Goal: Task Accomplishment & Management: Use online tool/utility

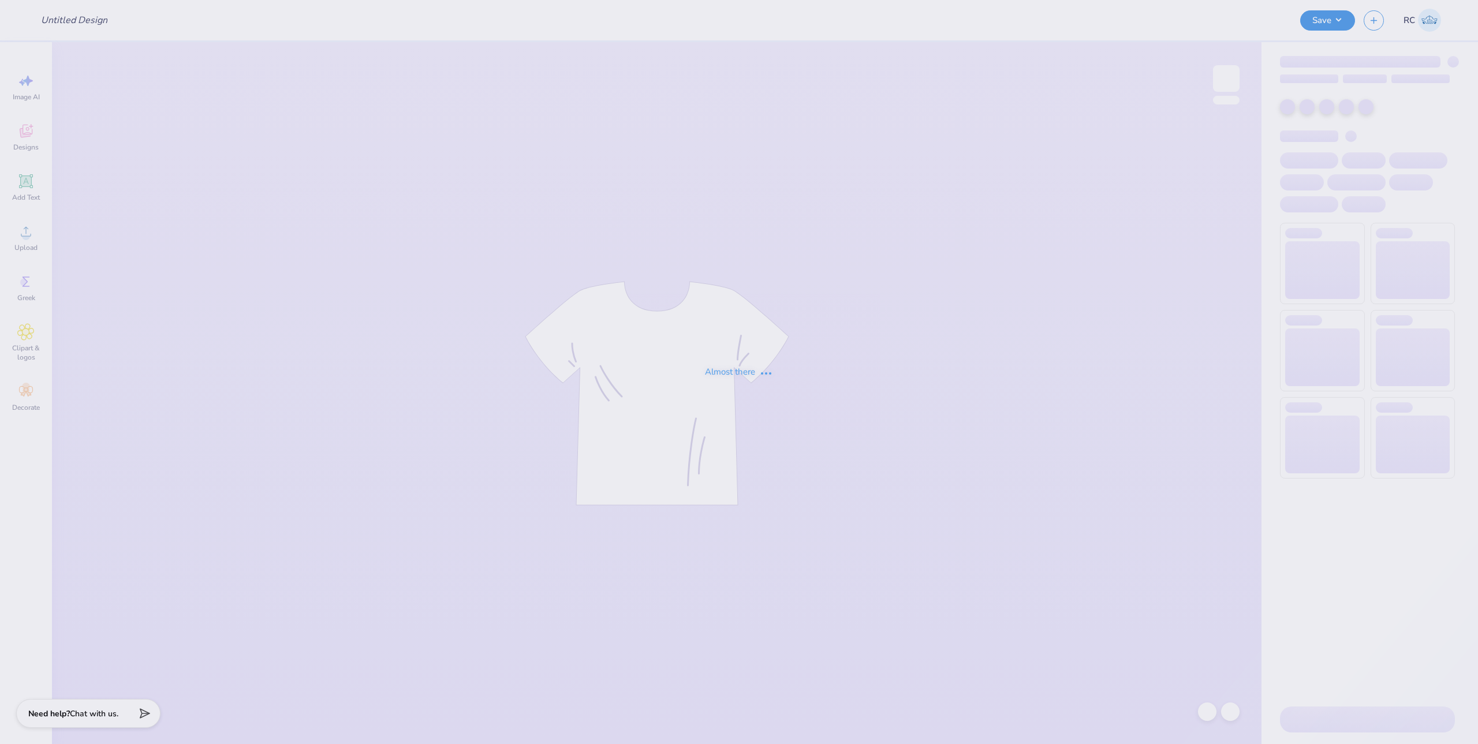
type input "Phi Delt Hoco 2025"
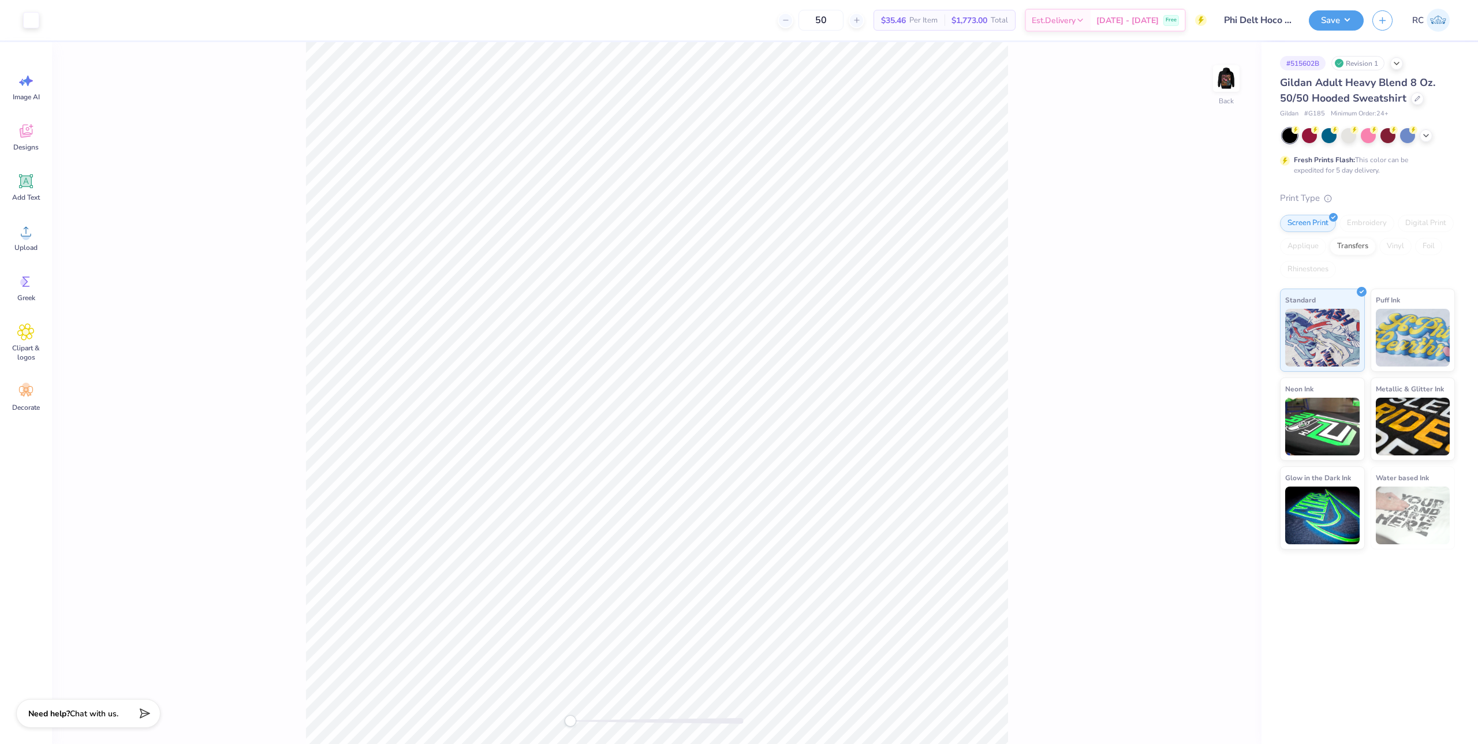
click at [1055, 315] on div "Back" at bounding box center [657, 393] width 1210 height 702
click at [1226, 89] on img at bounding box center [1226, 78] width 46 height 46
click at [1027, 473] on div "Front W 13.88 13.88 " H 16.70 16.70 " Y 6.00 6.00 " Center Middle Top Bottom" at bounding box center [657, 393] width 1210 height 702
click at [29, 246] on span "Upload" at bounding box center [25, 247] width 23 height 9
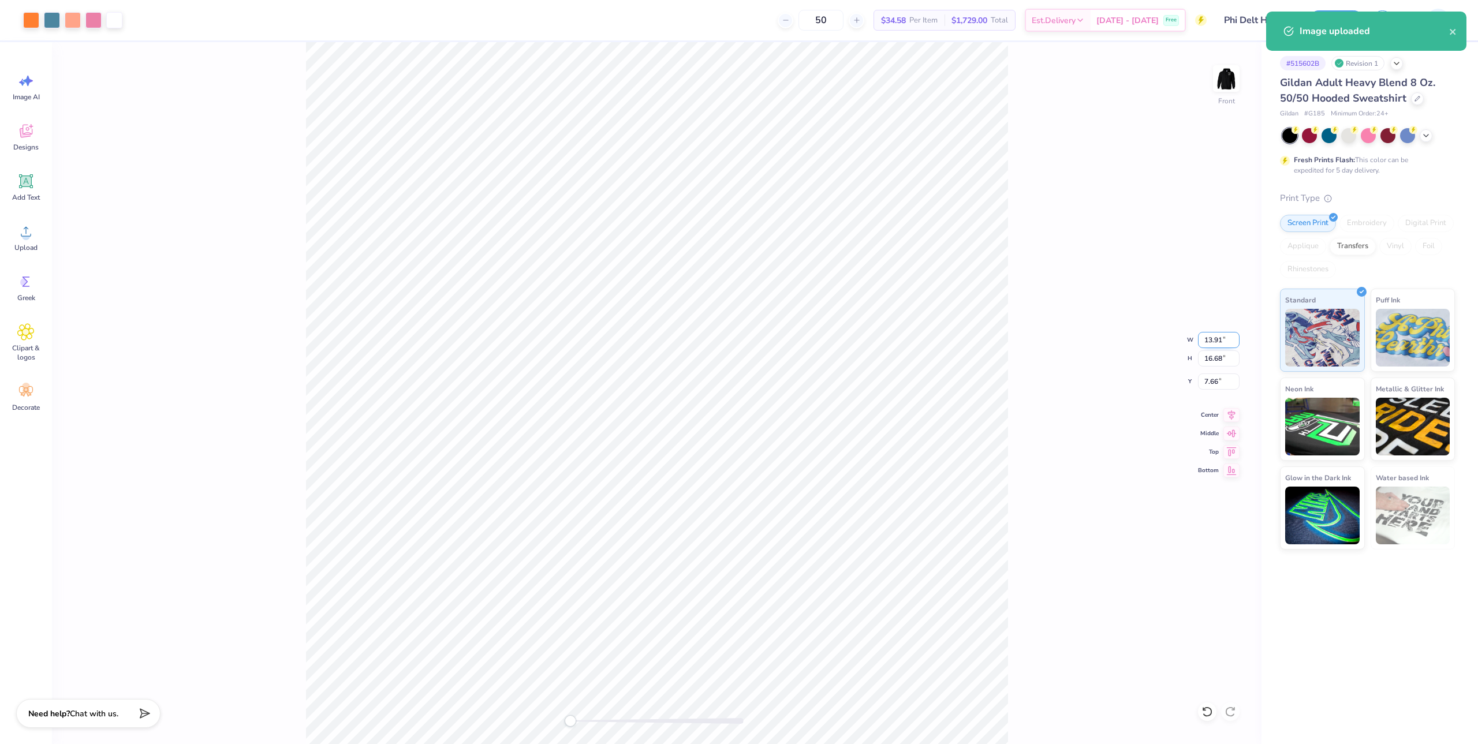
click at [1227, 342] on input "13.91" at bounding box center [1219, 340] width 42 height 16
type input "15"
type input "12.51"
type input "15.00"
click at [1211, 383] on input "8.50" at bounding box center [1219, 382] width 42 height 16
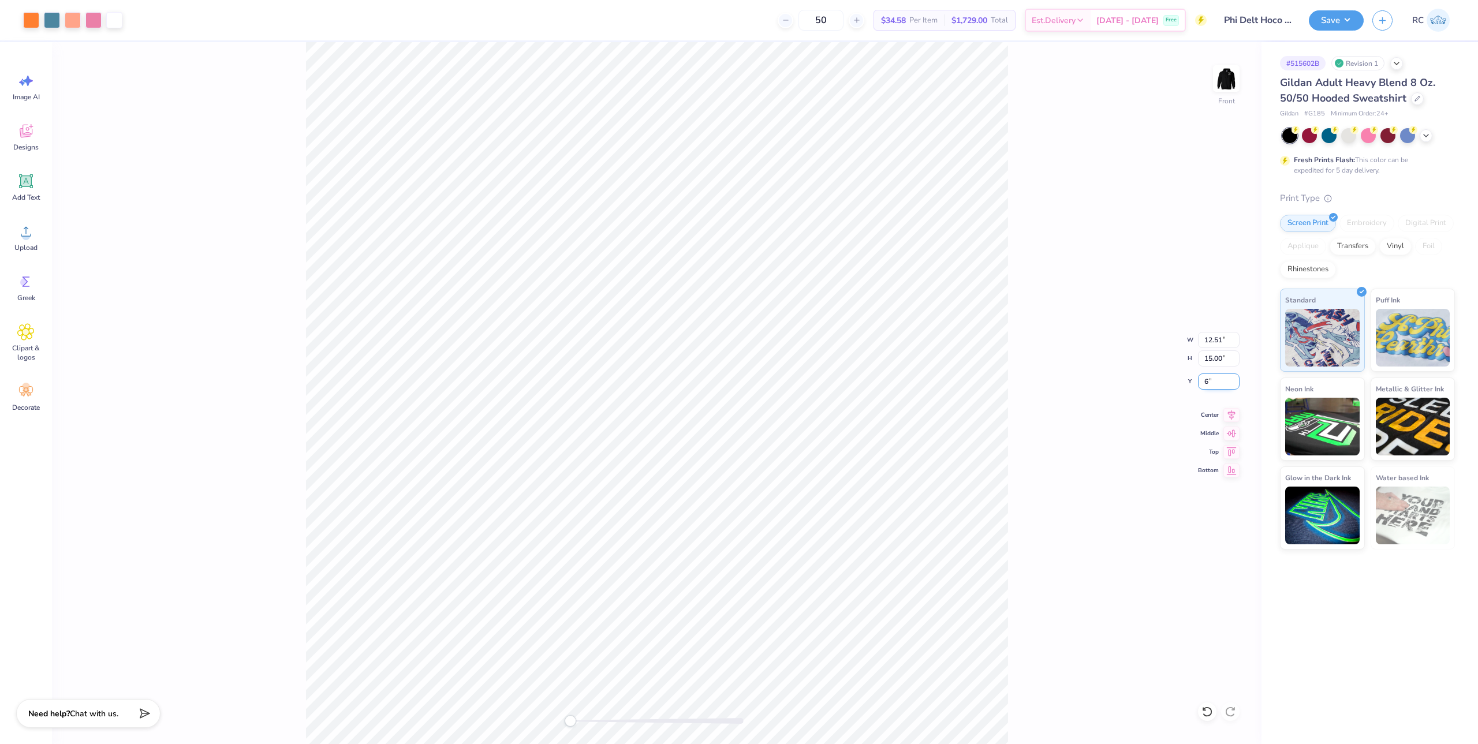
type input "6"
click at [1223, 340] on input "12.51" at bounding box center [1219, 340] width 42 height 16
type input "12.50"
type input "14.98"
type input "6.01"
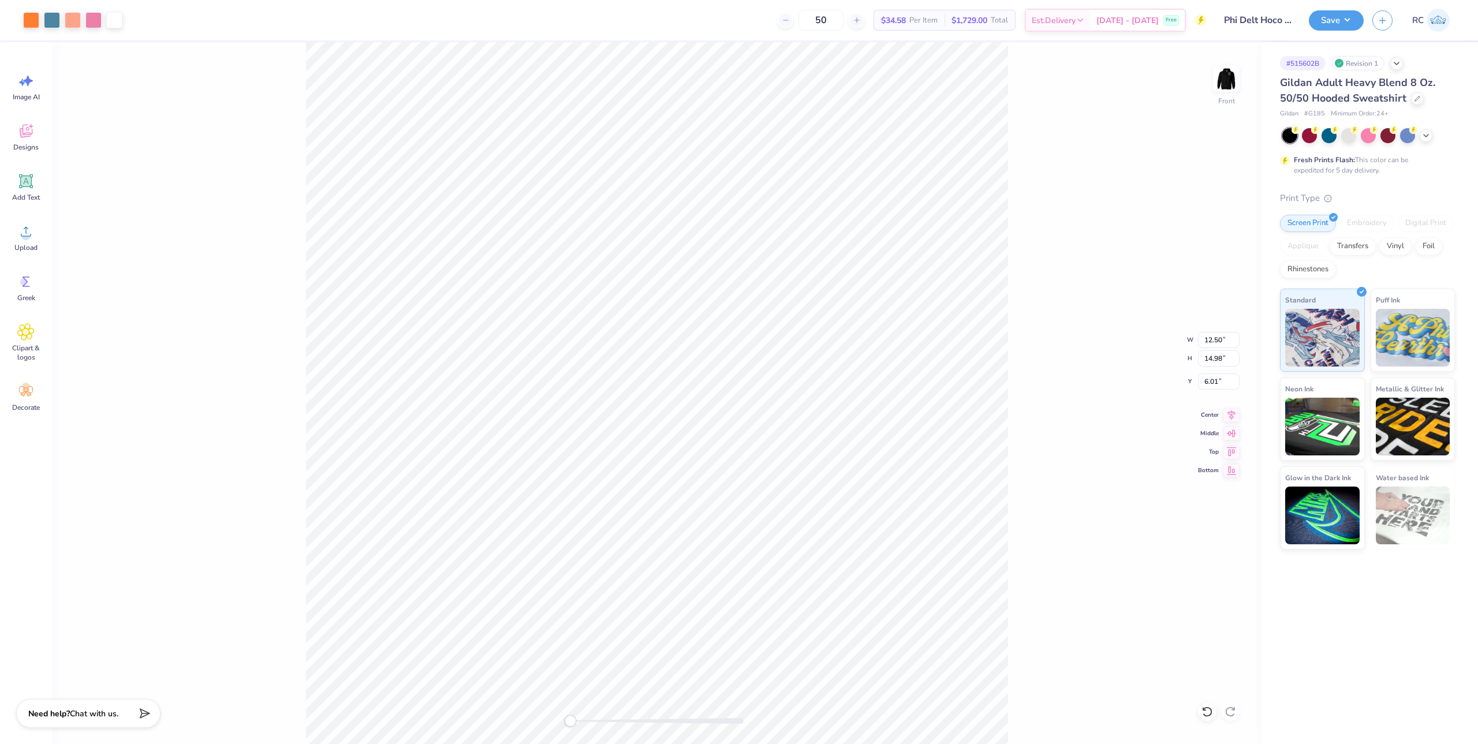
click at [1033, 400] on div "Front W 12.50 12.50 " H 14.98 14.98 " Y 6.01 6.01 " Center Middle Top Bottom" at bounding box center [657, 393] width 1210 height 702
click at [1221, 382] on input "6.01" at bounding box center [1219, 382] width 42 height 16
type input "6"
click at [1229, 89] on img at bounding box center [1226, 78] width 46 height 46
click at [16, 249] on span "Upload" at bounding box center [25, 247] width 23 height 9
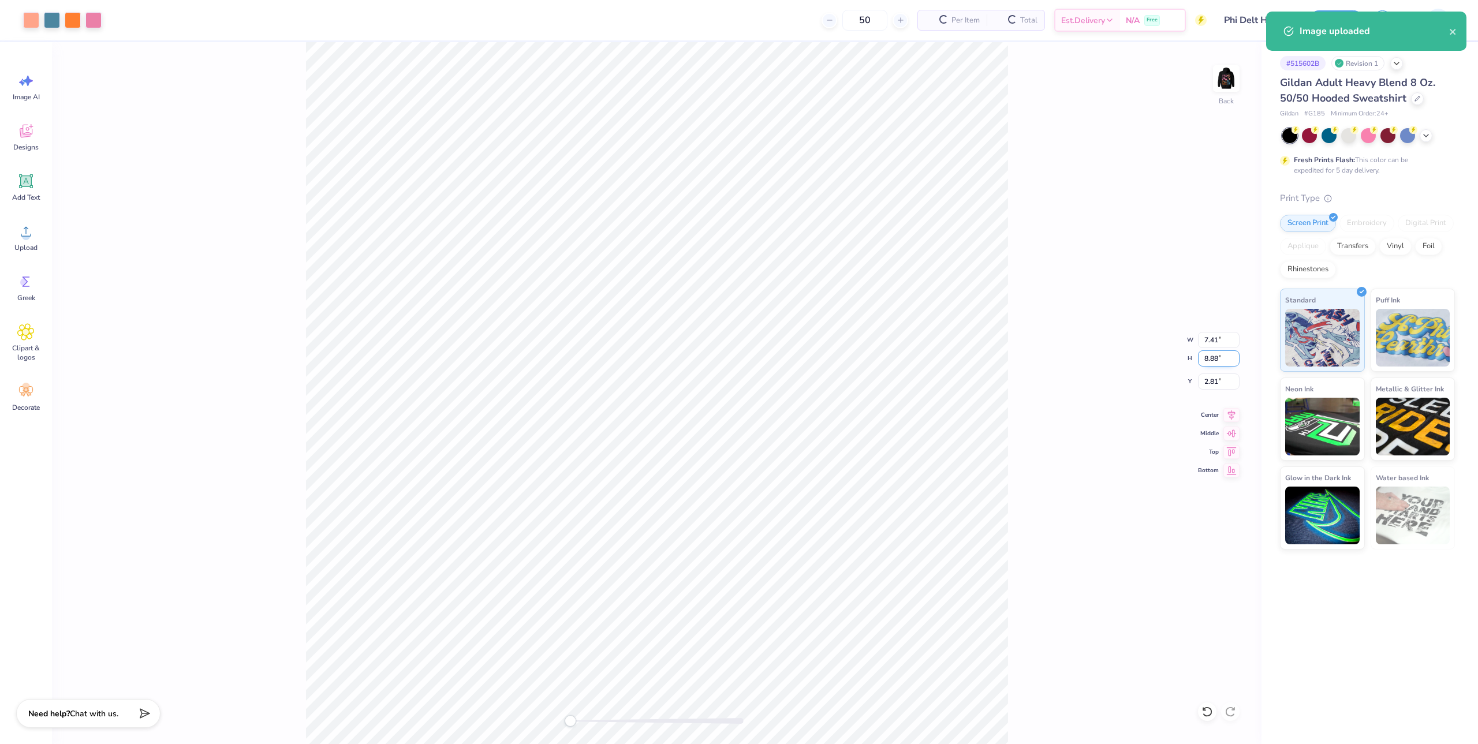
click at [1227, 358] on input "8.88" at bounding box center [1219, 358] width 42 height 16
type input "3.5"
type input "2.92"
type input "3.50"
type input "3"
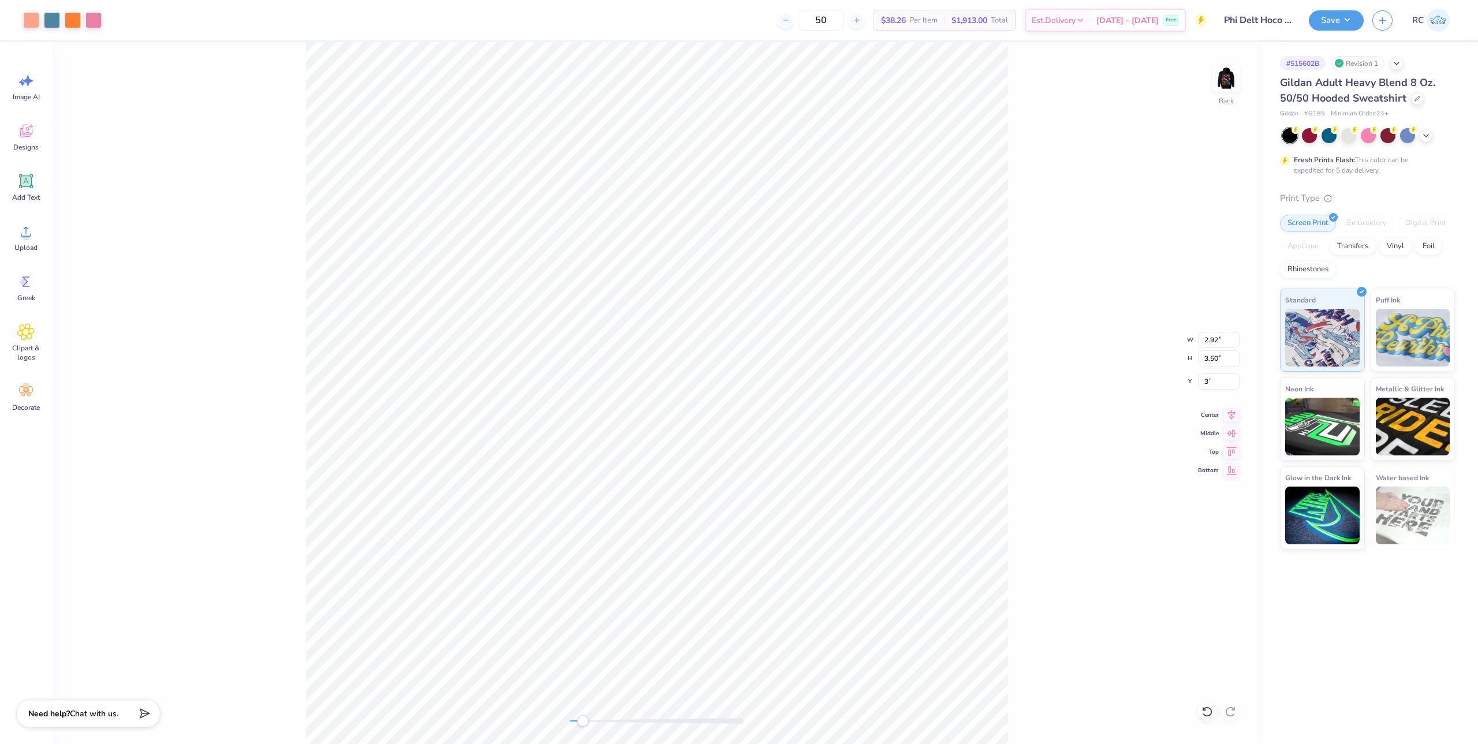
click at [1139, 409] on div "Back W 2.92 2.92 " H 3.50 3.50 " Y 3 3 " Center Middle Top Bottom" at bounding box center [657, 393] width 1210 height 702
click at [1346, 24] on button "Save" at bounding box center [1336, 19] width 55 height 20
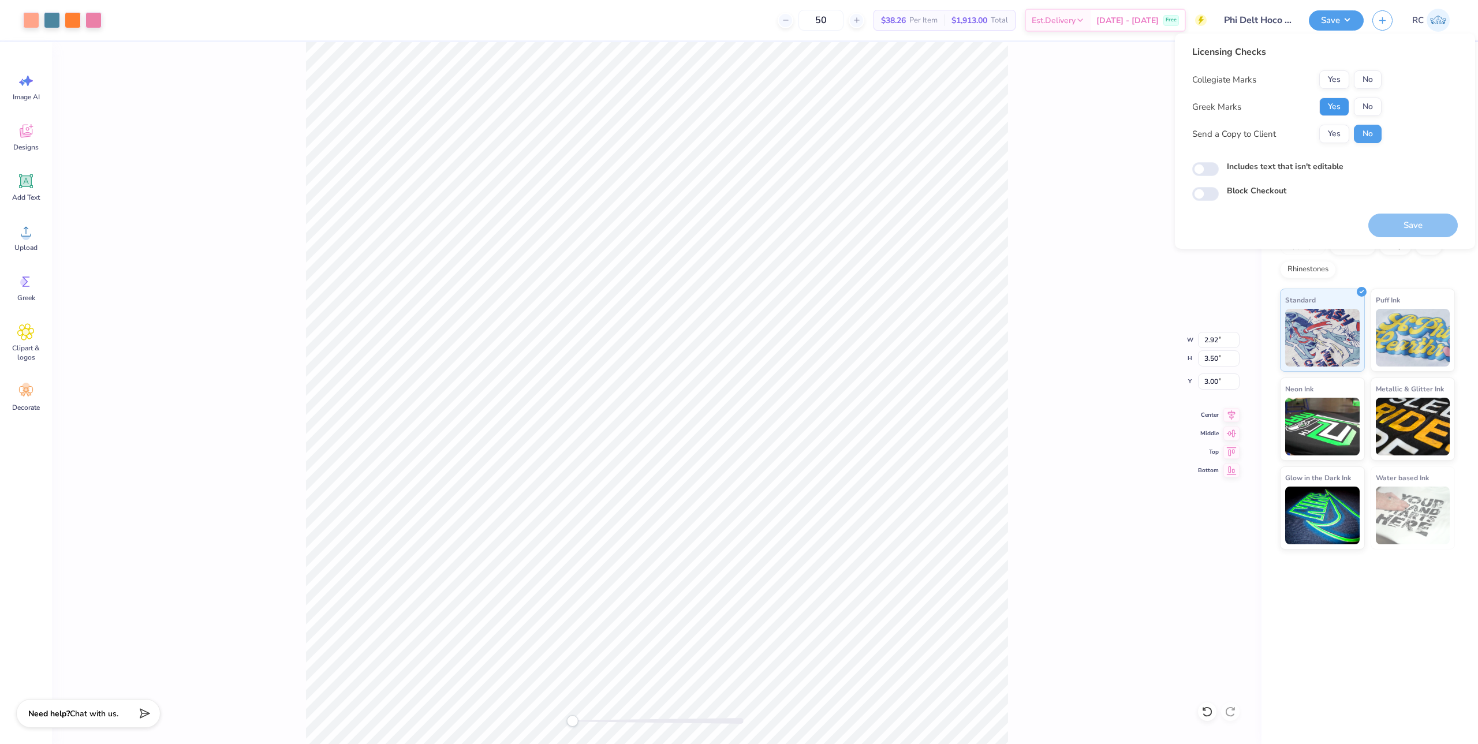
click at [1348, 107] on button "Yes" at bounding box center [1334, 107] width 30 height 18
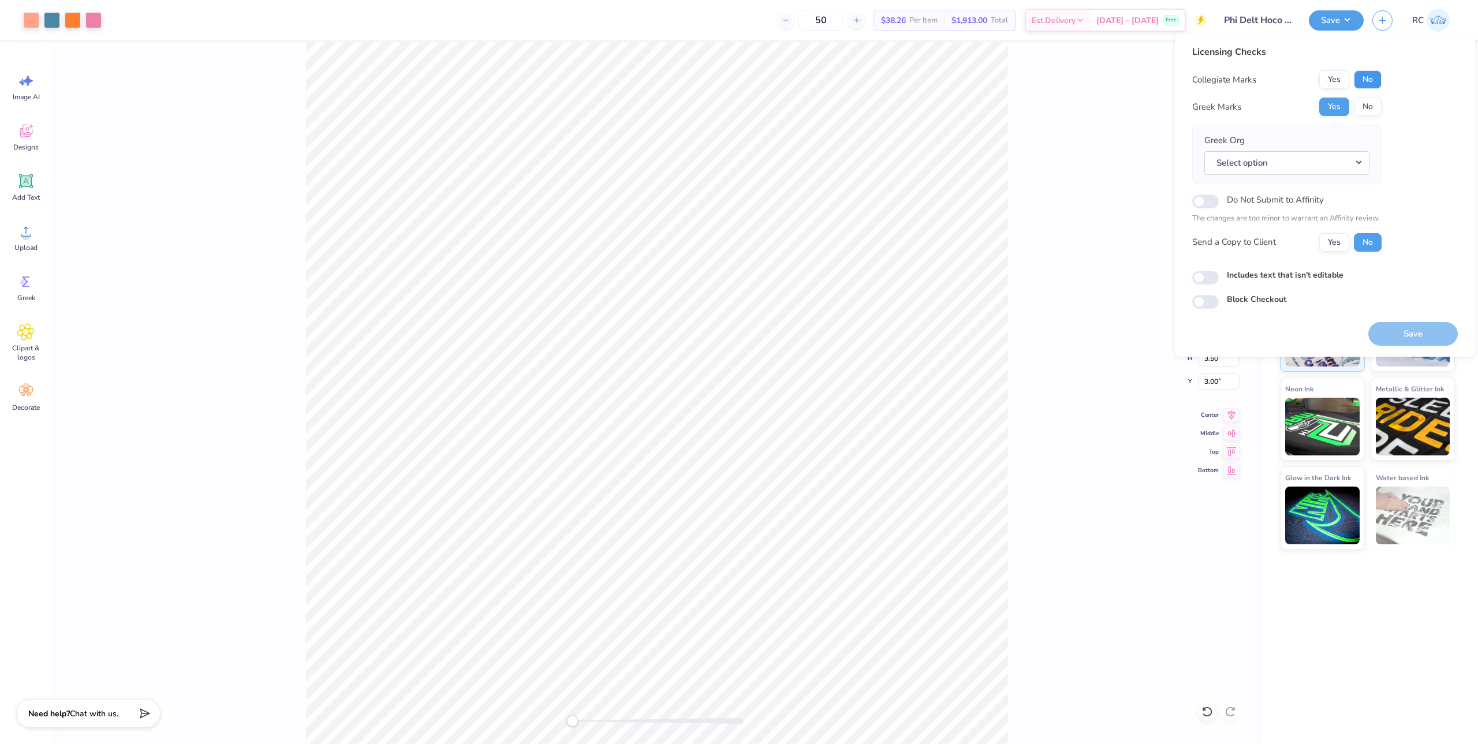
click at [1375, 77] on button "No" at bounding box center [1368, 79] width 28 height 18
click at [1319, 164] on button "Select option" at bounding box center [1286, 163] width 165 height 24
click at [1292, 264] on link "Phi Delta Theta" at bounding box center [1287, 272] width 156 height 19
click at [1344, 244] on button "Yes" at bounding box center [1334, 242] width 30 height 18
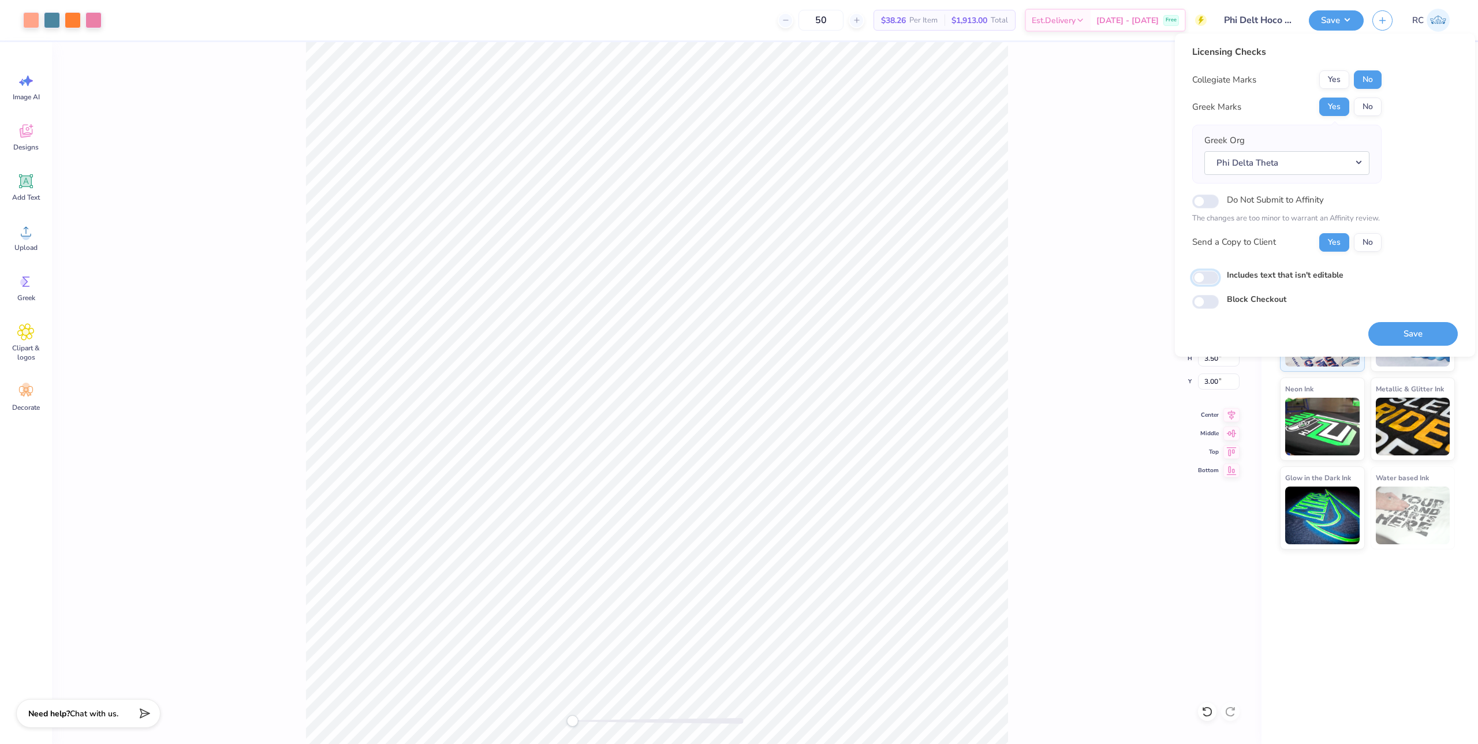
click at [1206, 273] on input "Includes text that isn't editable" at bounding box center [1205, 278] width 27 height 14
checkbox input "true"
click at [1404, 330] on button "Save" at bounding box center [1412, 334] width 89 height 24
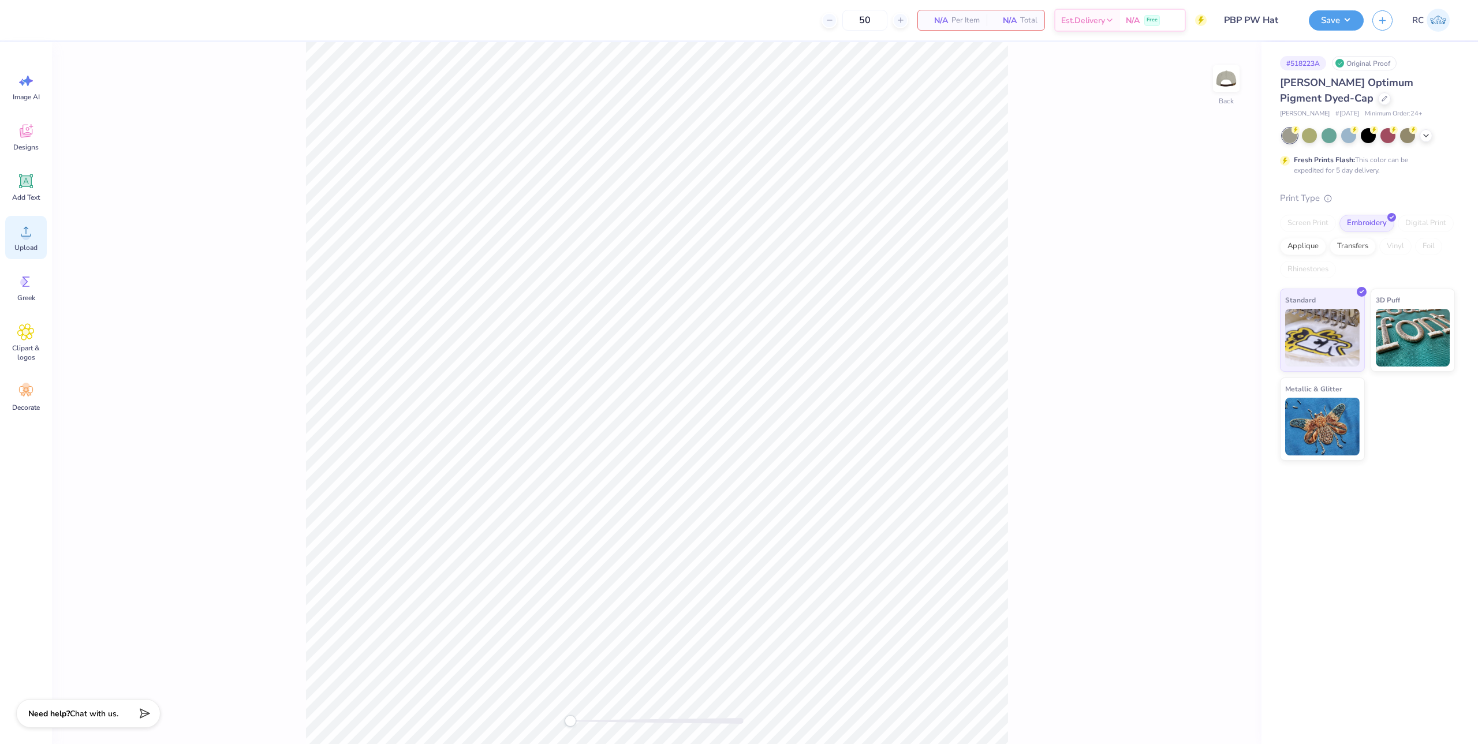
click at [35, 249] on span "Upload" at bounding box center [25, 247] width 23 height 9
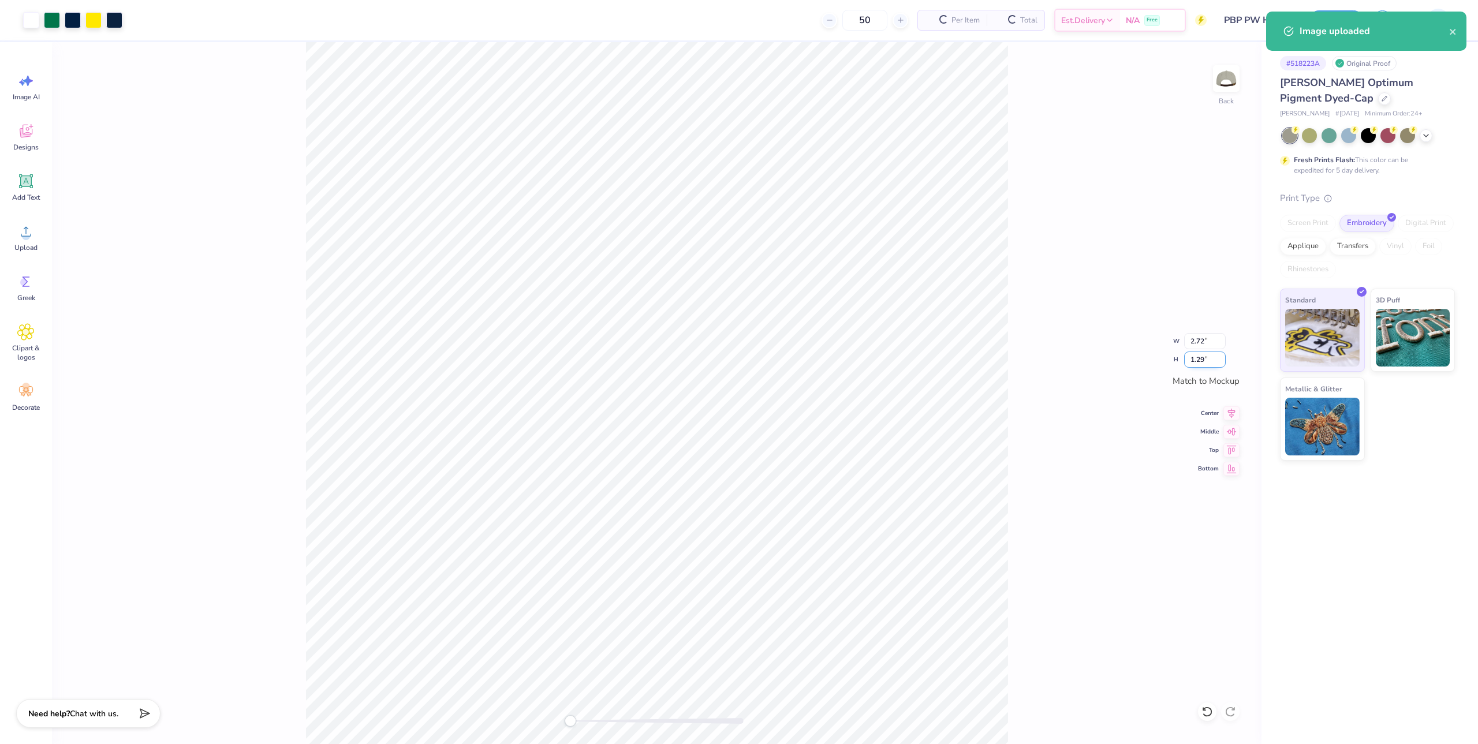
click at [1209, 361] on input "1.29" at bounding box center [1205, 360] width 42 height 16
type input "2"
type input "4.20"
type input "2.00"
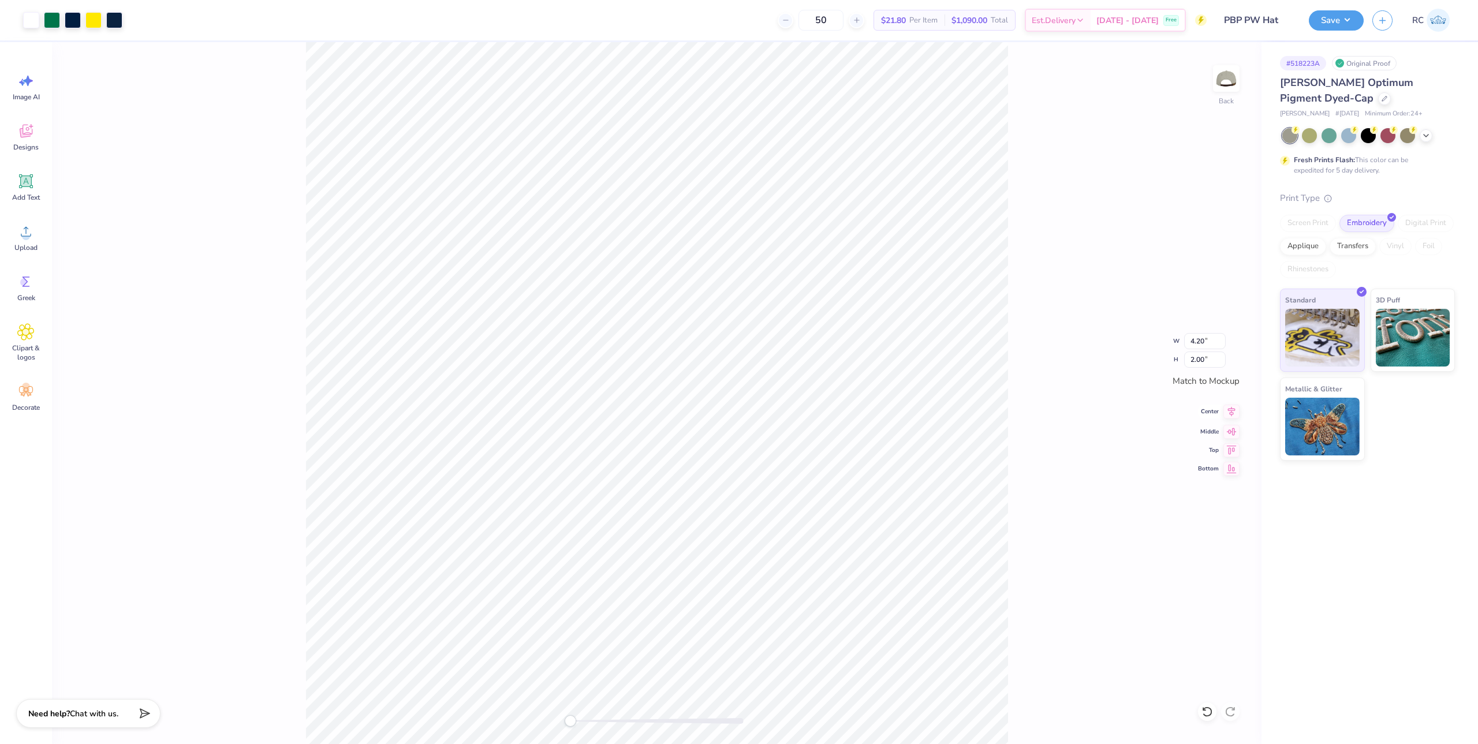
click at [1232, 409] on icon at bounding box center [1231, 412] width 16 height 14
click at [28, 239] on circle at bounding box center [26, 236] width 8 height 8
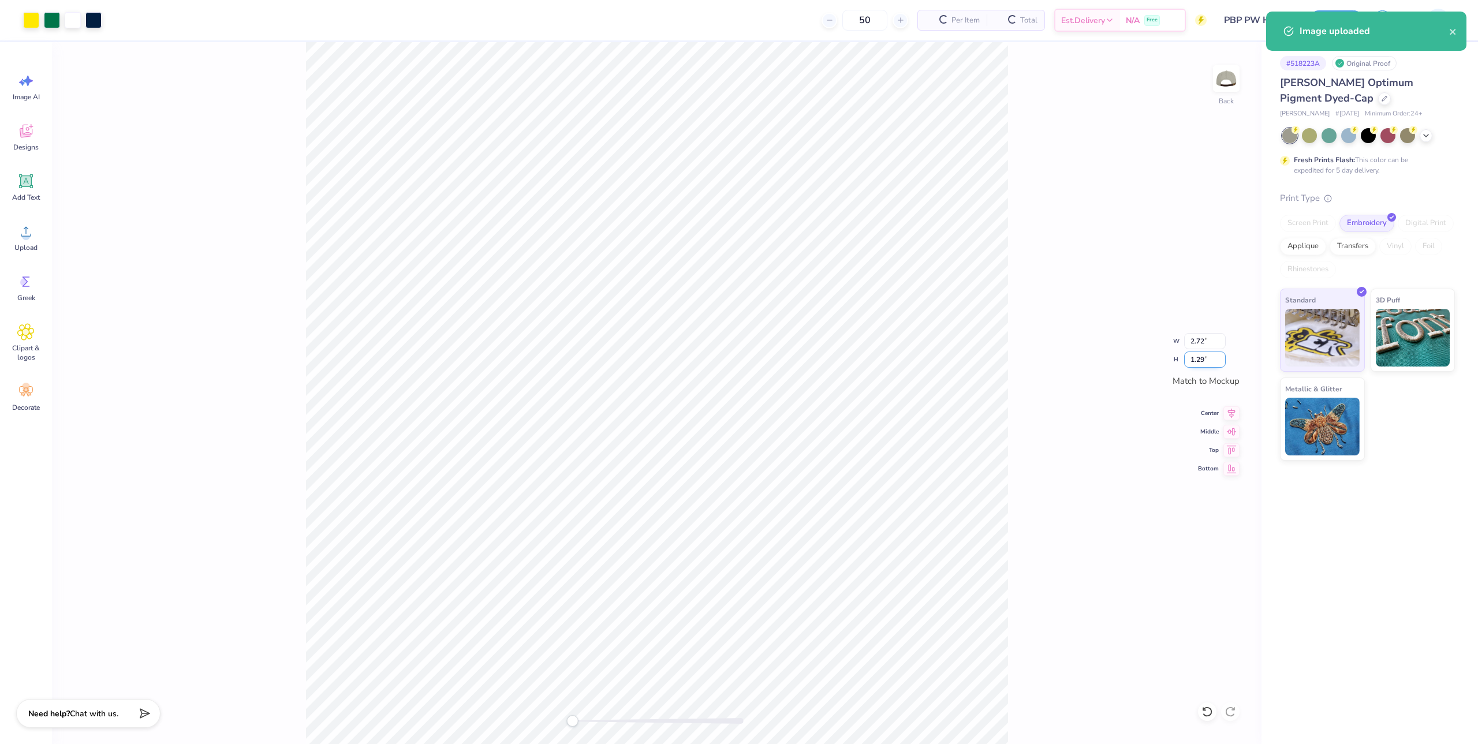
click at [1212, 354] on input "1.29" at bounding box center [1205, 360] width 42 height 16
type input "2"
type input "4.20"
type input "2.00"
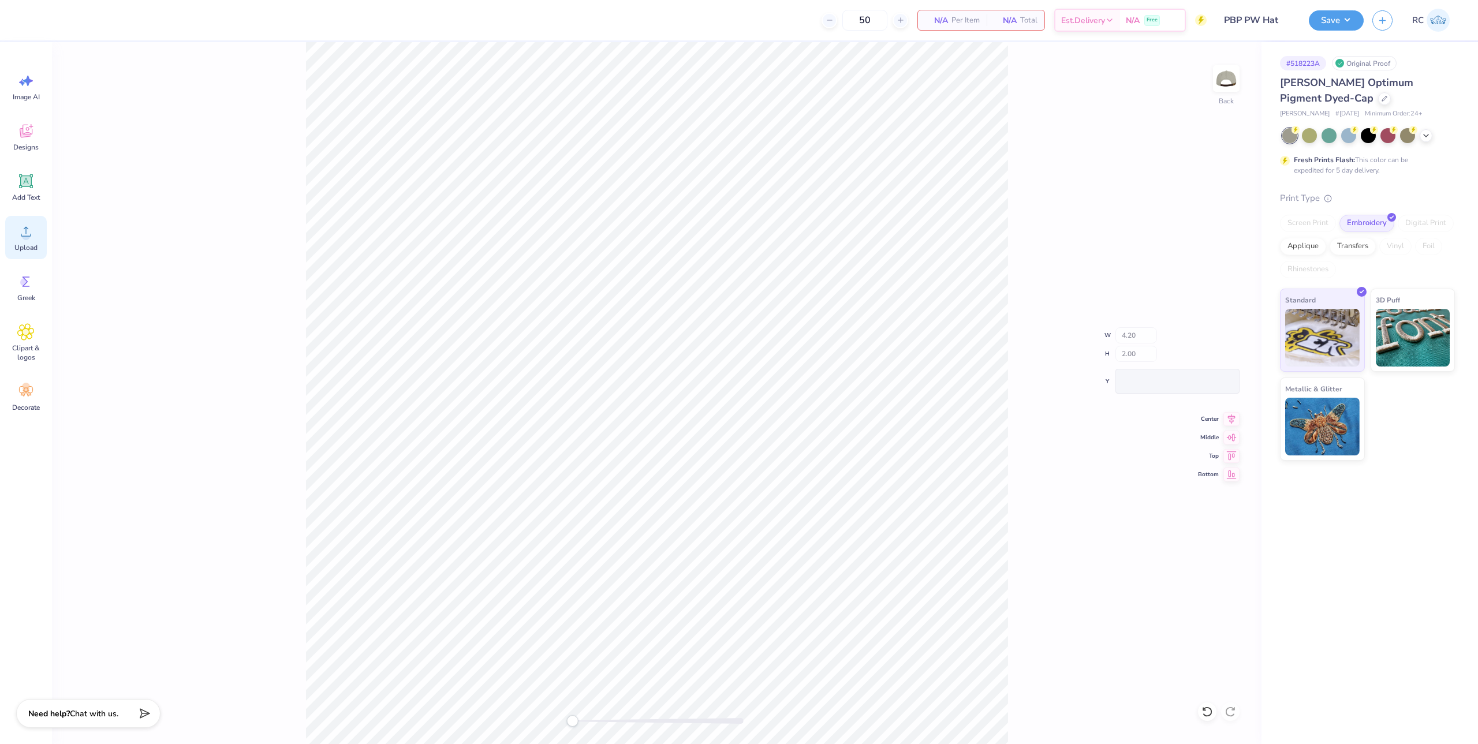
click at [20, 237] on icon at bounding box center [25, 231] width 17 height 17
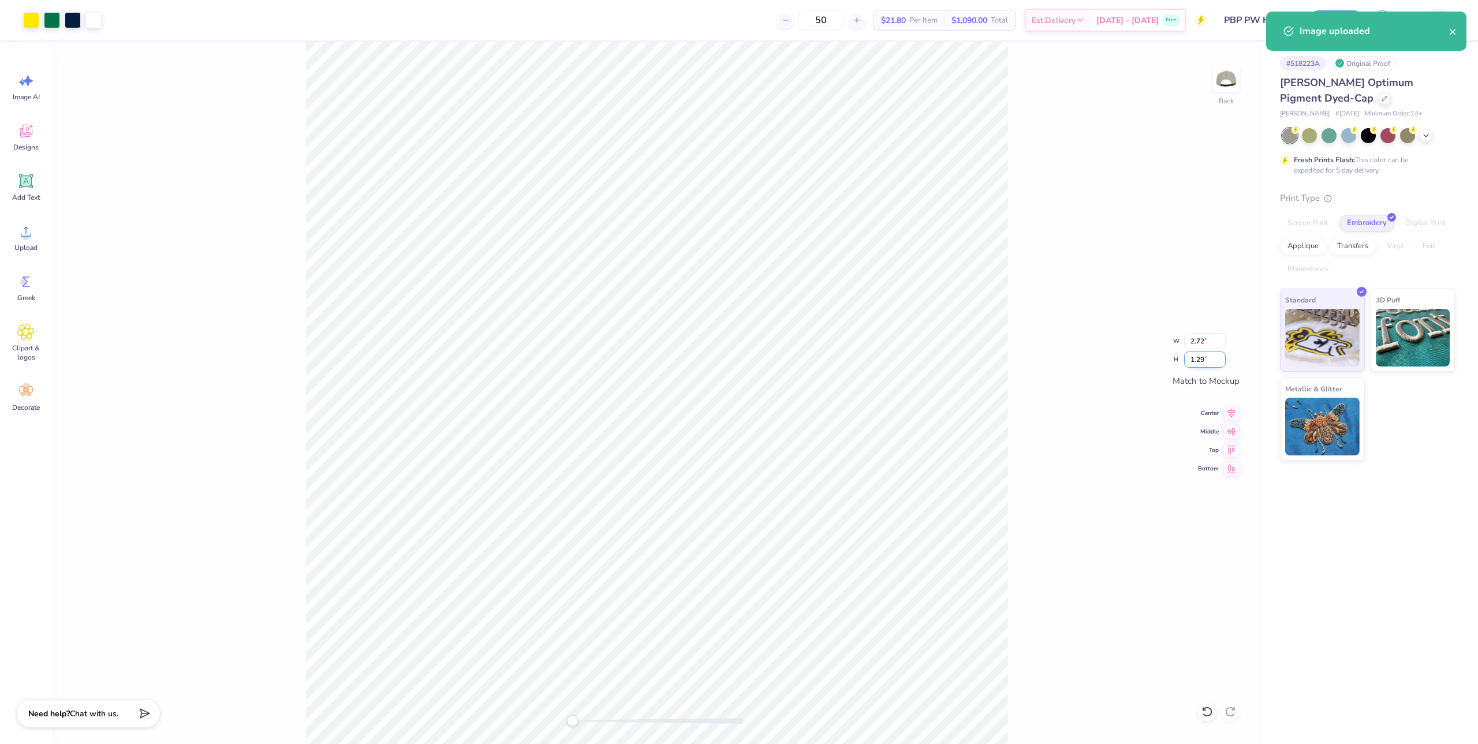
click at [1201, 361] on input "1.29" at bounding box center [1205, 360] width 42 height 16
type input "2"
type input "4.20"
type input "2.00"
click at [1333, 23] on button "Save" at bounding box center [1336, 19] width 55 height 20
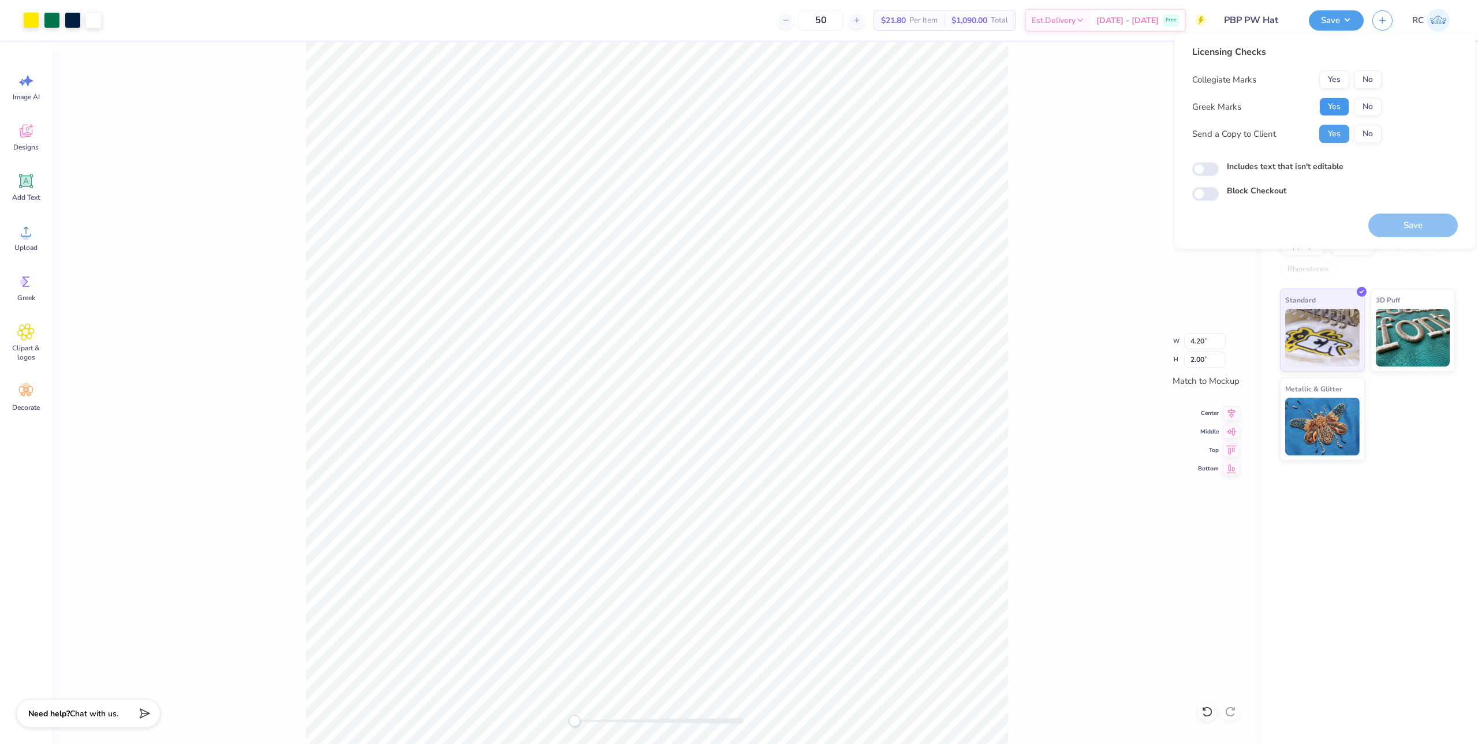
click at [1327, 108] on button "Yes" at bounding box center [1334, 107] width 30 height 18
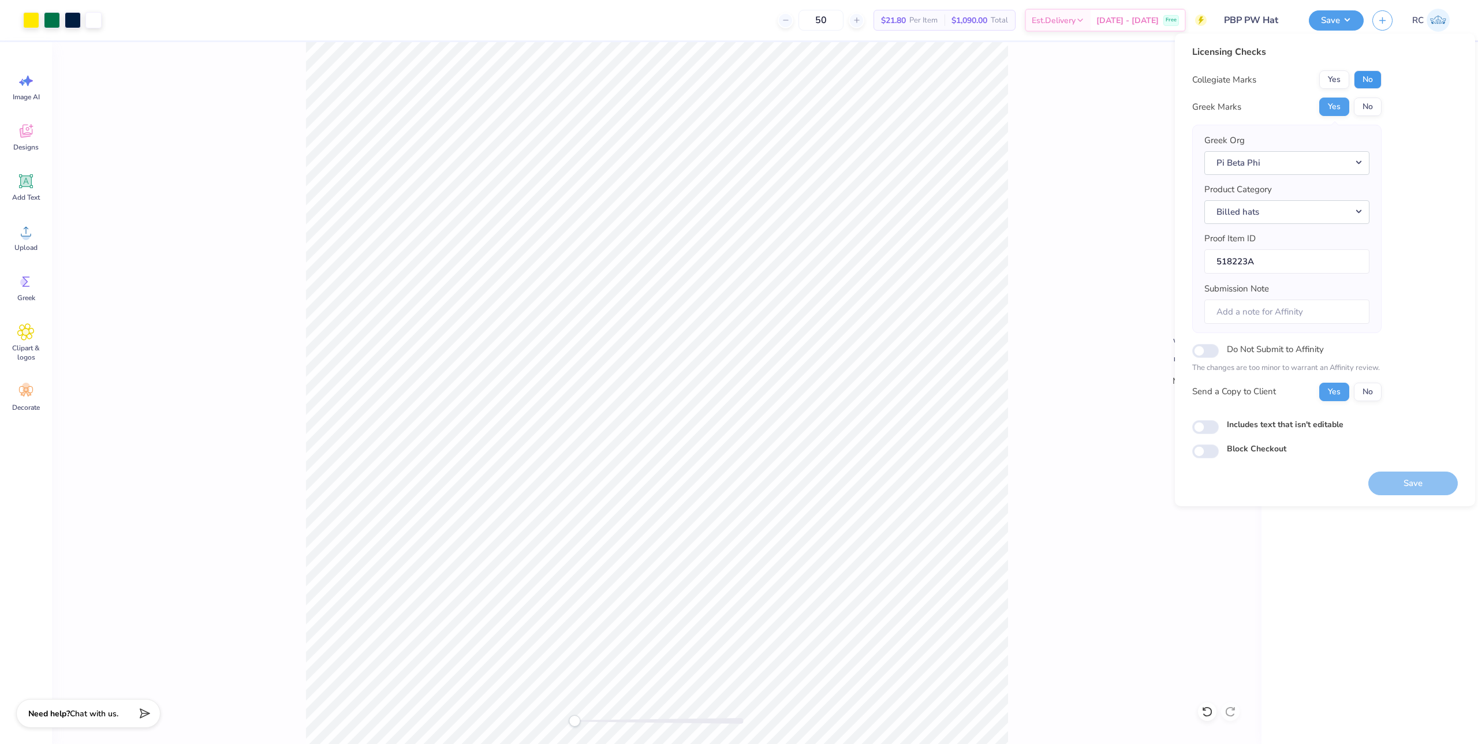
click at [1375, 83] on button "No" at bounding box center [1368, 79] width 28 height 18
click at [1211, 430] on input "Includes text that isn't editable" at bounding box center [1205, 427] width 27 height 14
checkbox input "true"
drag, startPoint x: 1405, startPoint y: 482, endPoint x: 1367, endPoint y: 471, distance: 39.7
click at [1405, 482] on button "Save" at bounding box center [1412, 484] width 89 height 24
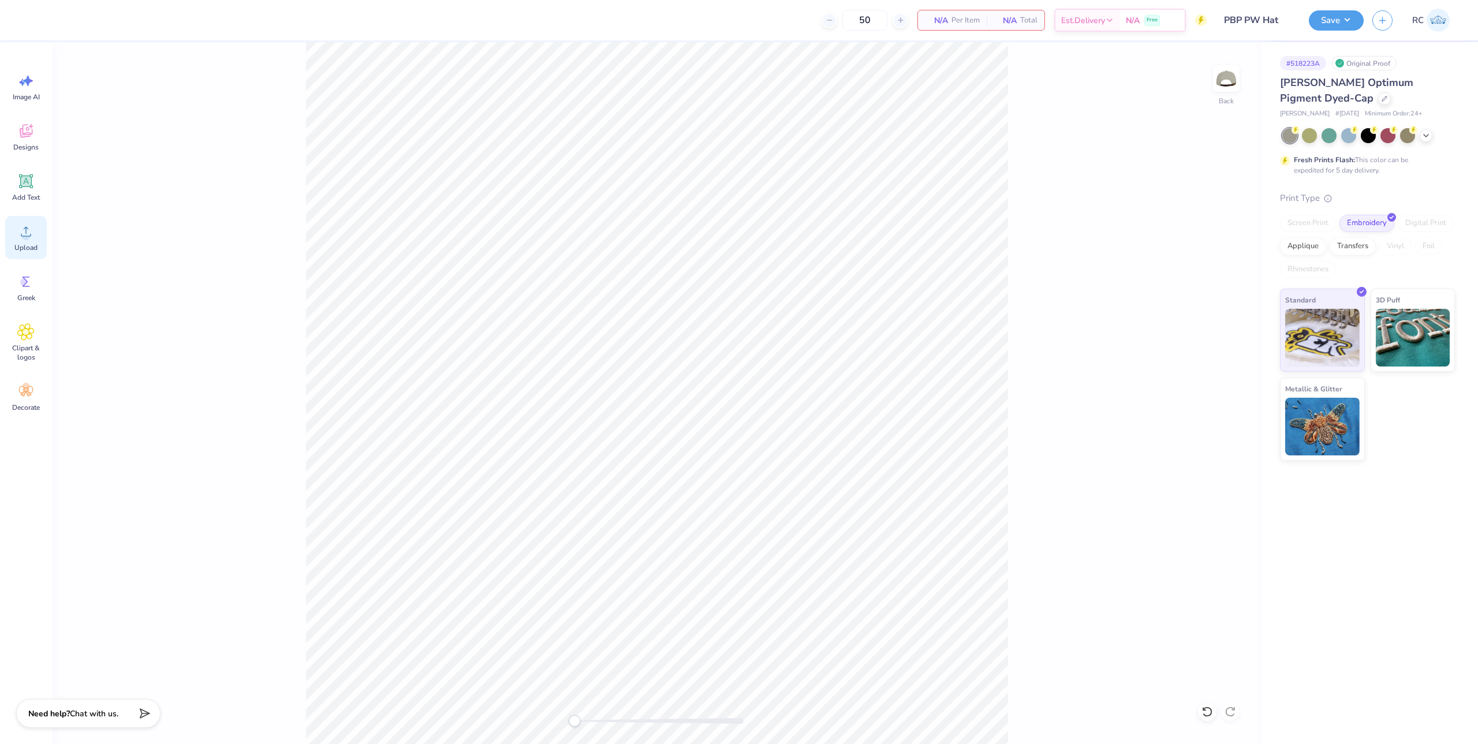
click at [9, 243] on div "Upload" at bounding box center [26, 237] width 42 height 43
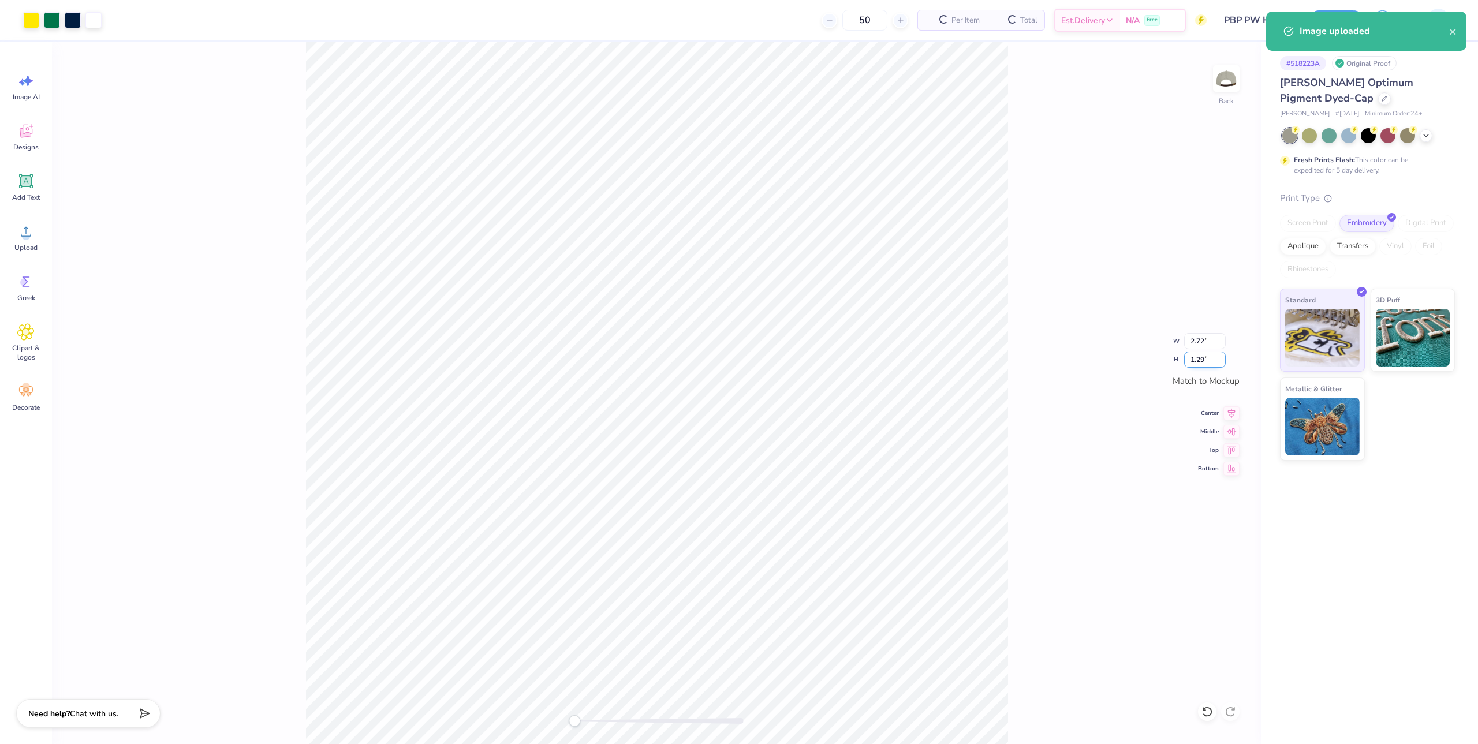
click at [1212, 361] on input "1.29" at bounding box center [1205, 360] width 42 height 16
type input "2"
type input "4.20"
type input "2.00"
click at [1231, 411] on icon at bounding box center [1232, 412] width 8 height 10
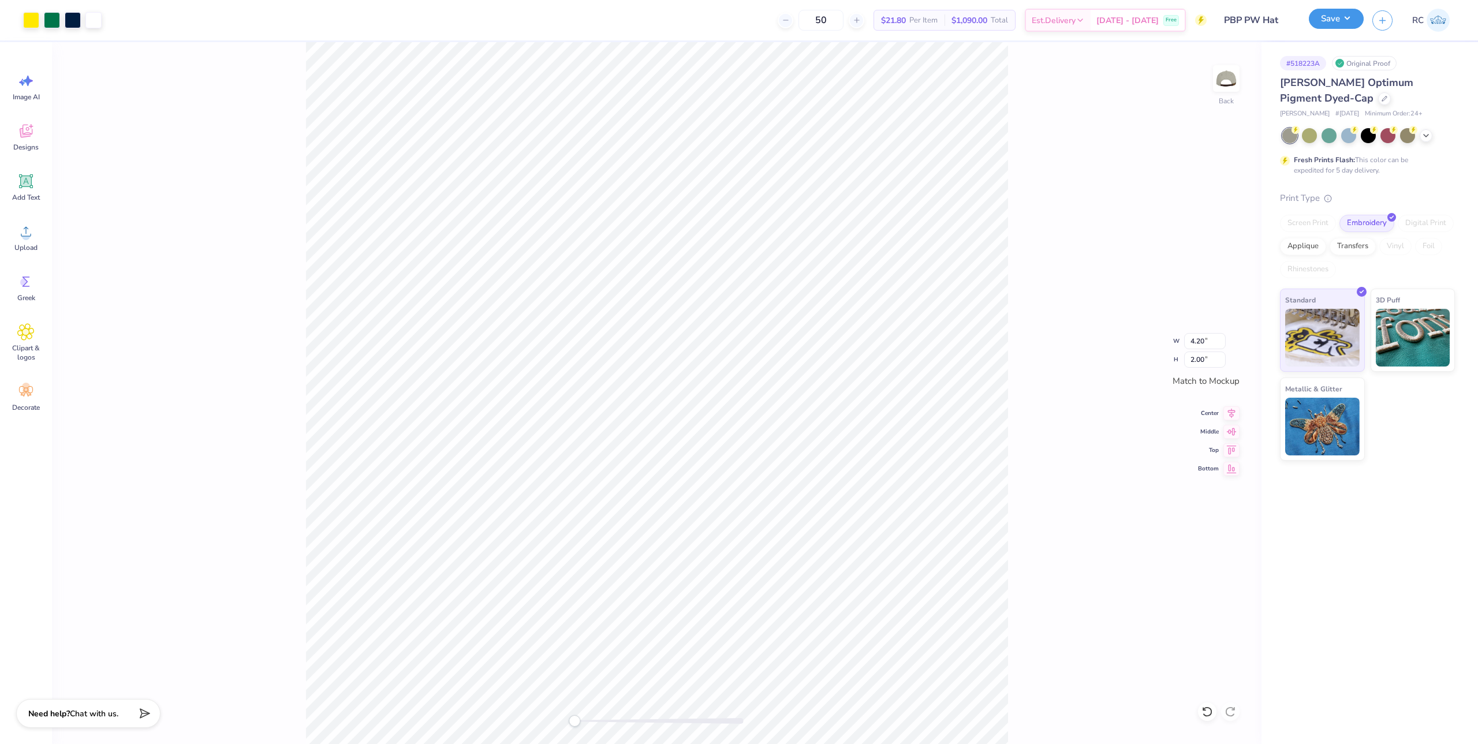
click at [1351, 21] on button "Save" at bounding box center [1336, 19] width 55 height 20
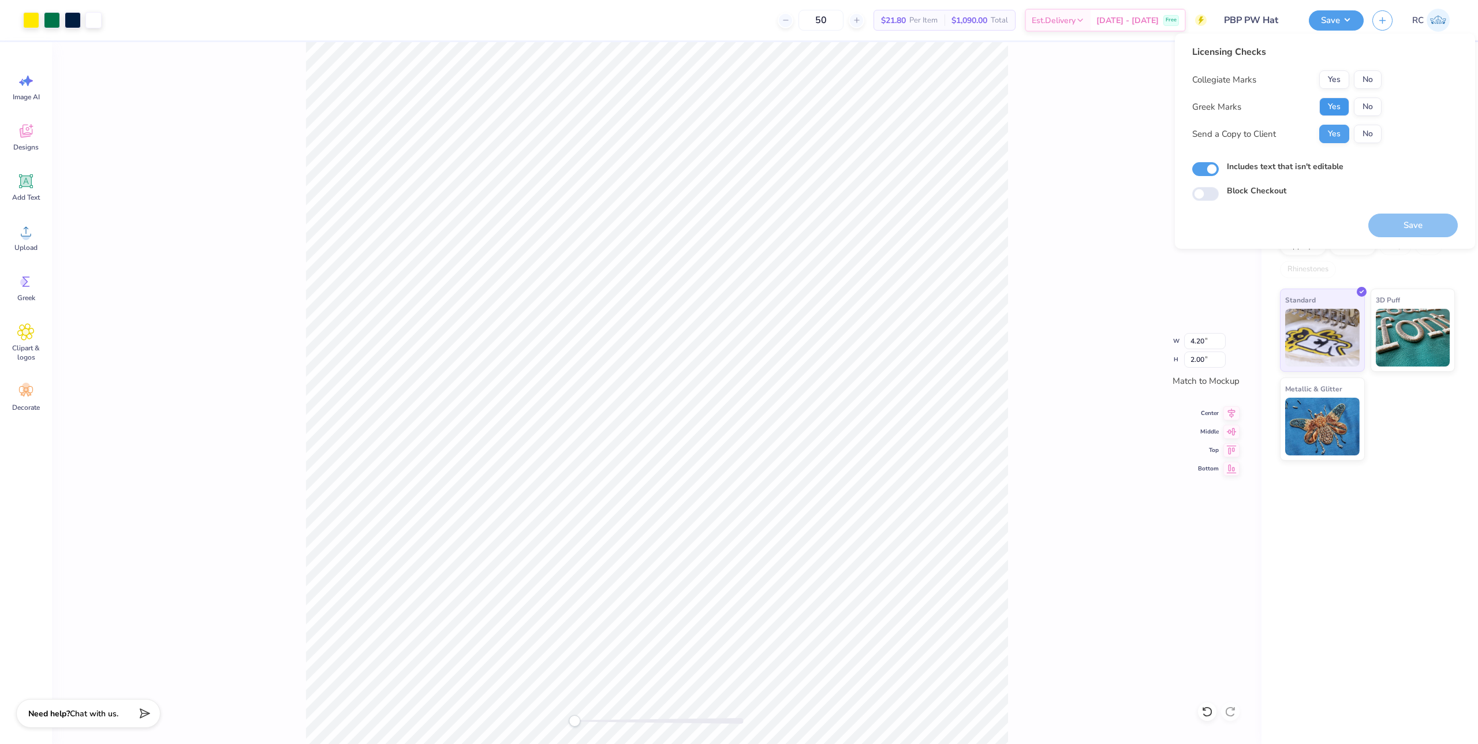
click at [1340, 113] on button "Yes" at bounding box center [1334, 107] width 30 height 18
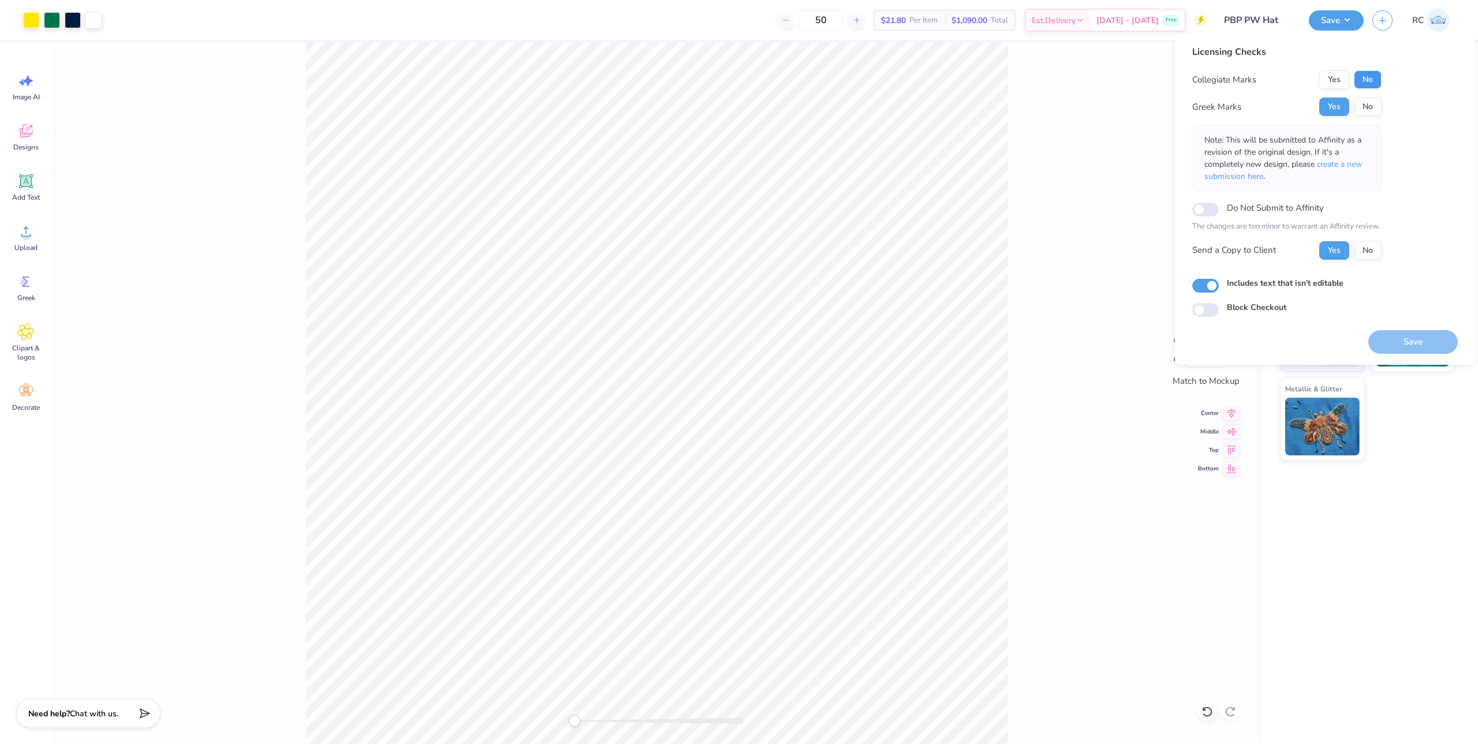
click at [1367, 86] on button "No" at bounding box center [1368, 79] width 28 height 18
click at [1387, 344] on button "Save" at bounding box center [1412, 342] width 89 height 24
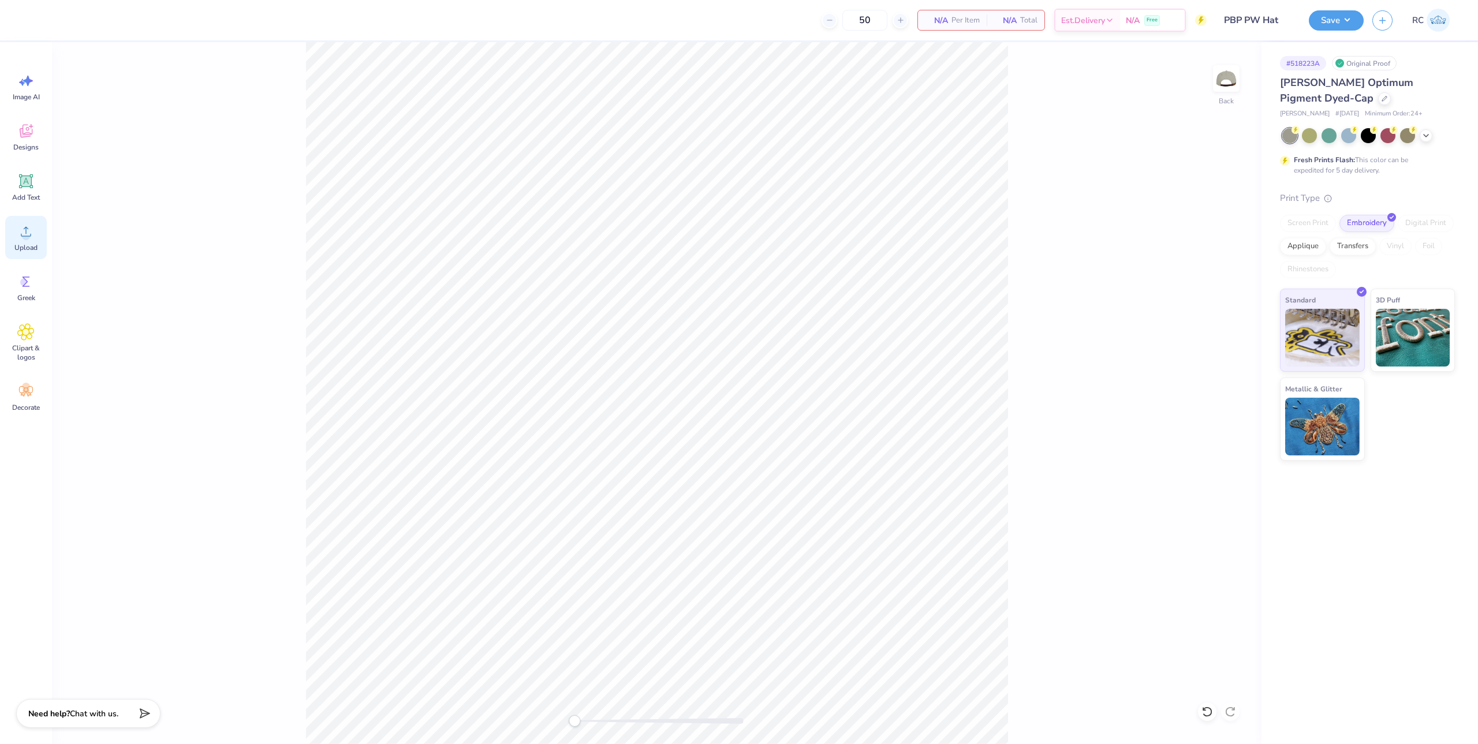
click at [33, 242] on div "Upload" at bounding box center [26, 237] width 42 height 43
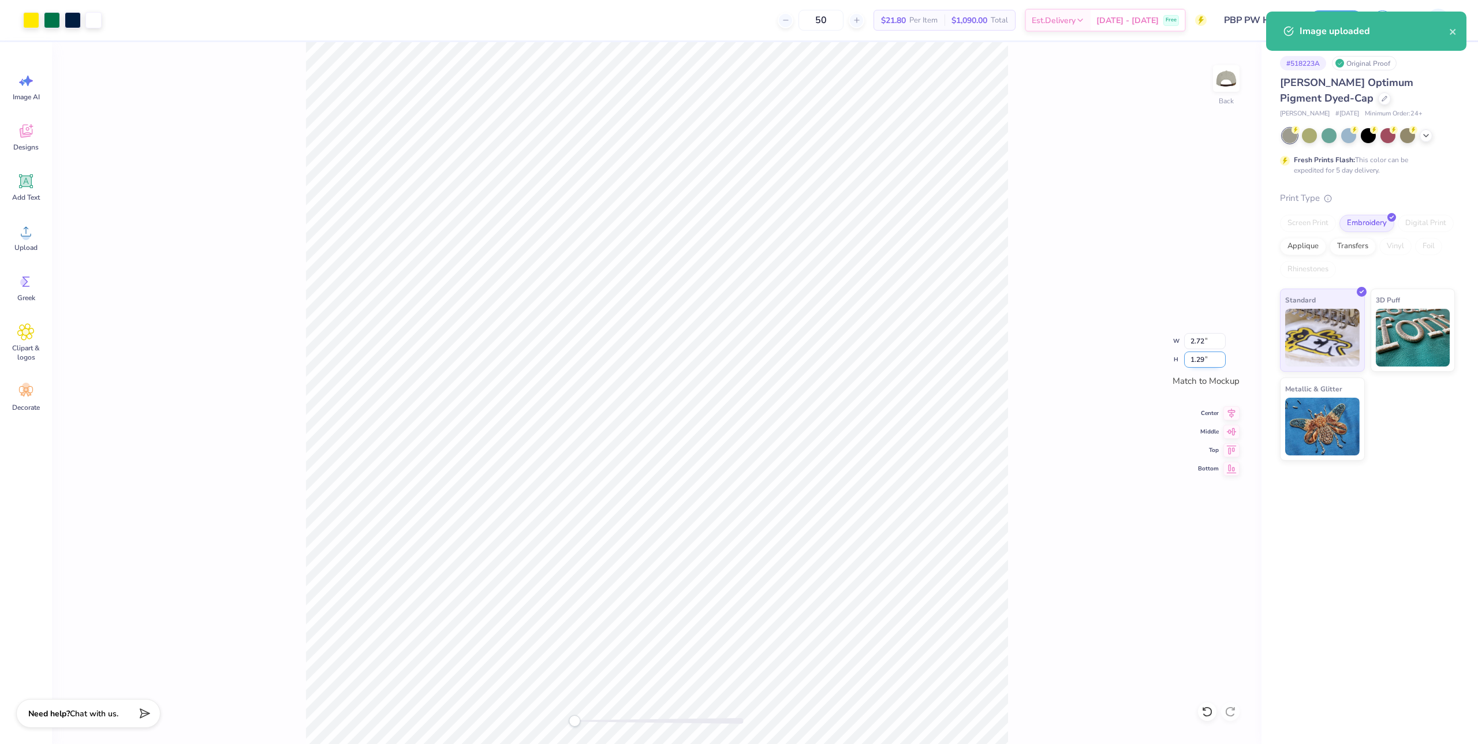
click at [1204, 356] on input "1.29" at bounding box center [1205, 360] width 42 height 16
type input "2"
type input "4.20"
type input "2.00"
click at [1077, 347] on div "Back W 4.20 4.20 " H 2.00 2.00 " Match to Mockup Center Middle Top Bottom" at bounding box center [657, 393] width 1210 height 702
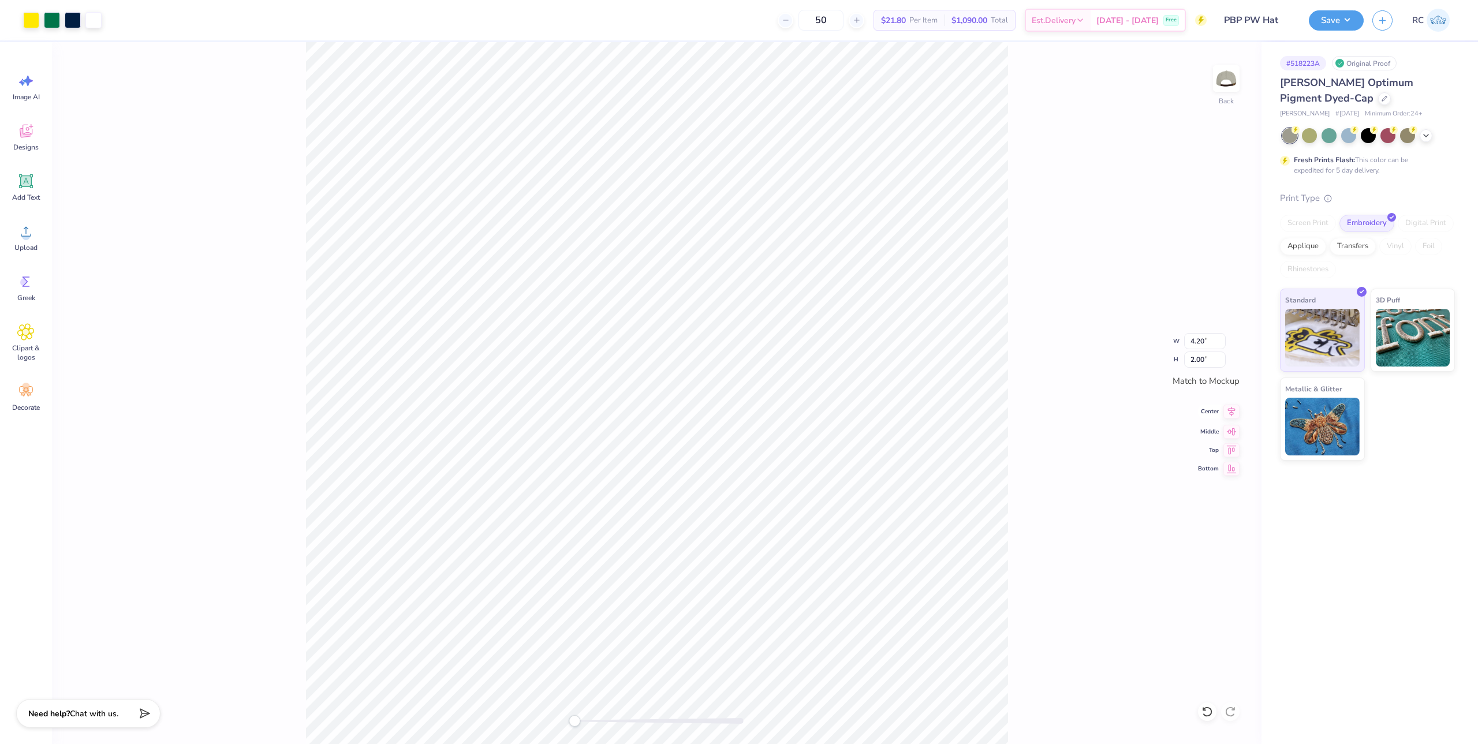
click at [1229, 411] on icon at bounding box center [1231, 412] width 16 height 14
click at [1338, 9] on div "Save RC" at bounding box center [1393, 20] width 169 height 40
click at [1338, 13] on button "Save" at bounding box center [1336, 19] width 55 height 20
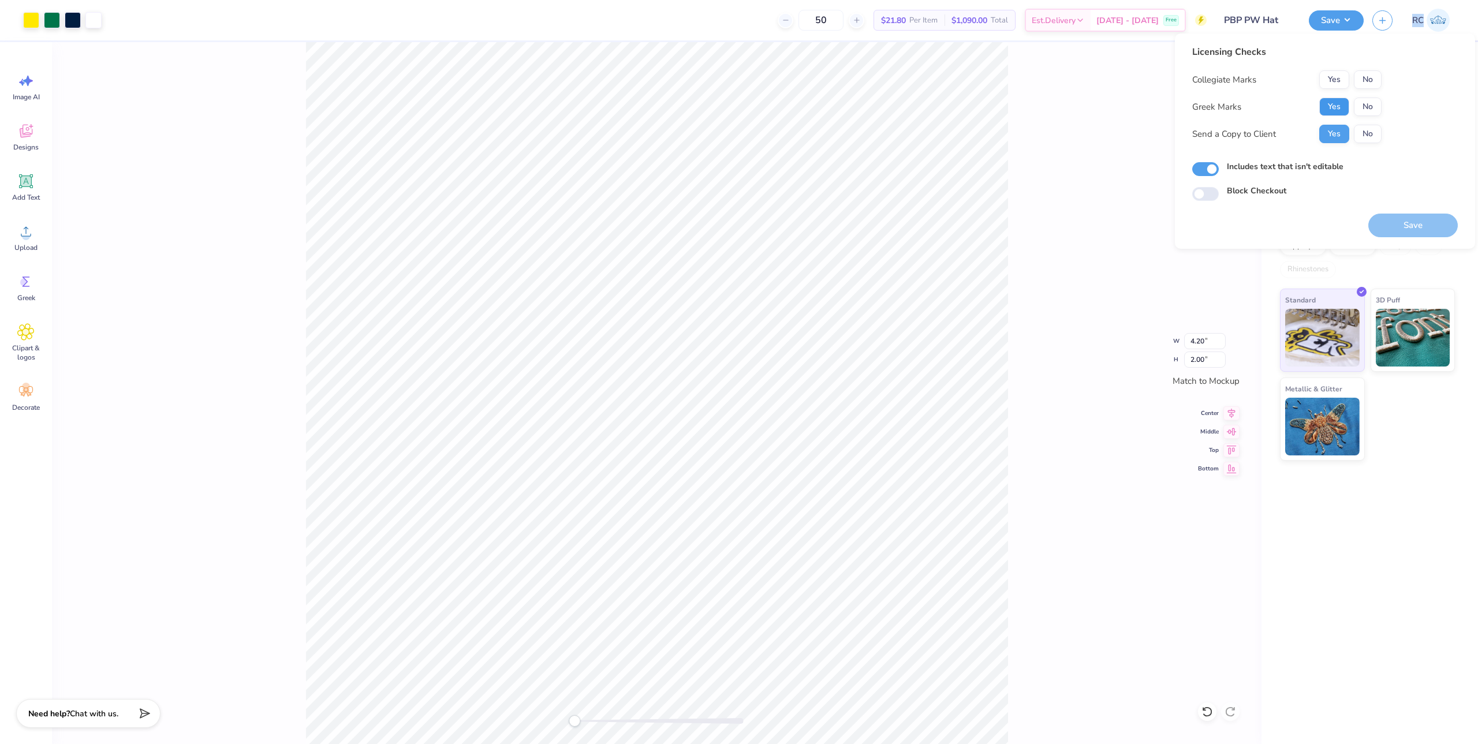
click at [1321, 109] on button "Yes" at bounding box center [1334, 107] width 30 height 18
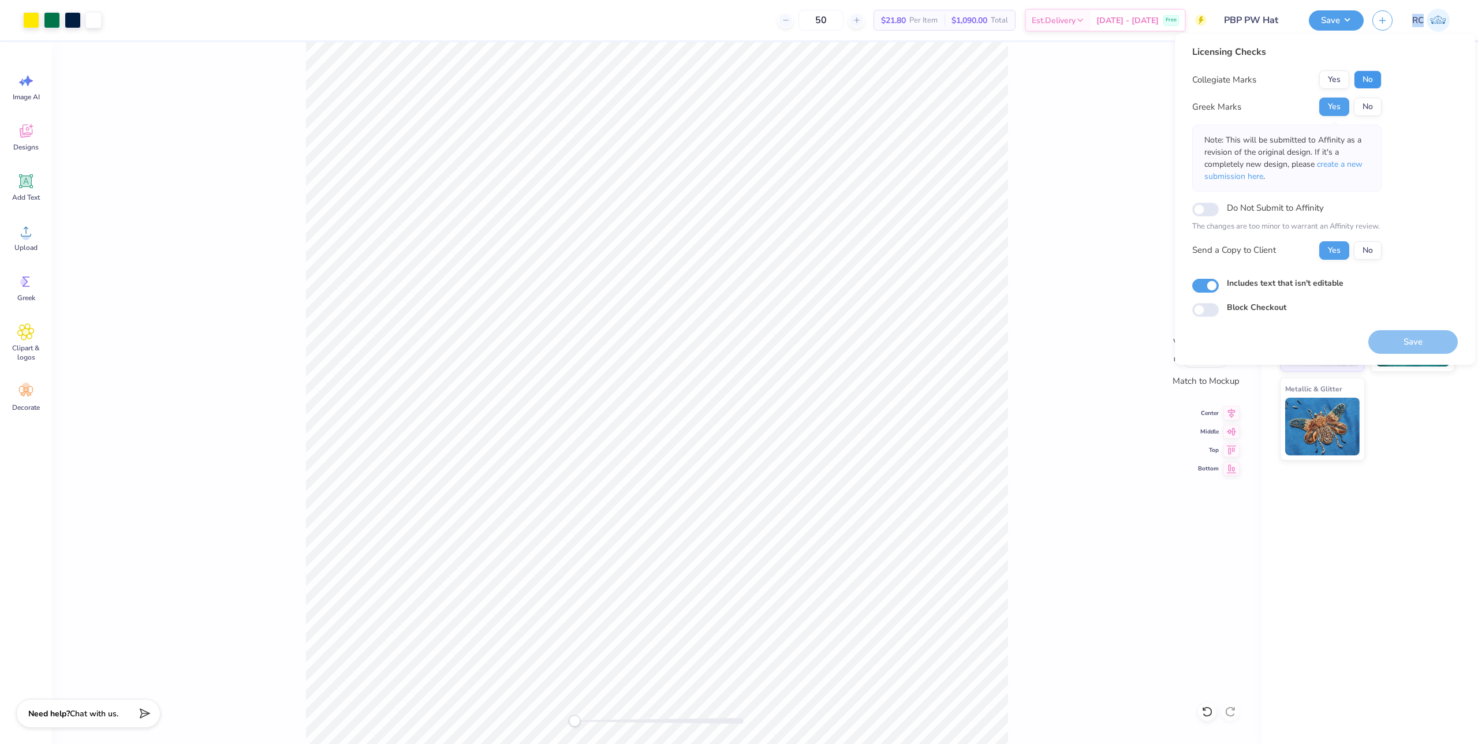
click at [1374, 83] on button "No" at bounding box center [1368, 79] width 28 height 18
click at [1207, 210] on input "Do Not Submit to Affinity" at bounding box center [1205, 210] width 27 height 14
checkbox input "true"
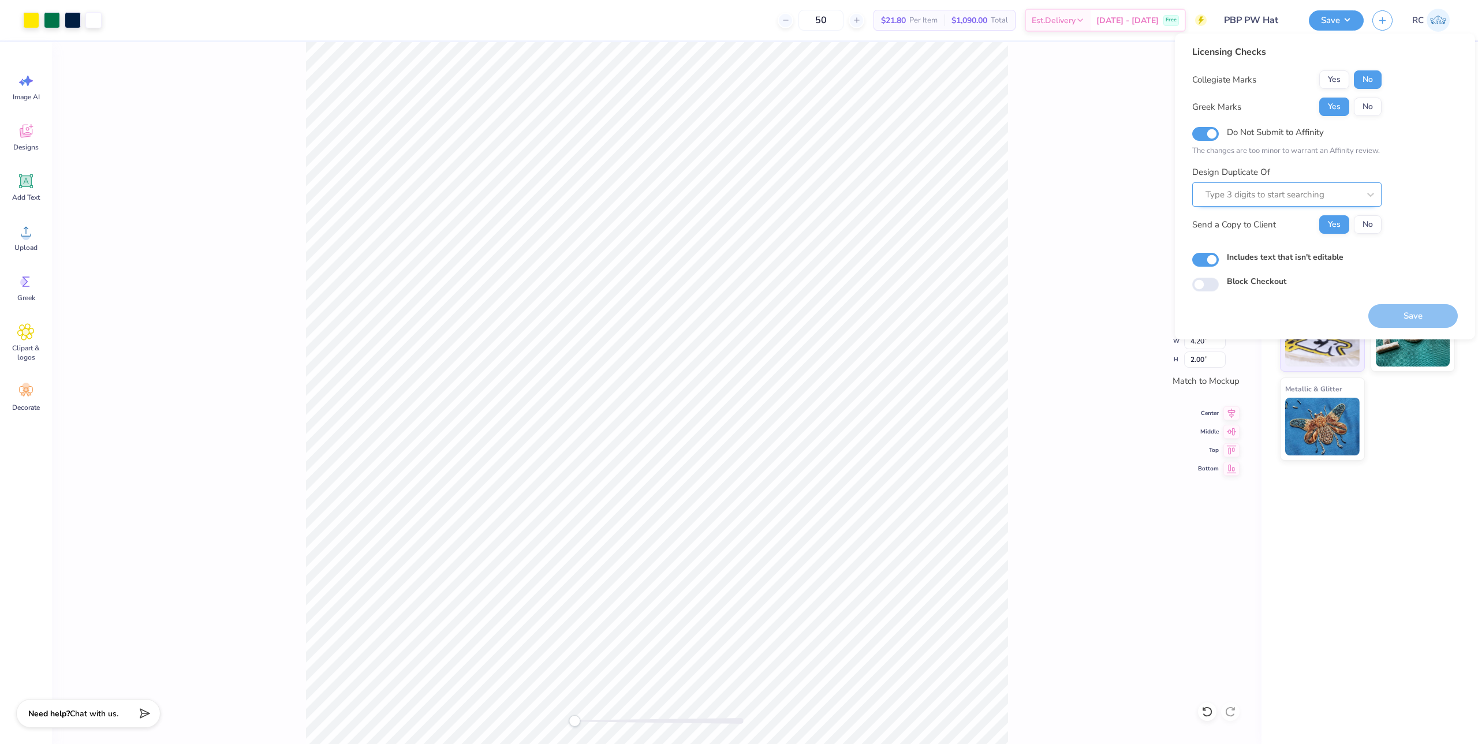
click at [1268, 200] on div at bounding box center [1283, 195] width 154 height 16
click at [1295, 189] on div at bounding box center [1283, 195] width 154 height 16
type input "518223"
click at [1269, 194] on div at bounding box center [1283, 195] width 154 height 16
type input "518223A"
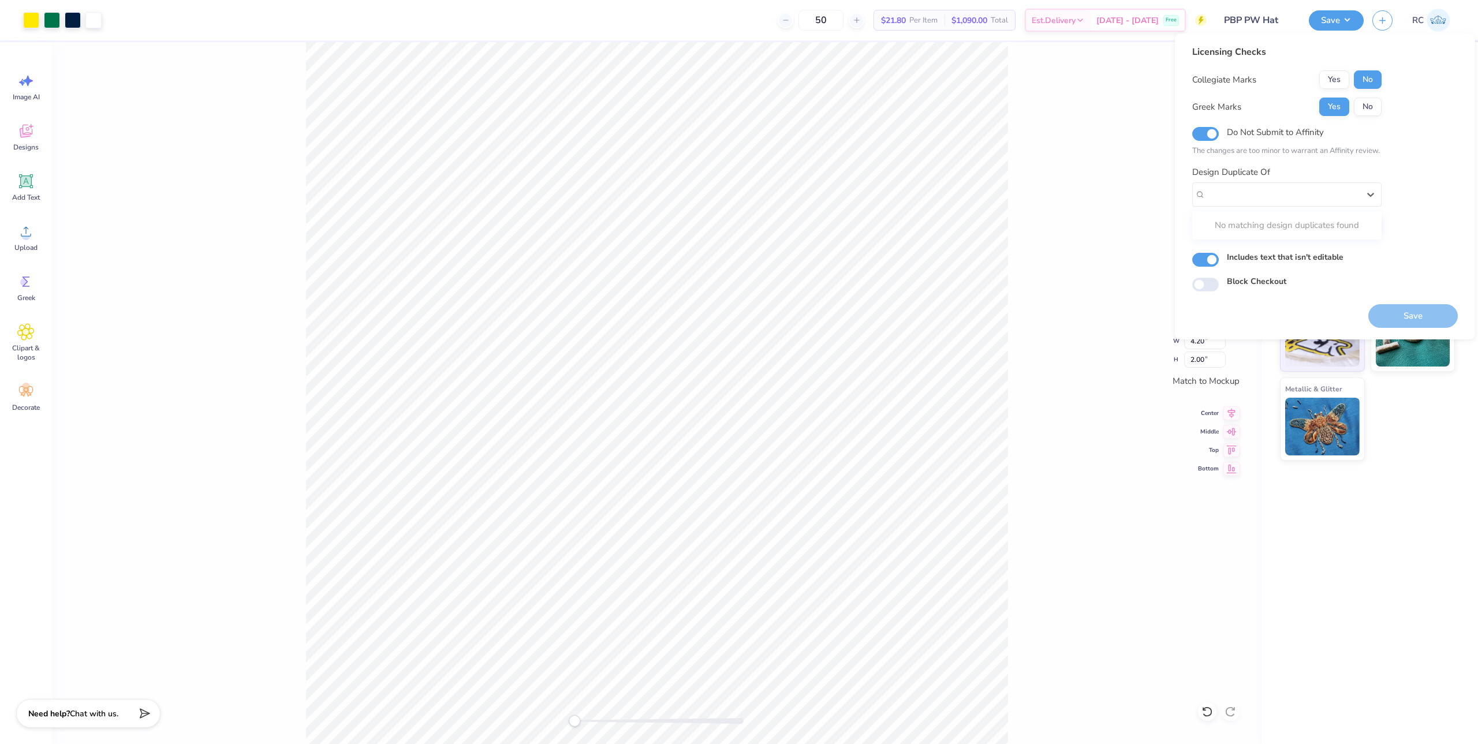
click at [1290, 170] on div "Design Duplicate Of Use Up and Down to choose options, press Enter to select th…" at bounding box center [1286, 187] width 189 height 42
click at [1207, 136] on input "Do Not Submit to Affinity" at bounding box center [1205, 134] width 27 height 14
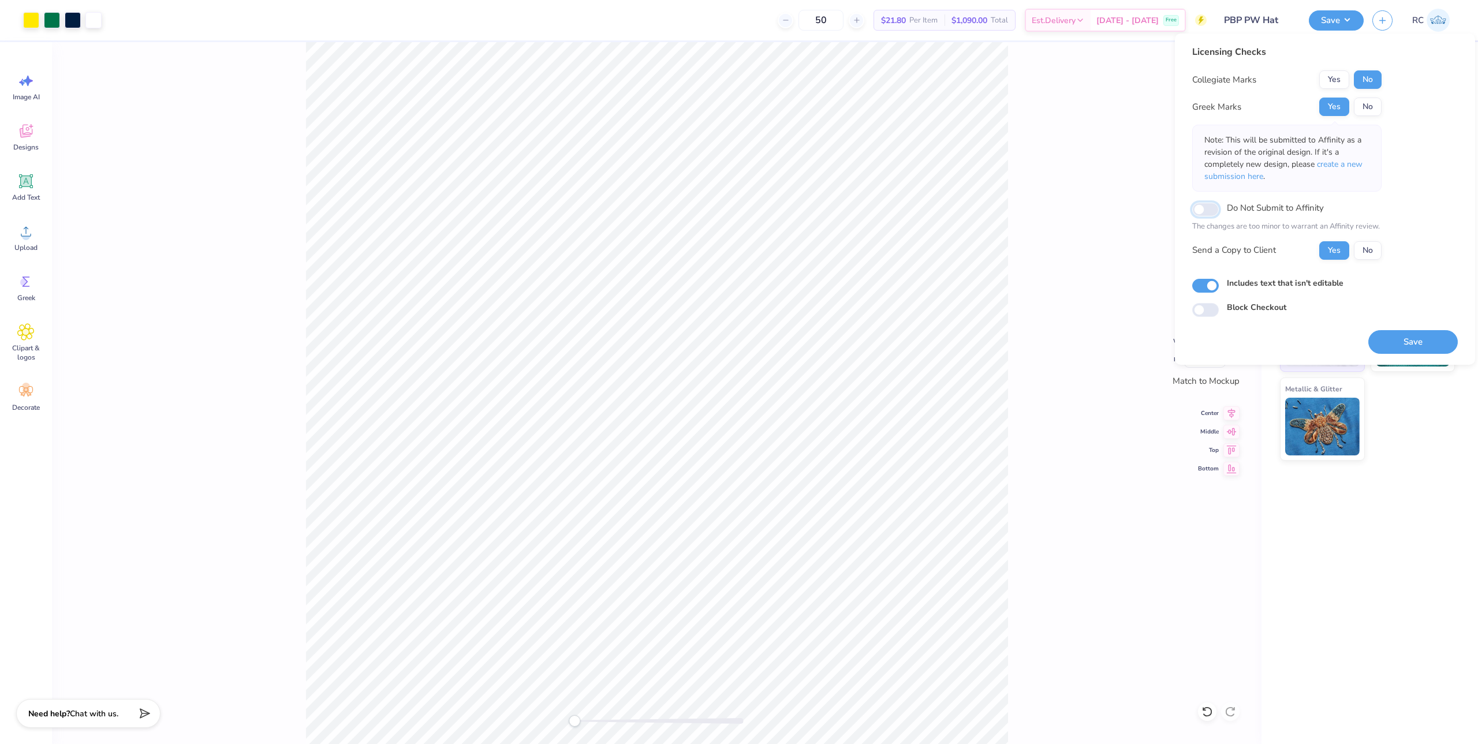
click at [1208, 212] on input "Do Not Submit to Affinity" at bounding box center [1205, 210] width 27 height 14
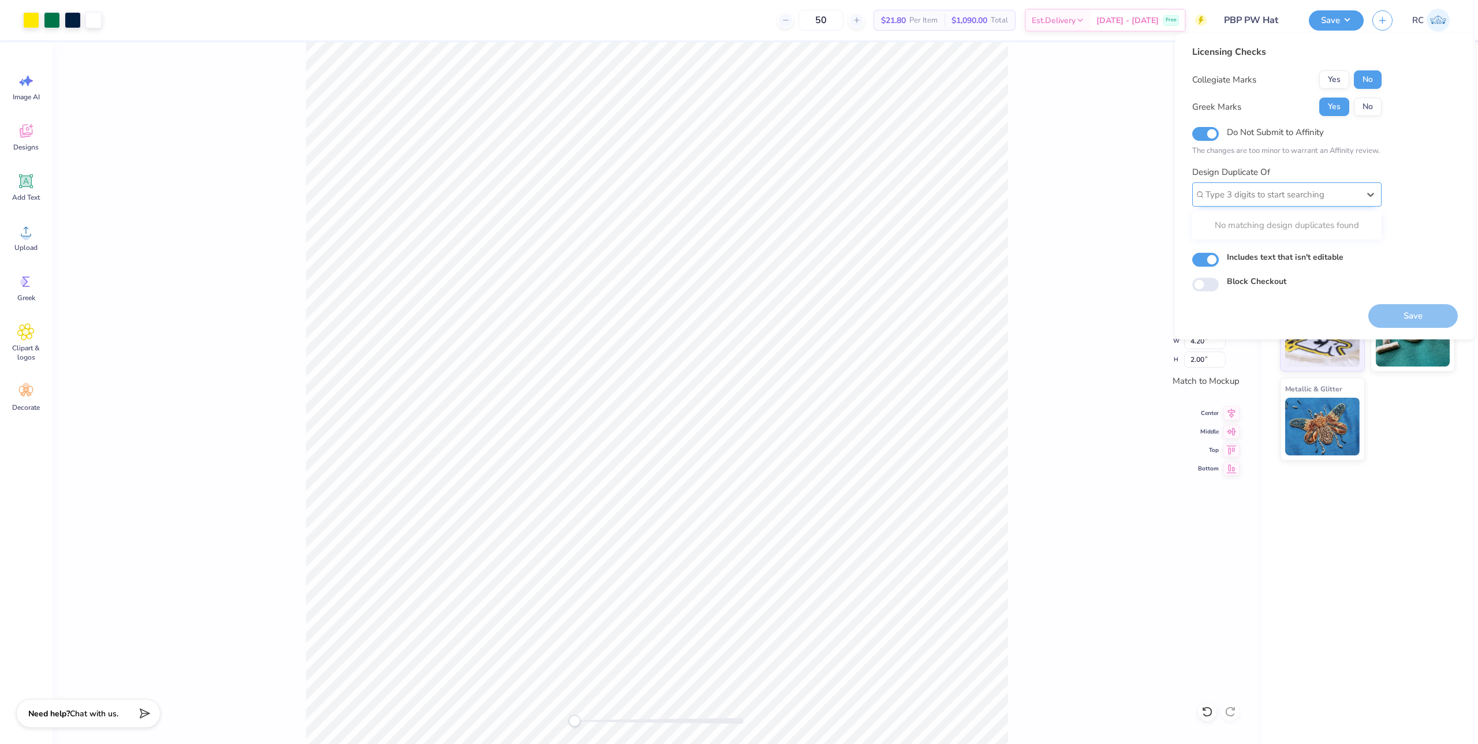
click at [1357, 195] on div at bounding box center [1283, 195] width 154 height 16
click at [1367, 195] on icon at bounding box center [1371, 195] width 12 height 12
click at [1372, 195] on icon at bounding box center [1370, 195] width 7 height 4
click at [1334, 166] on div "Design Duplicate Of Use Up and Down to choose options, press Enter to select th…" at bounding box center [1286, 187] width 189 height 42
click at [1398, 162] on div "Licensing Checks Collegiate Marks Yes No Greek Marks Yes No Do Not Submit to Af…" at bounding box center [1325, 168] width 266 height 247
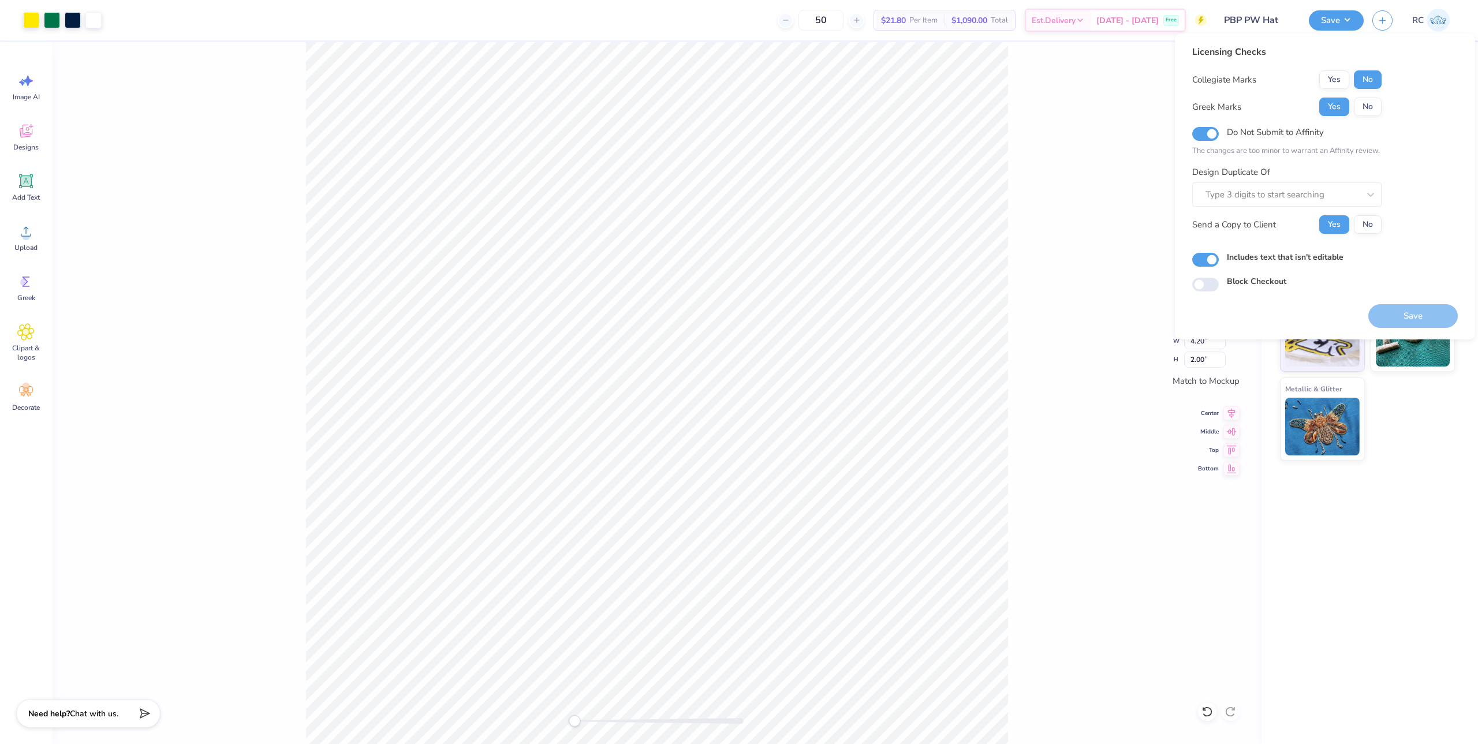
click at [1422, 166] on div "Licensing Checks Collegiate Marks Yes No Greek Marks Yes No Do Not Submit to Af…" at bounding box center [1325, 168] width 266 height 247
click at [1402, 173] on div "Licensing Checks Collegiate Marks Yes No Greek Marks Yes No Do Not Submit to Af…" at bounding box center [1325, 168] width 266 height 247
click at [1208, 136] on input "Do Not Submit to Affinity" at bounding box center [1205, 134] width 27 height 14
checkbox input "false"
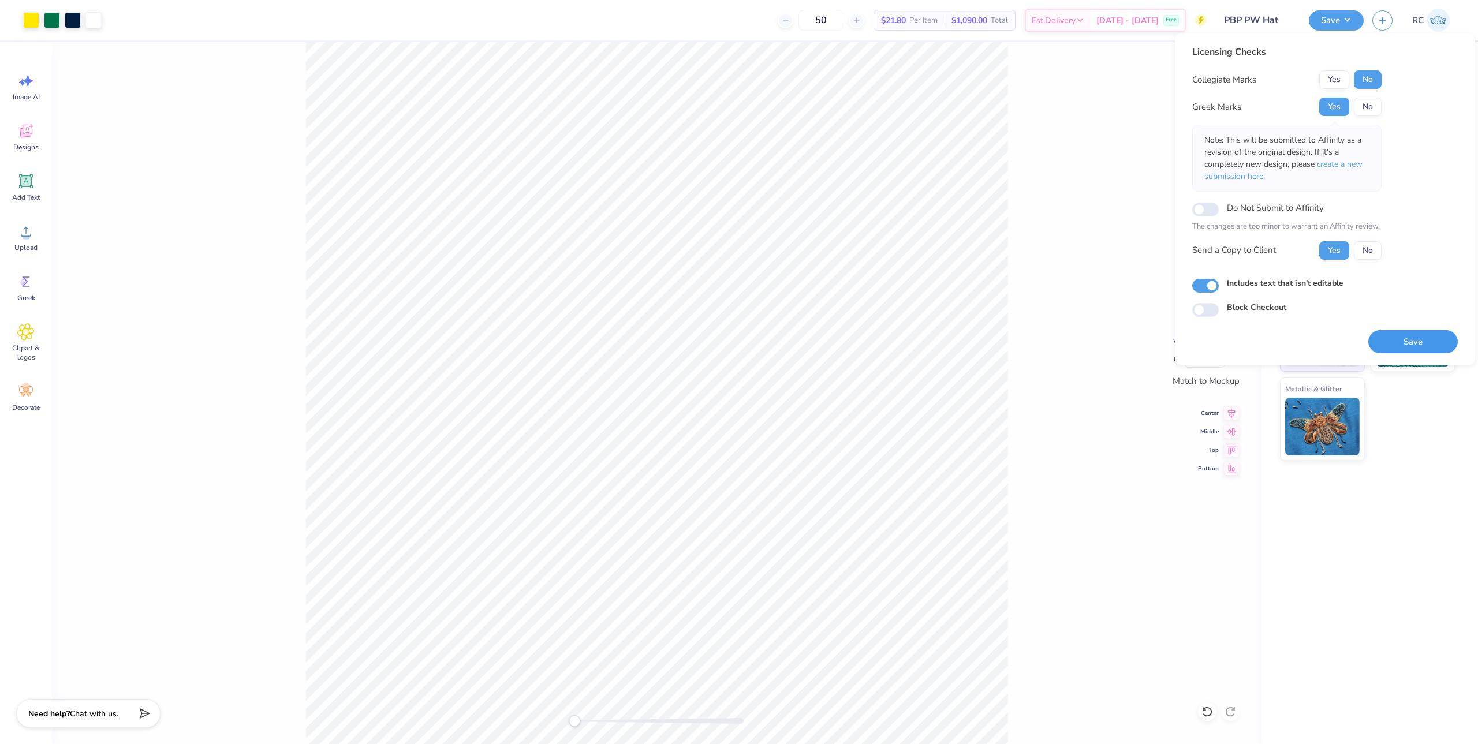
click at [1407, 339] on button "Save" at bounding box center [1412, 342] width 89 height 24
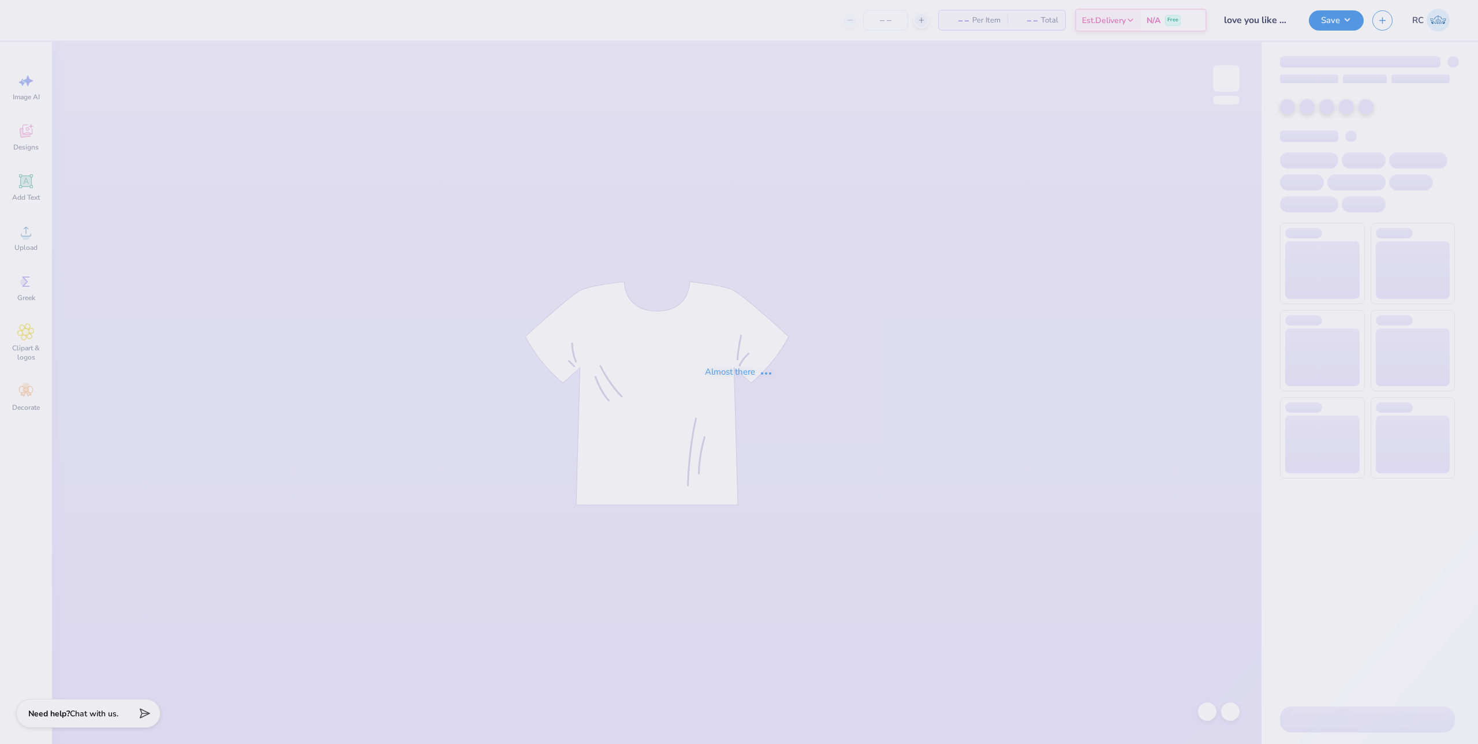
type input "12"
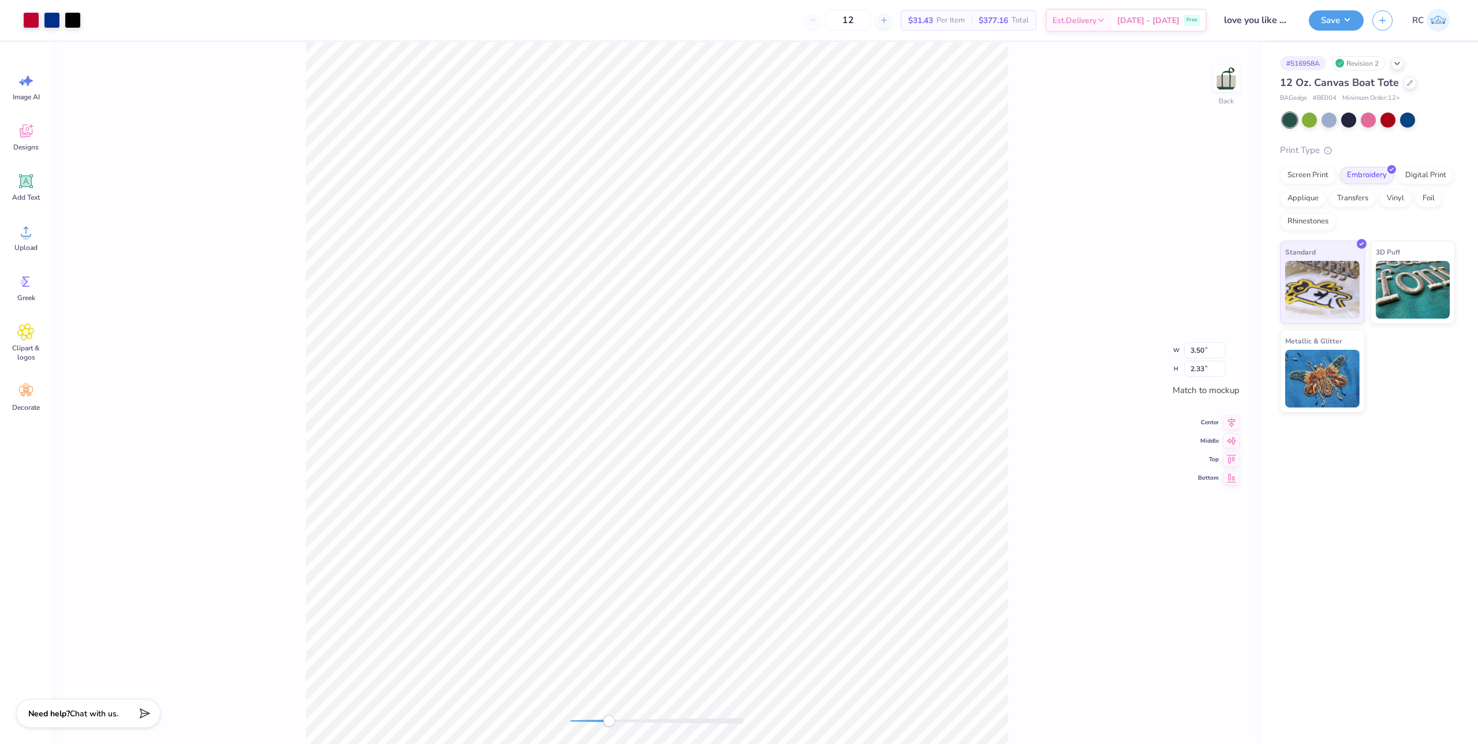
click at [1011, 458] on div "Back W 3.50 3.50 " H 2.33 2.33 " Match to mockup Center Middle Top Bottom" at bounding box center [657, 393] width 1210 height 702
click at [36, 245] on span "Upload" at bounding box center [25, 247] width 23 height 9
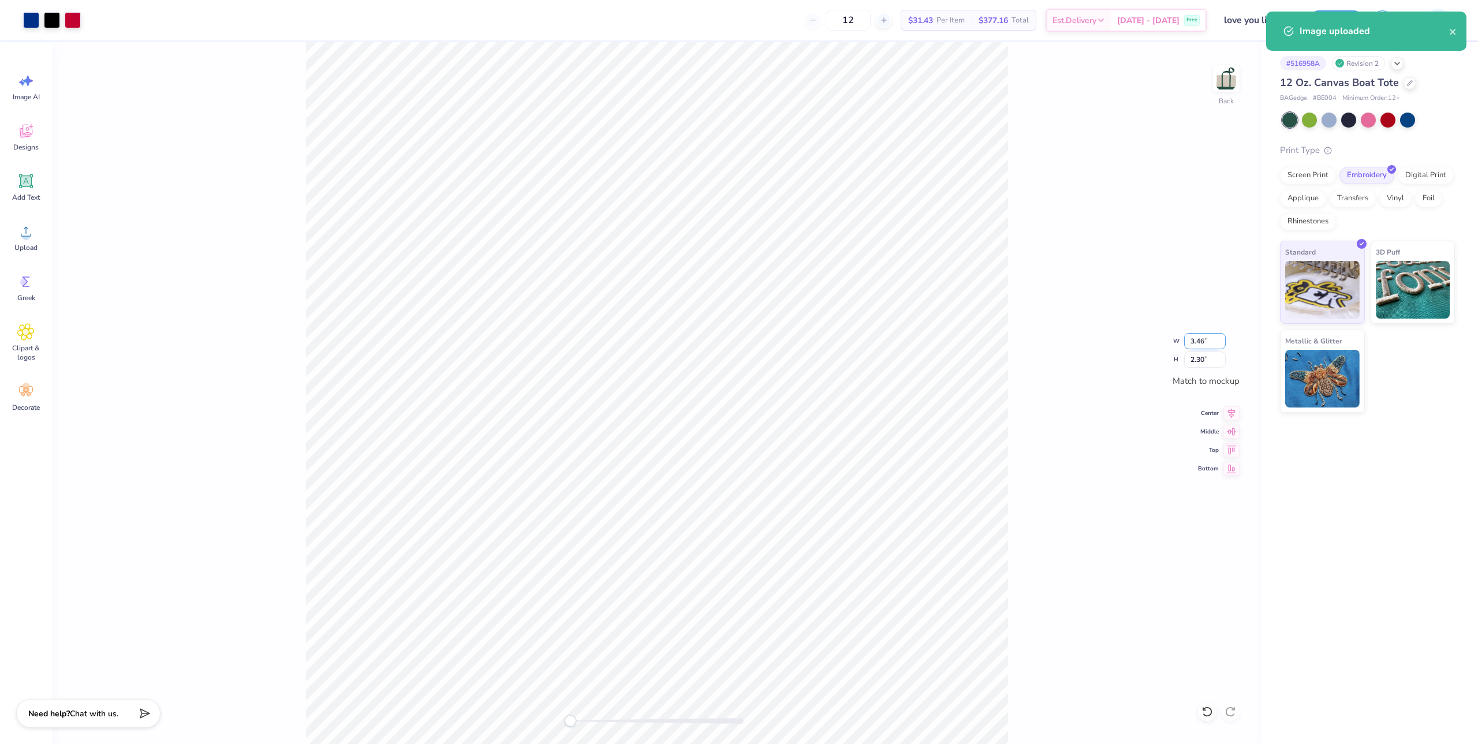
click at [1204, 345] on input "3.46" at bounding box center [1205, 341] width 42 height 16
type input "3.50"
type input "2.33"
click at [1234, 453] on icon at bounding box center [1231, 449] width 16 height 14
click at [1236, 411] on icon at bounding box center [1231, 412] width 16 height 14
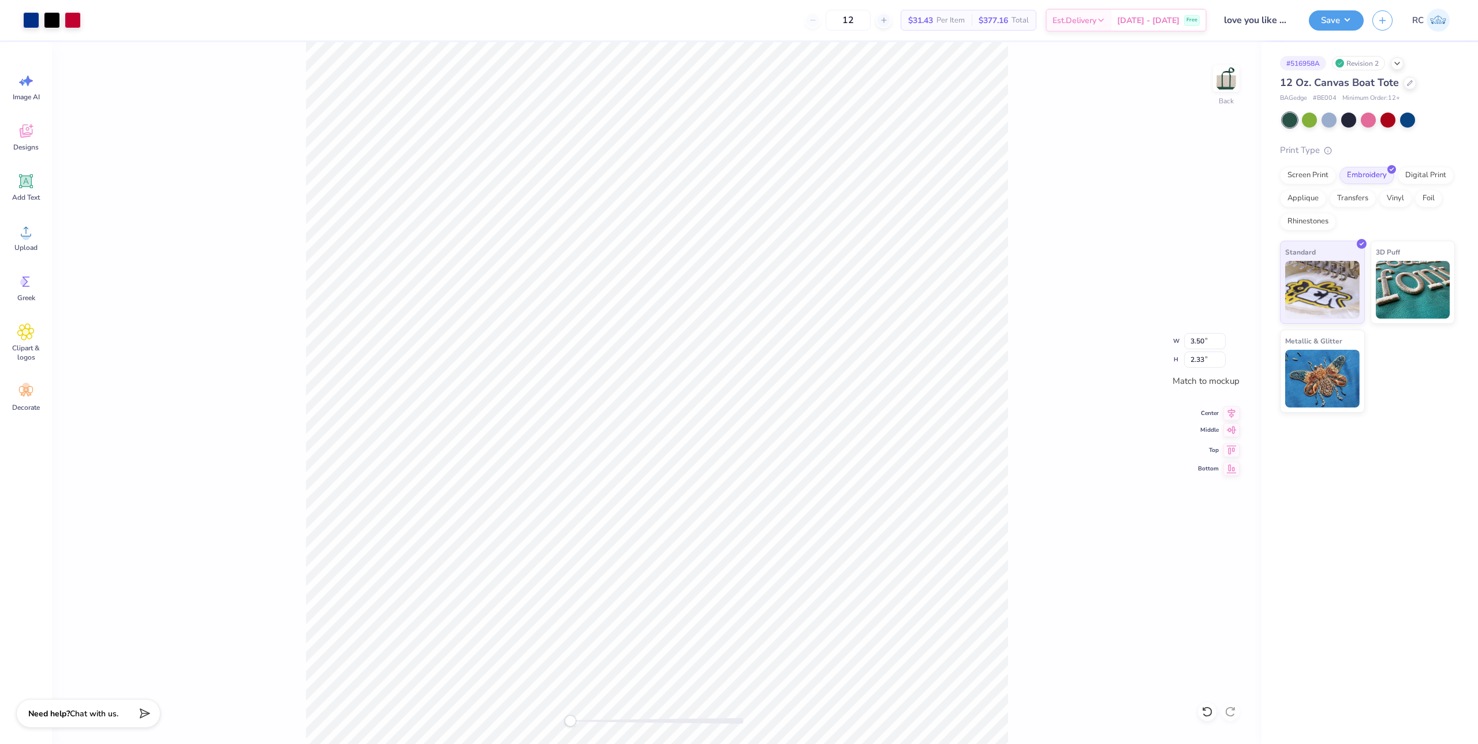
click at [1235, 434] on icon at bounding box center [1231, 430] width 16 height 14
click at [1235, 476] on div "Back W 3.50 3.50 " H 2.33 2.33 " Match to mockup Center Middle Top Bottom" at bounding box center [657, 393] width 1210 height 702
click at [1353, 27] on button "Save" at bounding box center [1336, 19] width 55 height 20
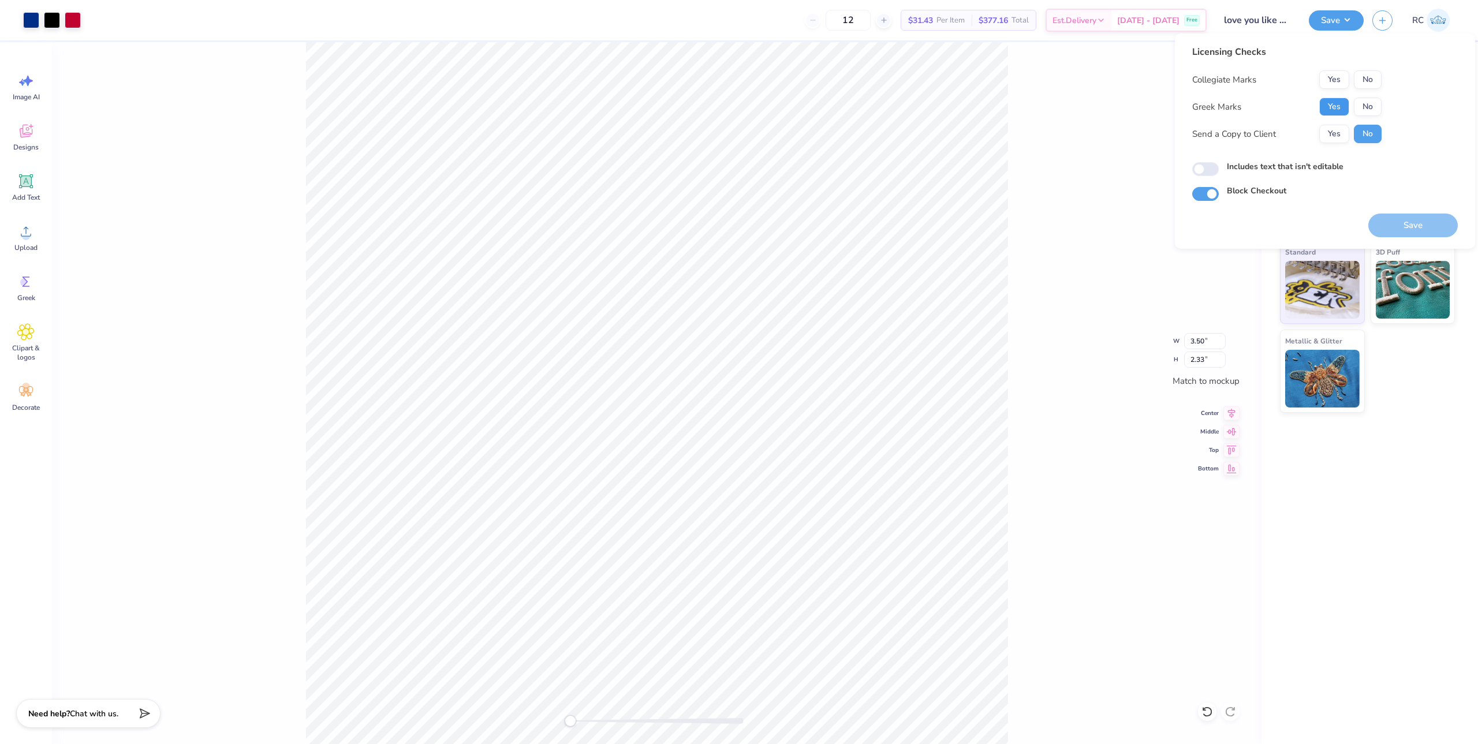
click at [1327, 108] on button "Yes" at bounding box center [1334, 107] width 30 height 18
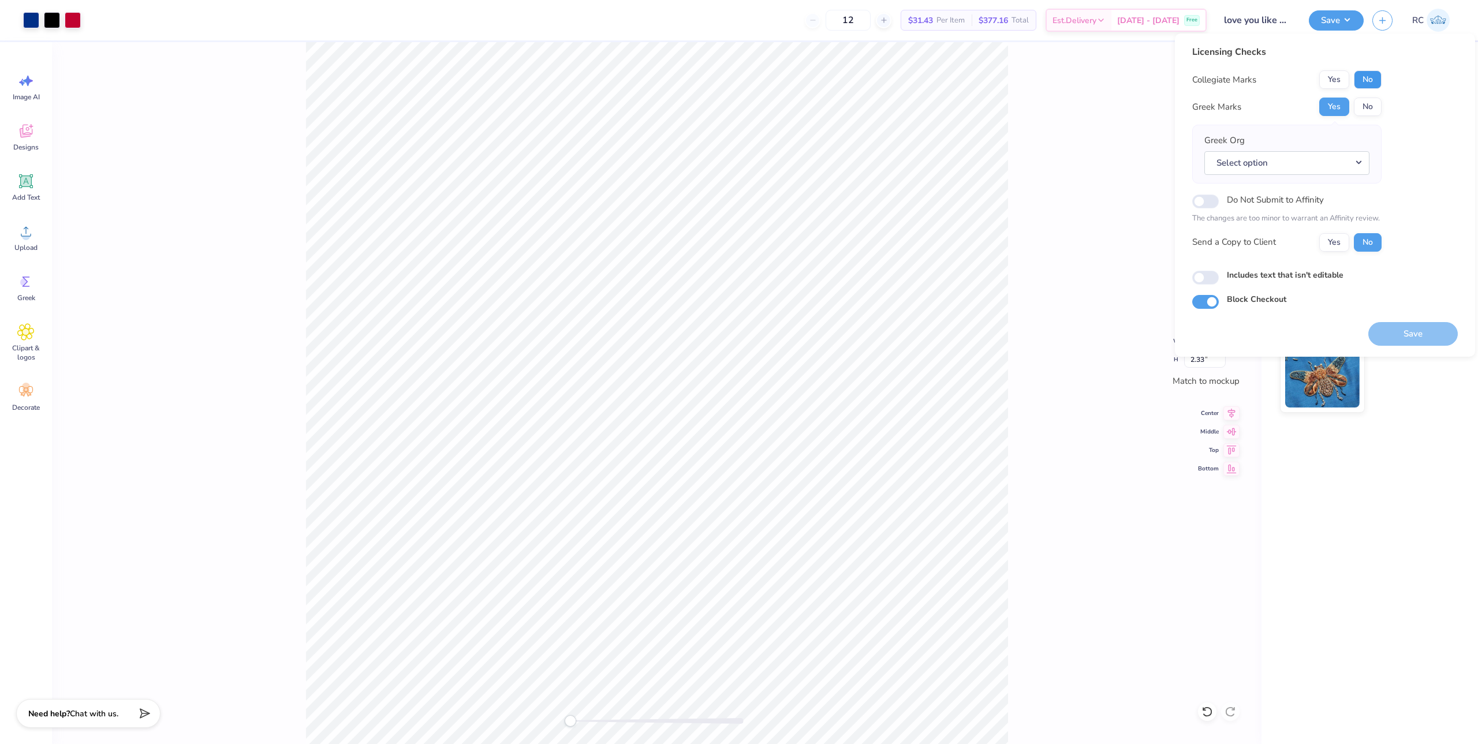
click at [1368, 82] on button "No" at bounding box center [1368, 79] width 28 height 18
click at [1286, 163] on button "Select option" at bounding box center [1286, 163] width 165 height 24
click at [1245, 303] on link "Chi Omega" at bounding box center [1287, 301] width 156 height 19
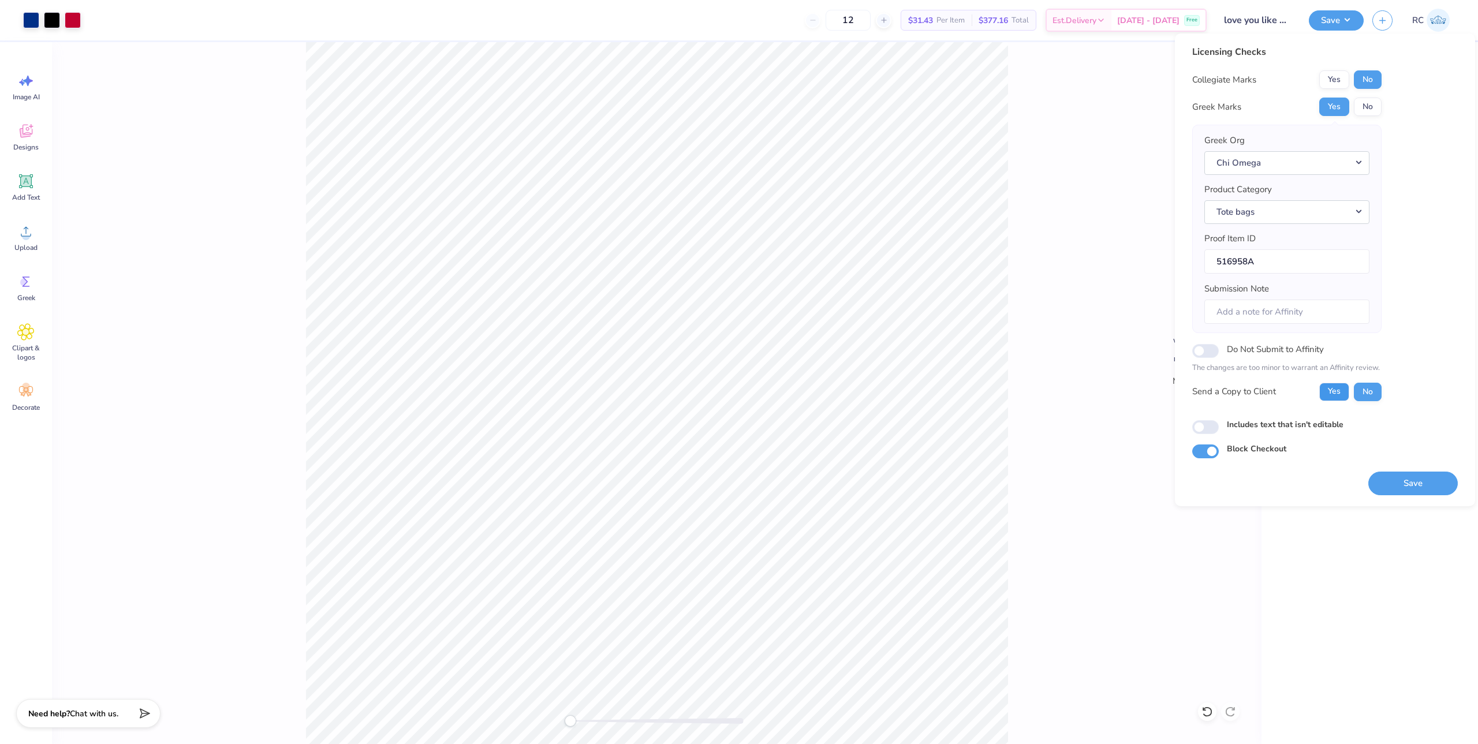
click at [1335, 398] on button "Yes" at bounding box center [1334, 392] width 30 height 18
click at [1204, 427] on input "Includes text that isn't editable" at bounding box center [1205, 427] width 27 height 14
checkbox input "true"
click at [1402, 483] on button "Save" at bounding box center [1412, 484] width 89 height 24
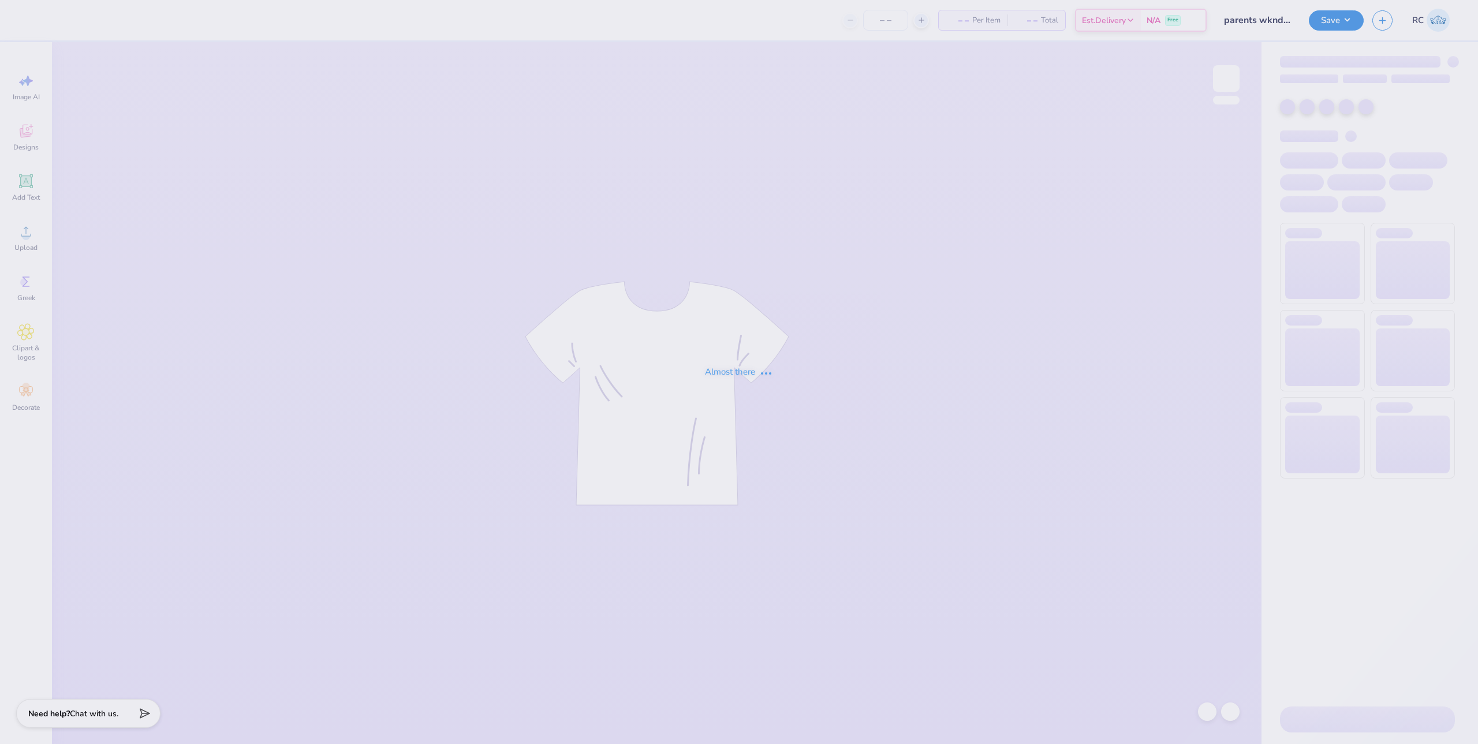
type input "parents wknd hat"
type input "12"
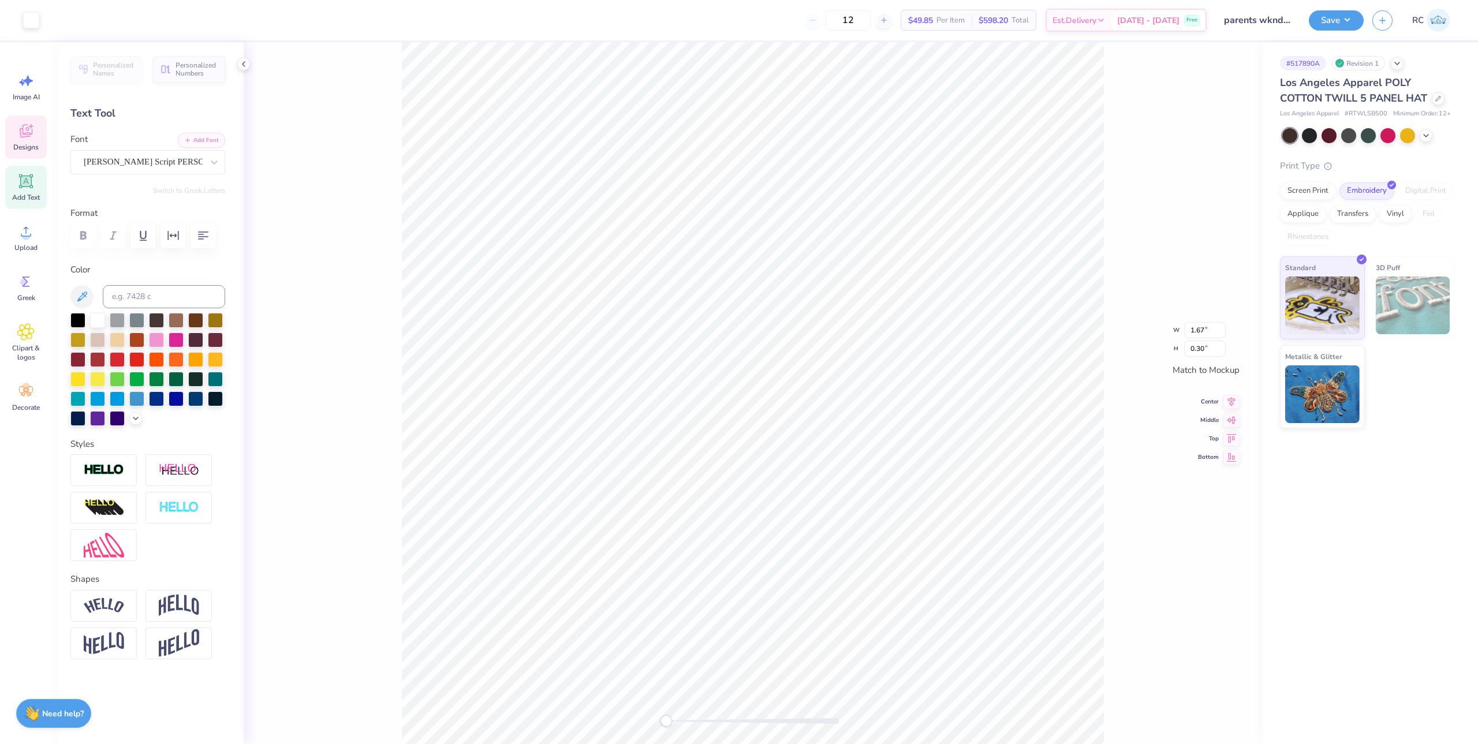
click at [1038, 448] on div "W 1.67 1.67 " H 0.30 0.30 " Match to Mockup Center Middle Top Bottom" at bounding box center [753, 393] width 1018 height 702
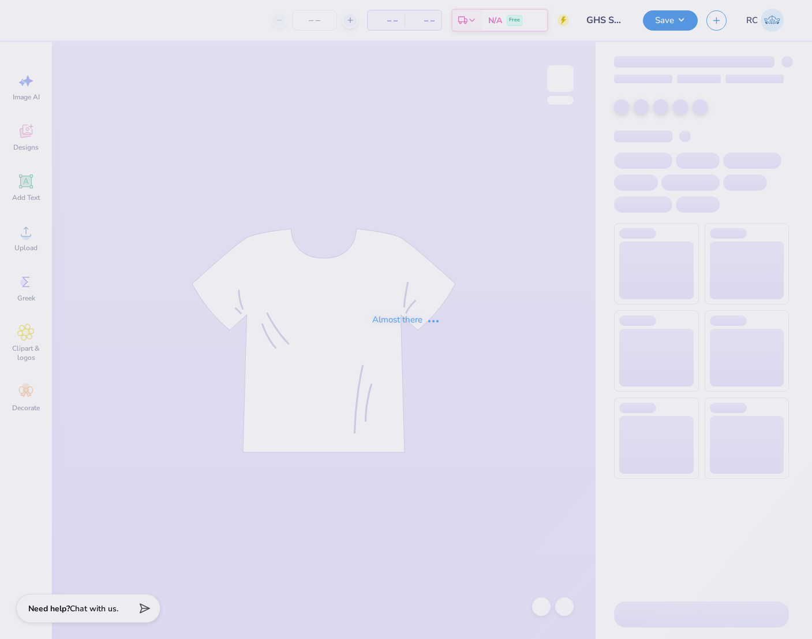
type input "40"
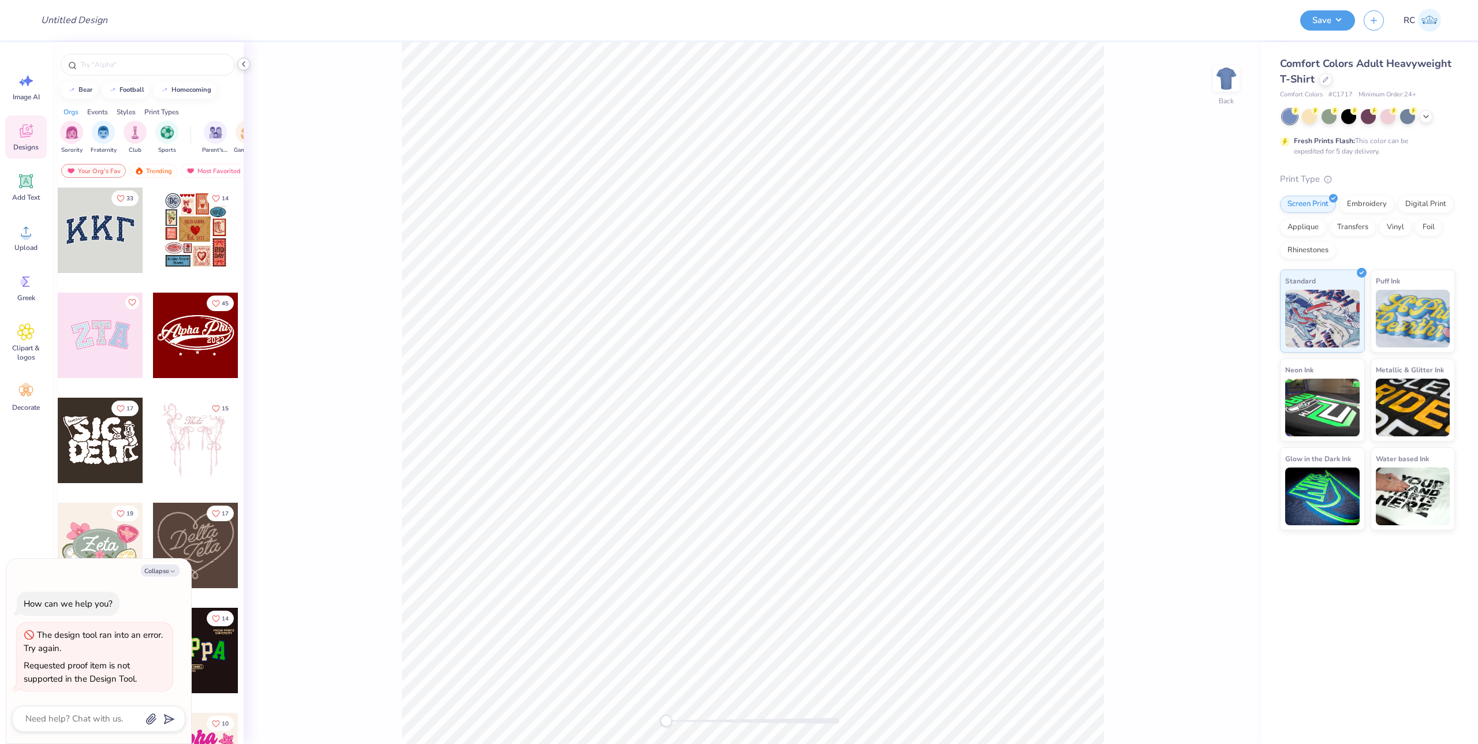
click at [243, 61] on icon at bounding box center [243, 63] width 9 height 9
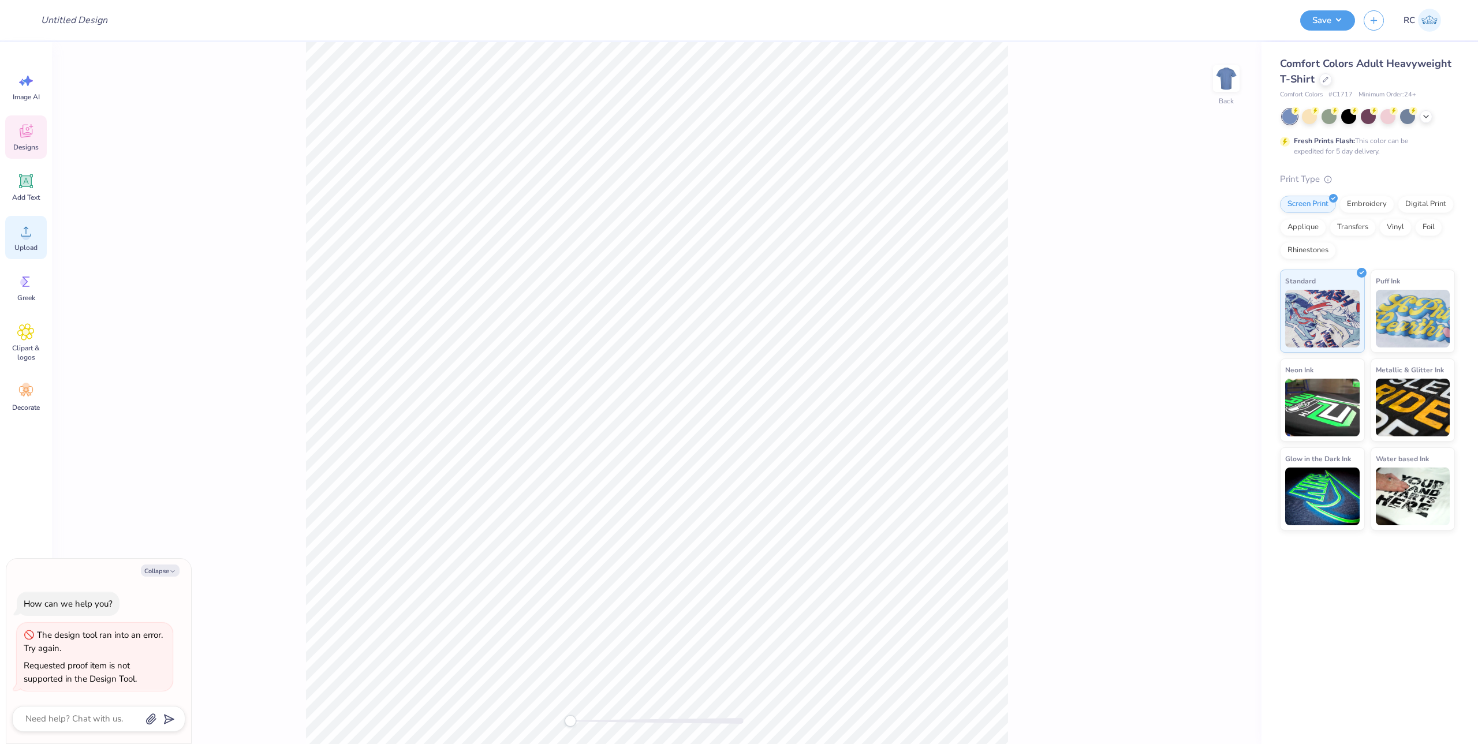
click at [32, 242] on div "Upload" at bounding box center [26, 237] width 42 height 43
type textarea "x"
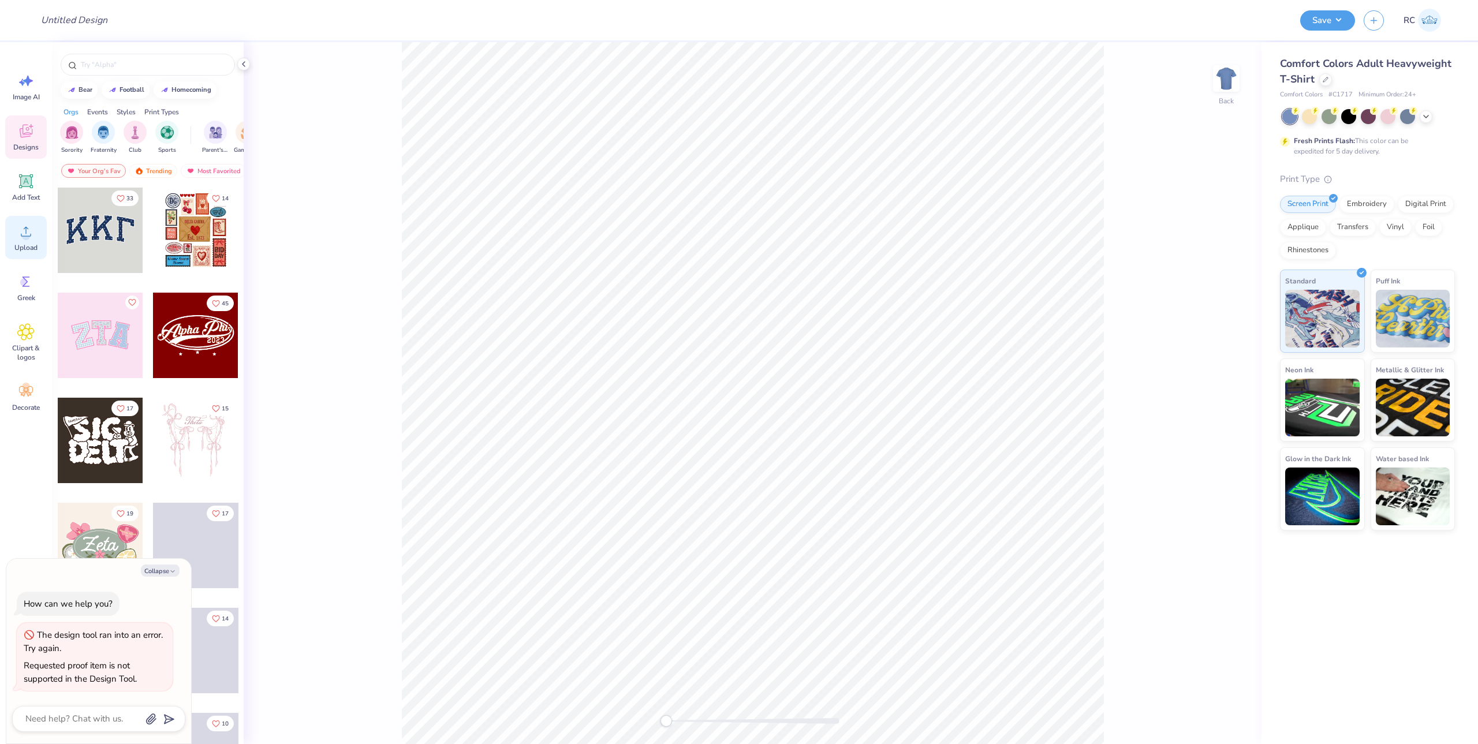
click at [21, 249] on span "Upload" at bounding box center [25, 247] width 23 height 9
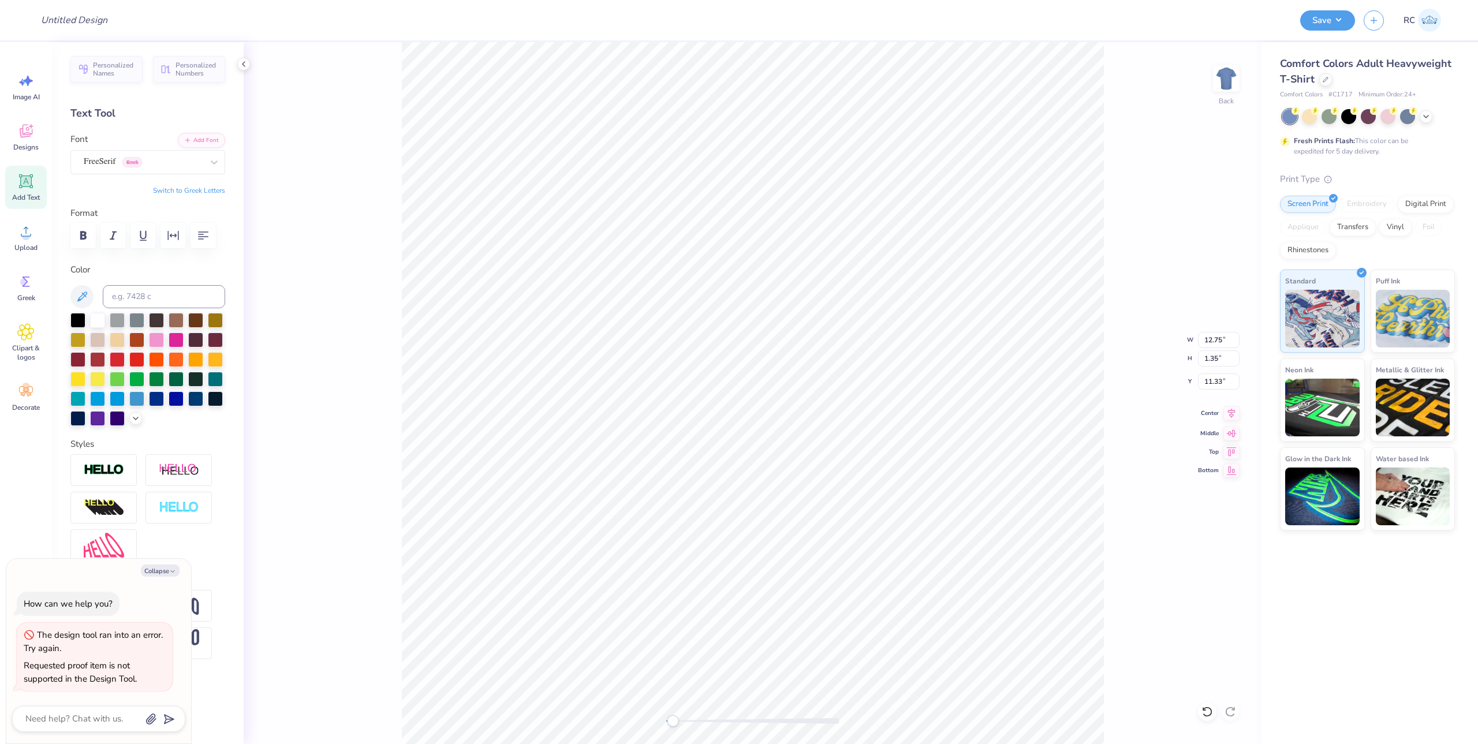
click at [1229, 412] on icon at bounding box center [1232, 413] width 8 height 10
type textarea "x"
type input "12.87"
type input "0.54"
type input "13.14"
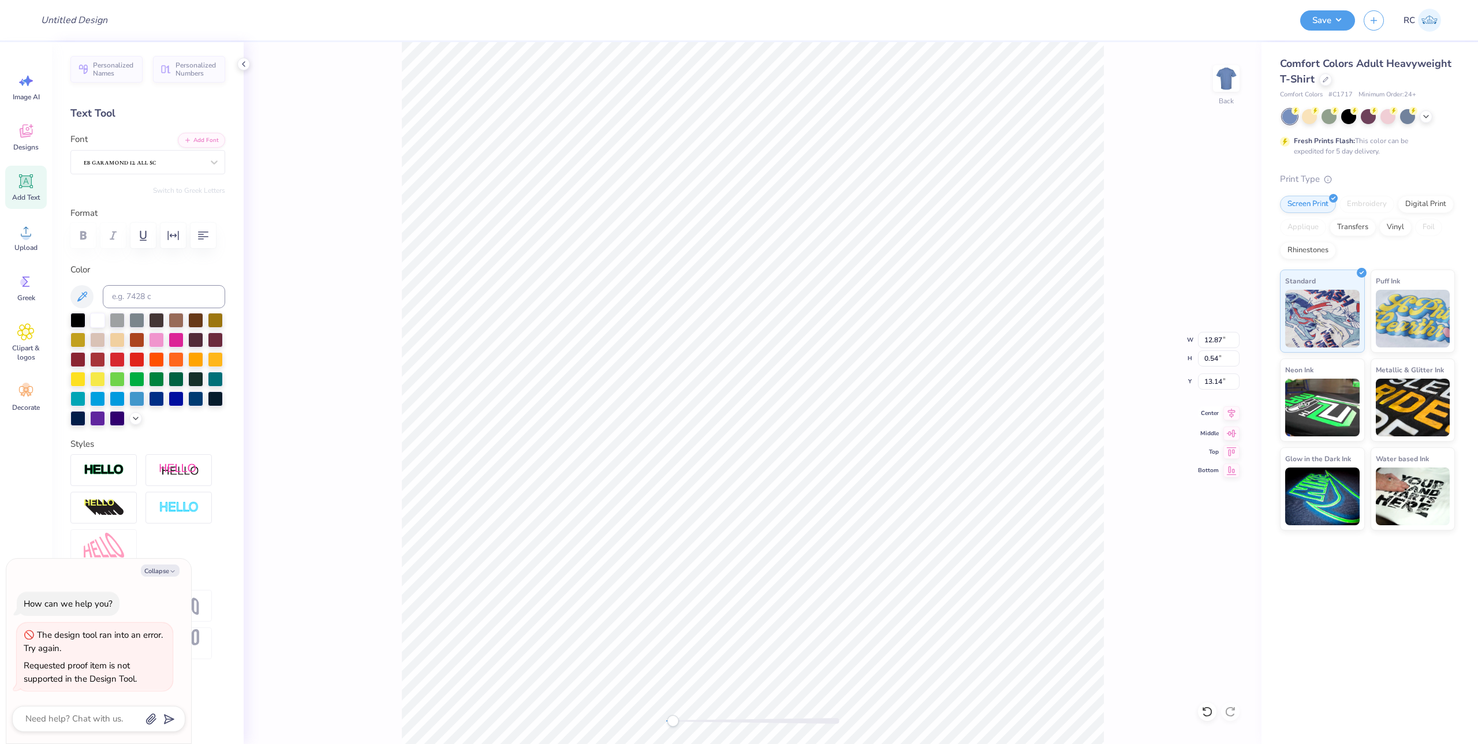
click at [1228, 413] on icon at bounding box center [1231, 413] width 16 height 14
click at [380, 227] on div "Back" at bounding box center [753, 393] width 1018 height 702
type textarea "x"
type input "9.47"
type input "1.65"
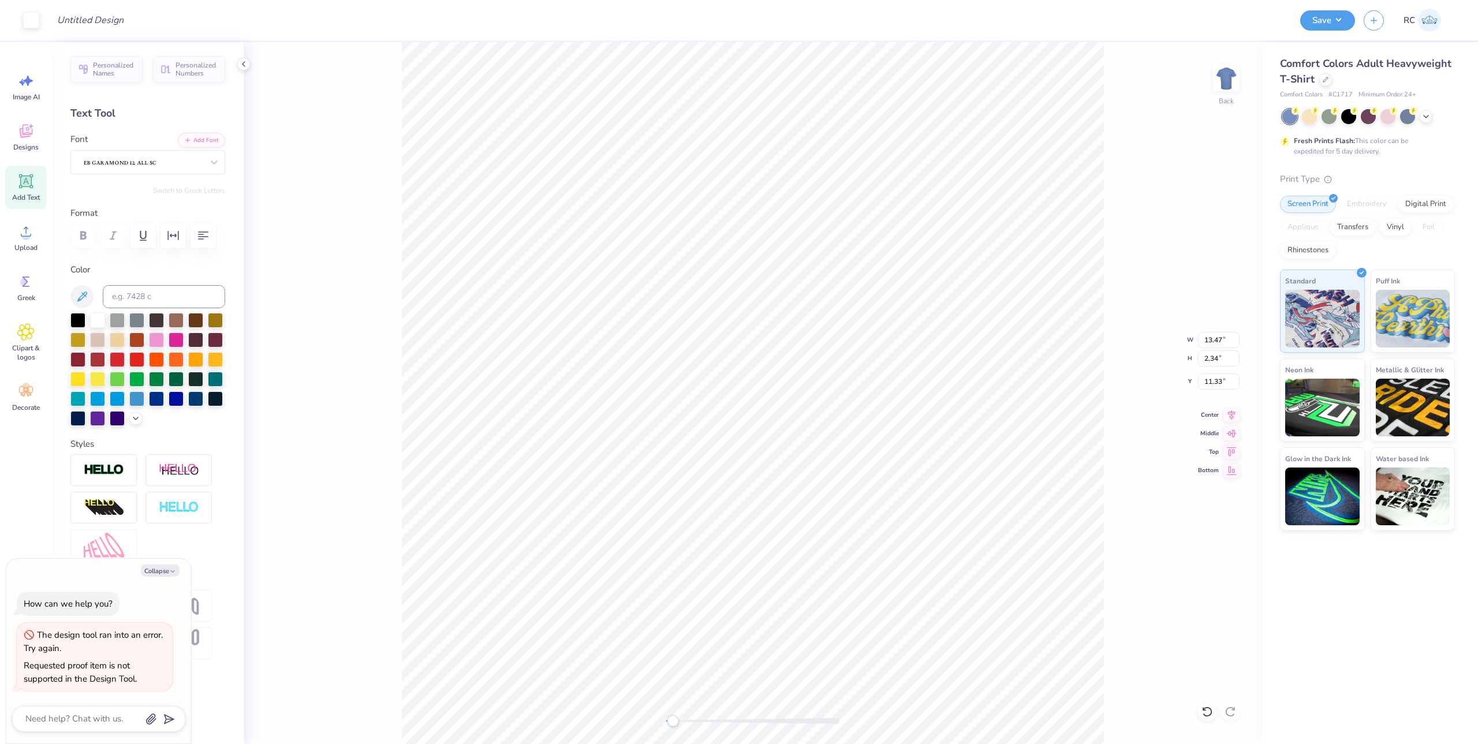
type input "12.07"
type textarea "x"
type input "3.94"
type textarea "x"
type input "0.13"
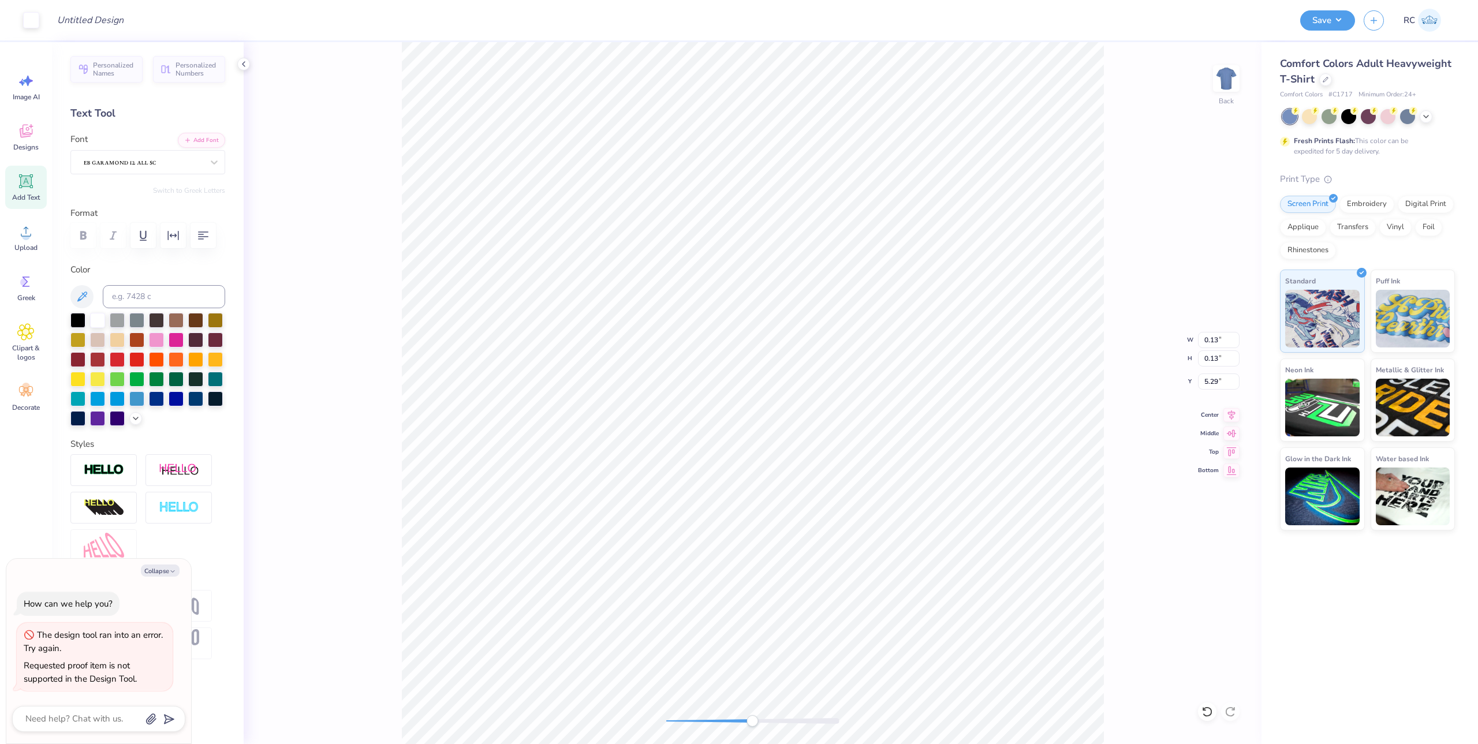
type input "0.13"
type input "5.29"
type textarea "x"
type input "9.15"
type input "0.41"
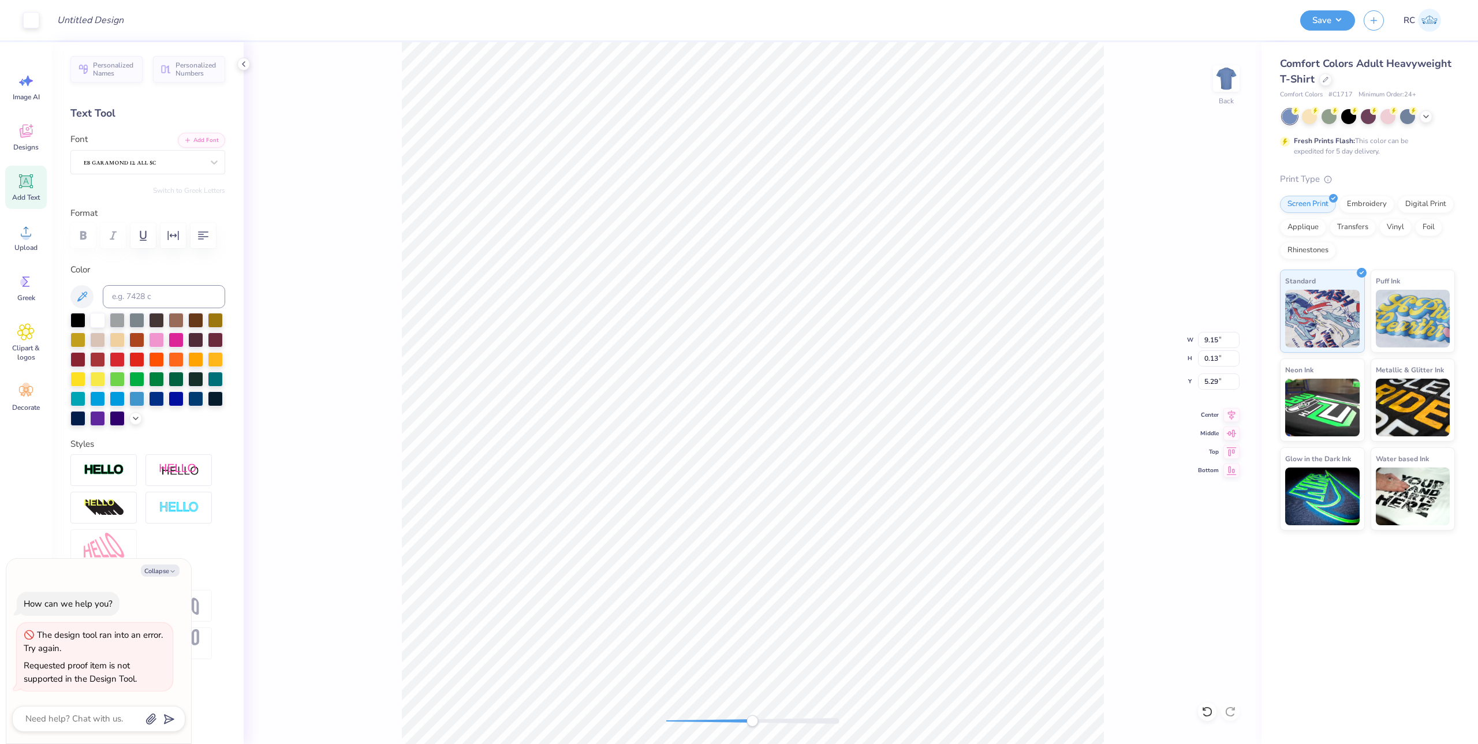
type input "5.19"
type textarea "x"
type input "5.24"
type textarea "x"
click at [1221, 343] on input "9.05" at bounding box center [1219, 340] width 42 height 16
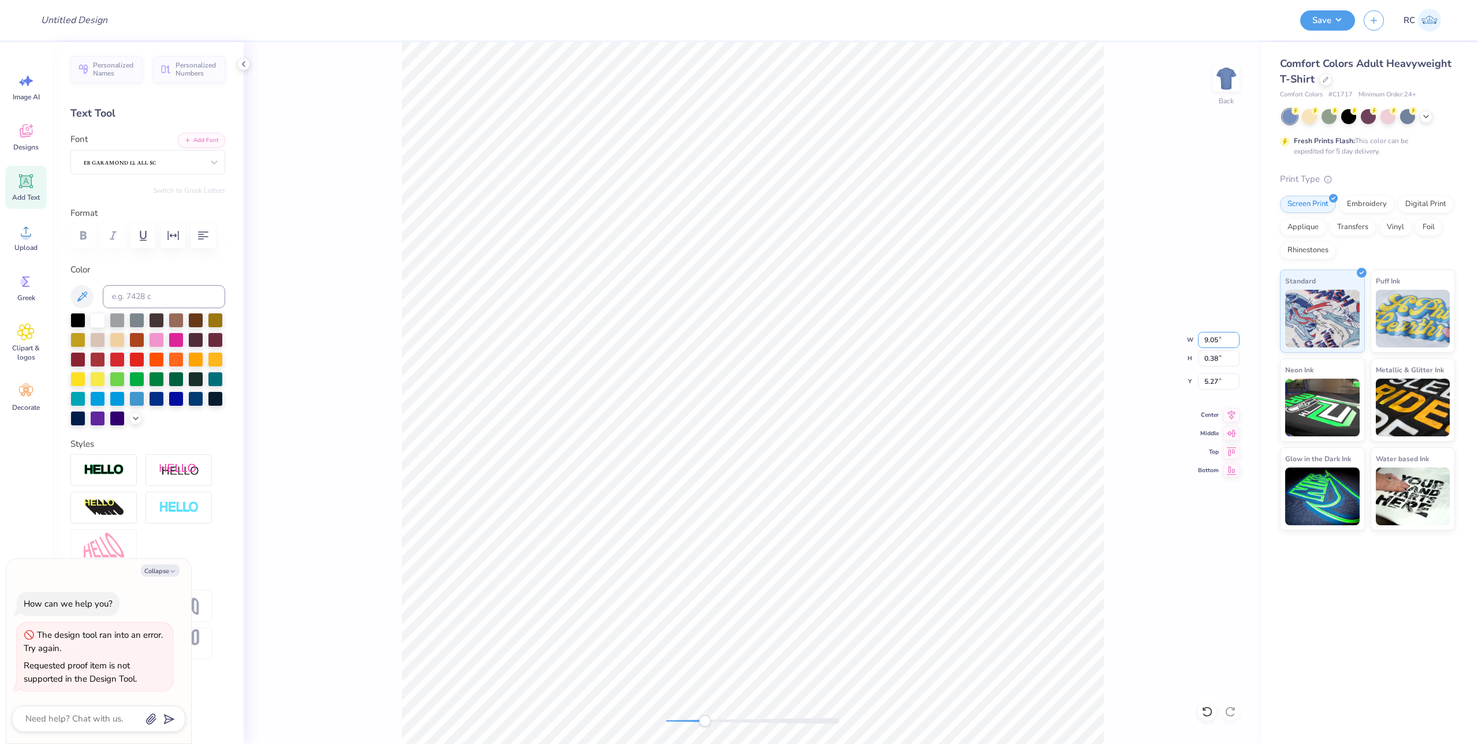
paste input "657"
type input "9.657"
type textarea "x"
type input "9.66"
type input "0.40"
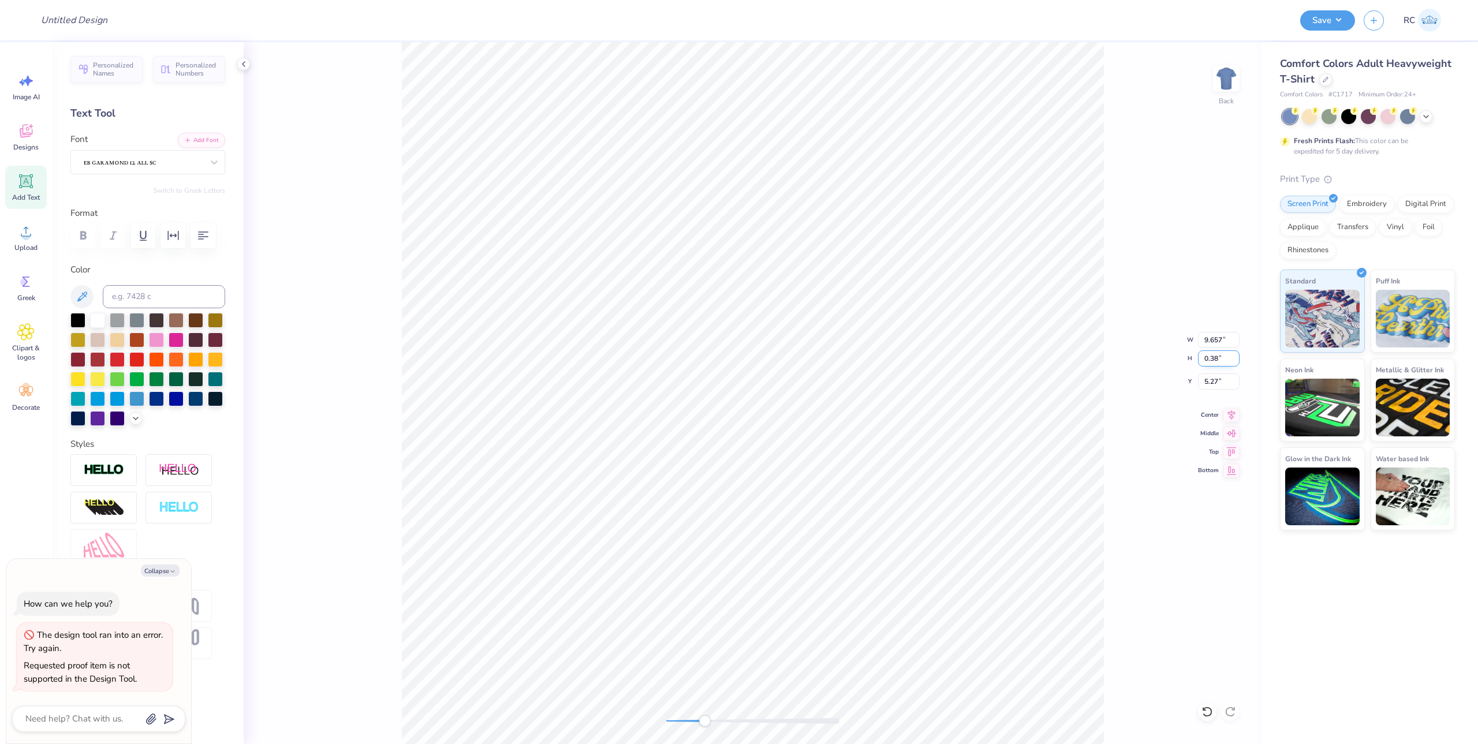
type input "5.26"
type textarea "x"
type input "8.96"
type input "0.95"
type input "3.94"
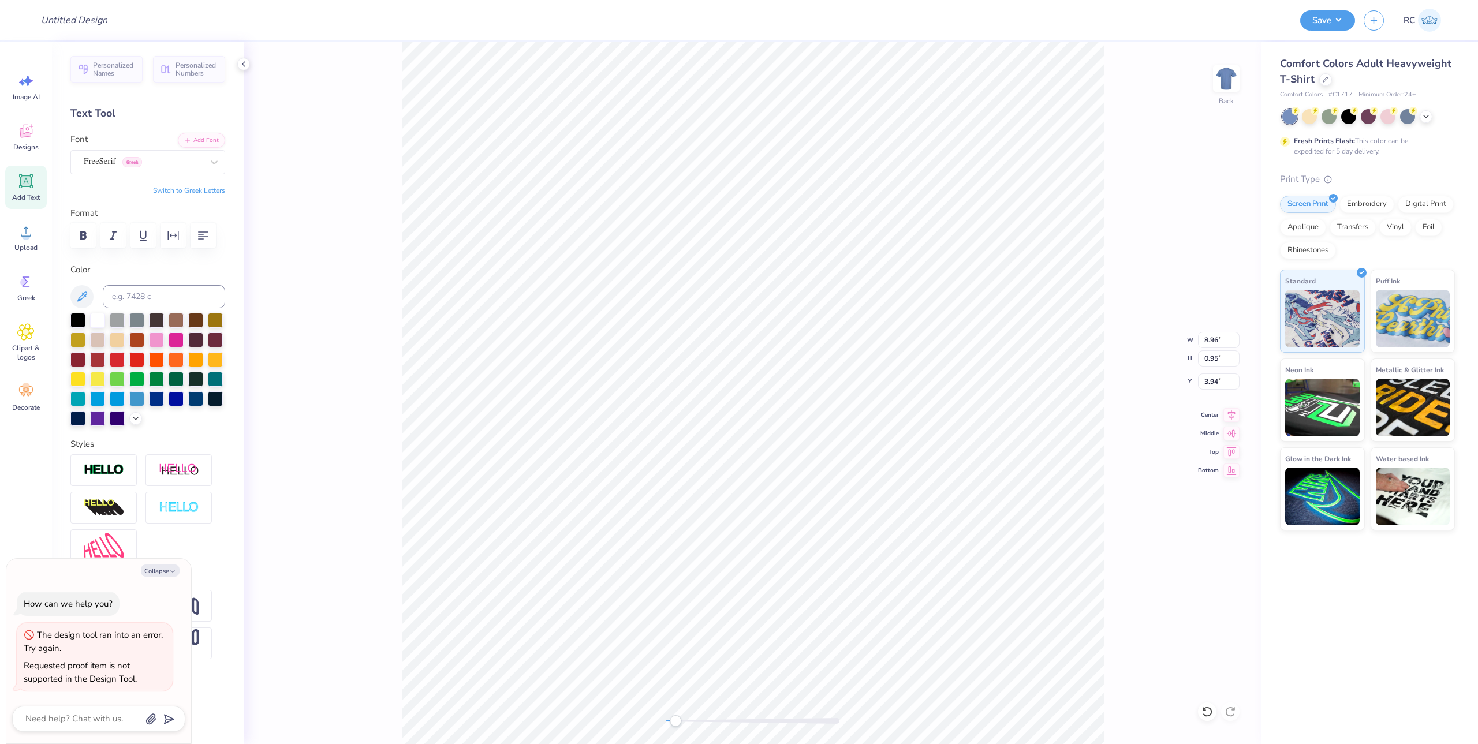
type textarea "x"
click at [1213, 339] on input "8.96" at bounding box center [1219, 340] width 42 height 16
type input "12.5"
type textarea "x"
type input "12.50"
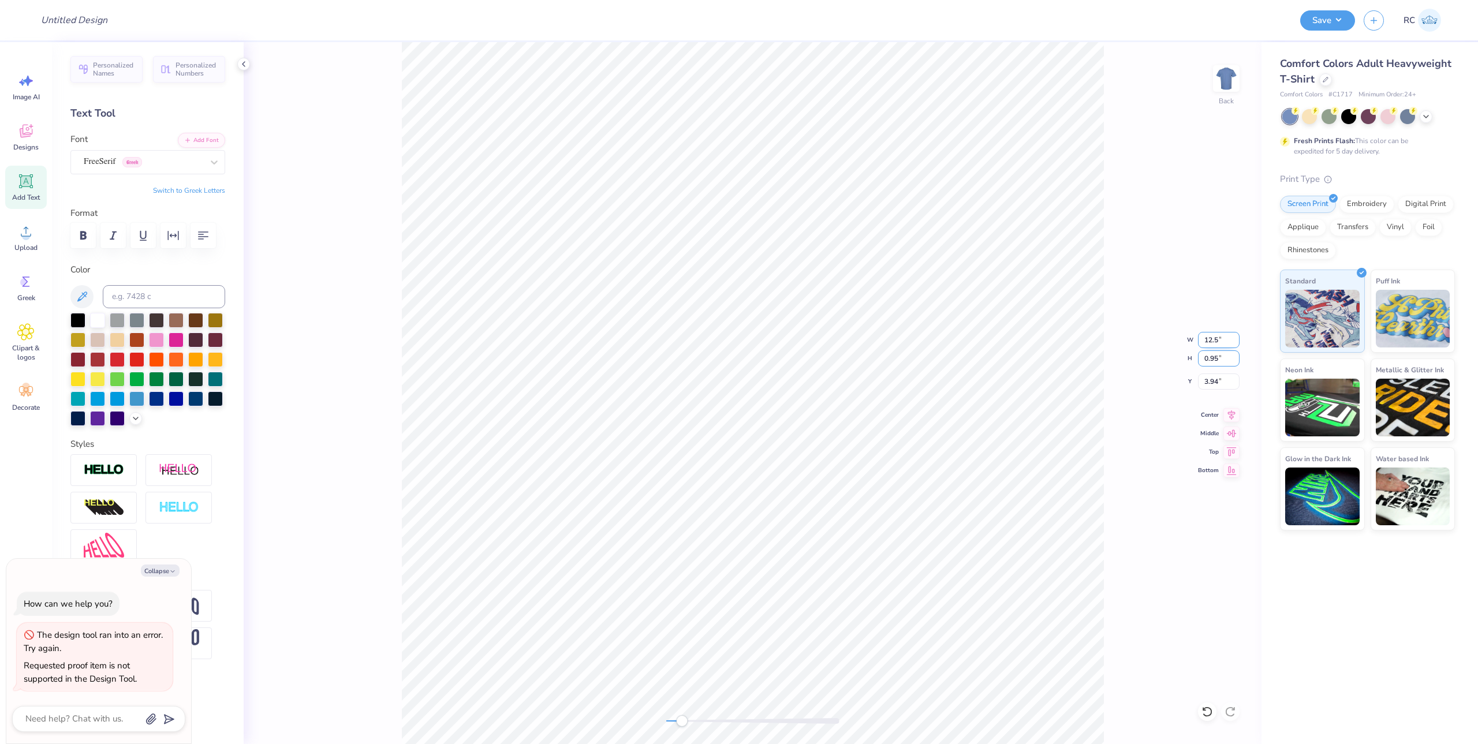
type input "1.32"
type input "3.75"
type textarea "x"
click at [1215, 346] on input "9.66" at bounding box center [1219, 340] width 42 height 16
paste input "89"
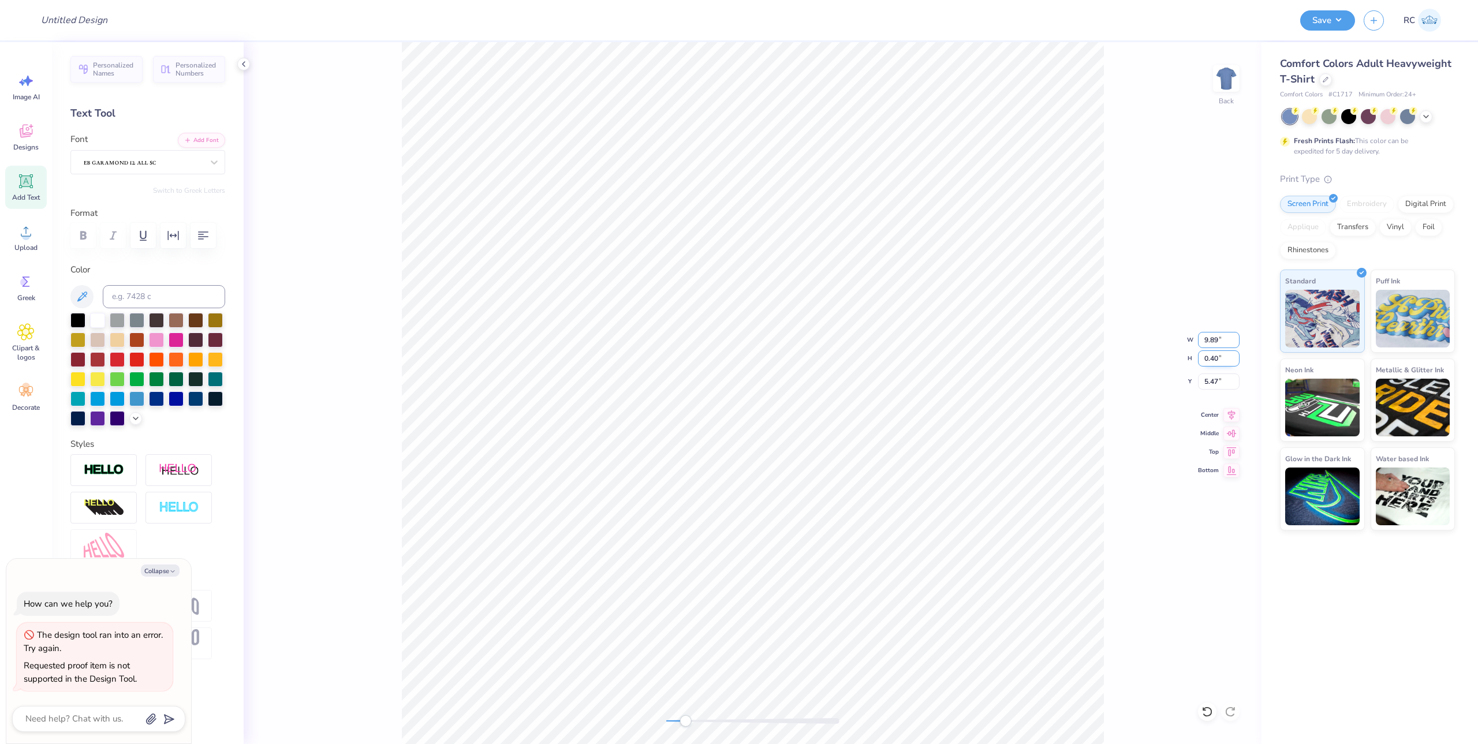
type input "9.89"
type textarea "x"
type input "0.41"
type input "5.46"
type textarea "x"
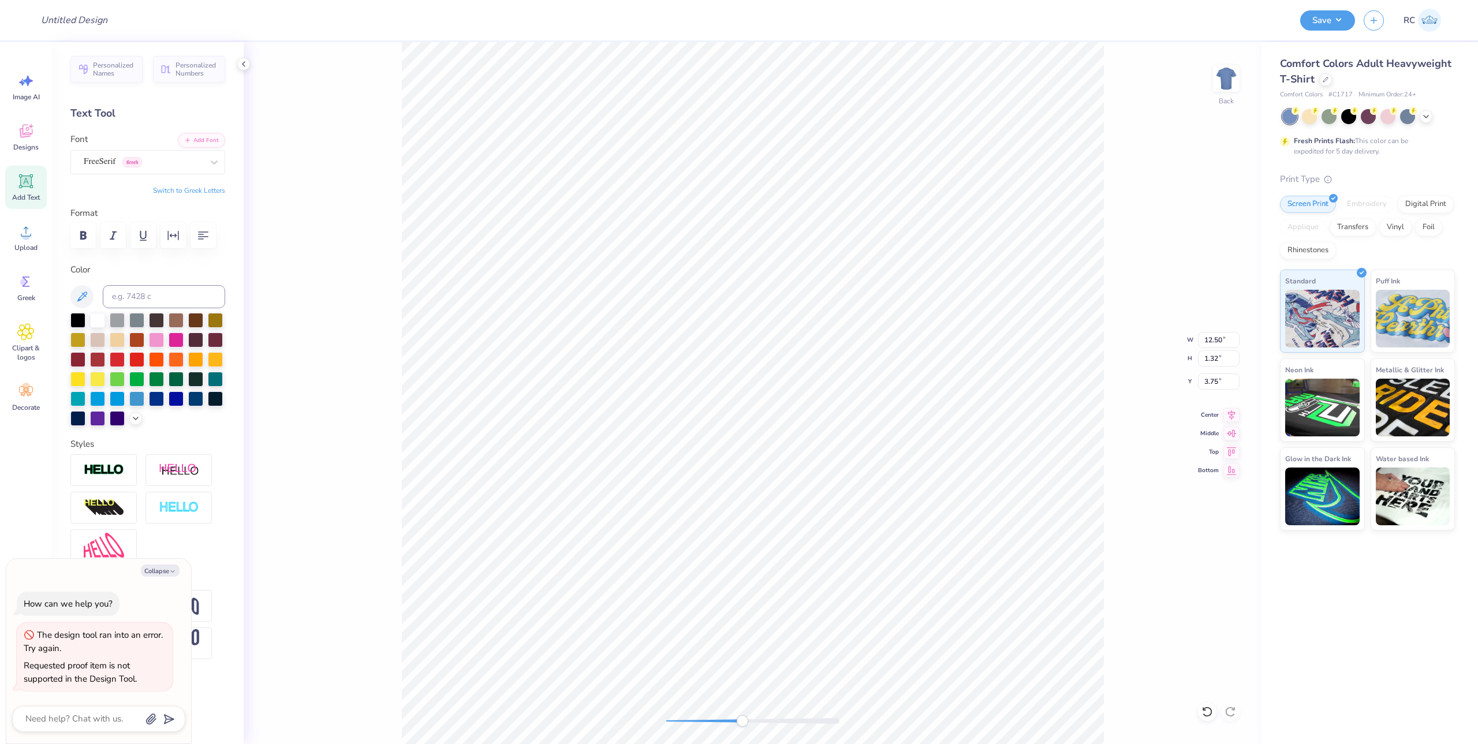
type input "0.13"
type input "5.24"
type textarea "x"
click at [1209, 342] on input "0.13" at bounding box center [1219, 340] width 42 height 16
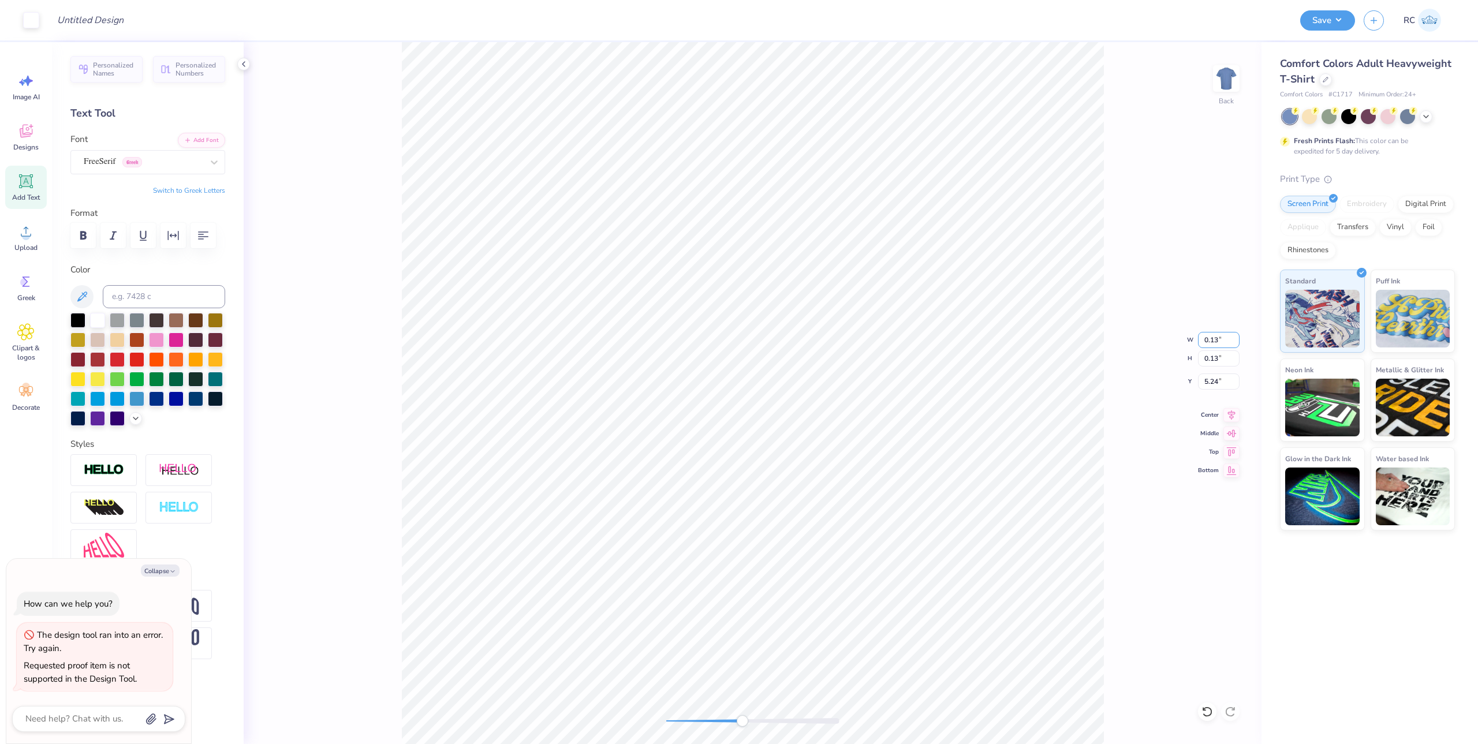
paste input "76"
type input "0.176"
type textarea "x"
type input "0.18"
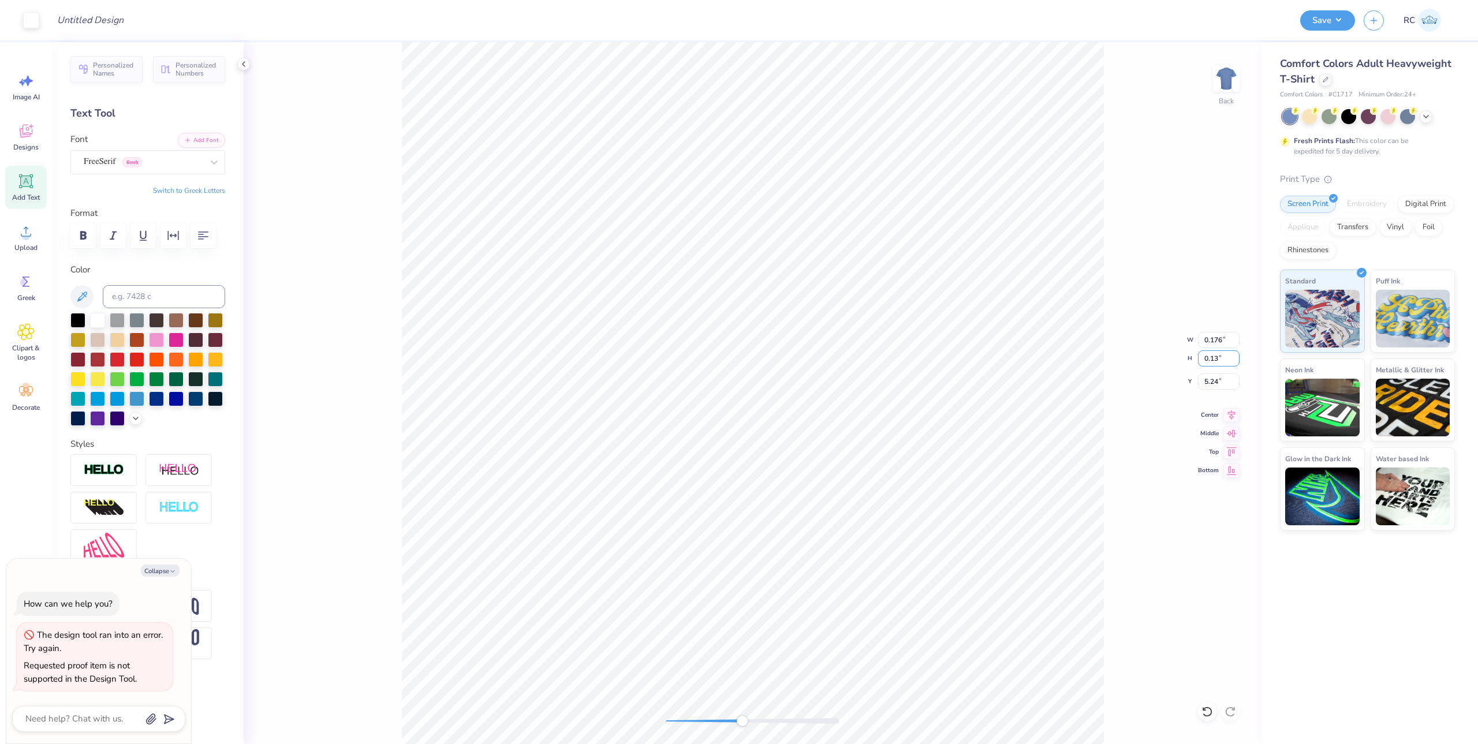
type input "5.37"
click at [1234, 417] on icon at bounding box center [1231, 413] width 16 height 14
type textarea "x"
type input "10.03"
drag, startPoint x: 1226, startPoint y: 413, endPoint x: 1218, endPoint y: 416, distance: 9.0
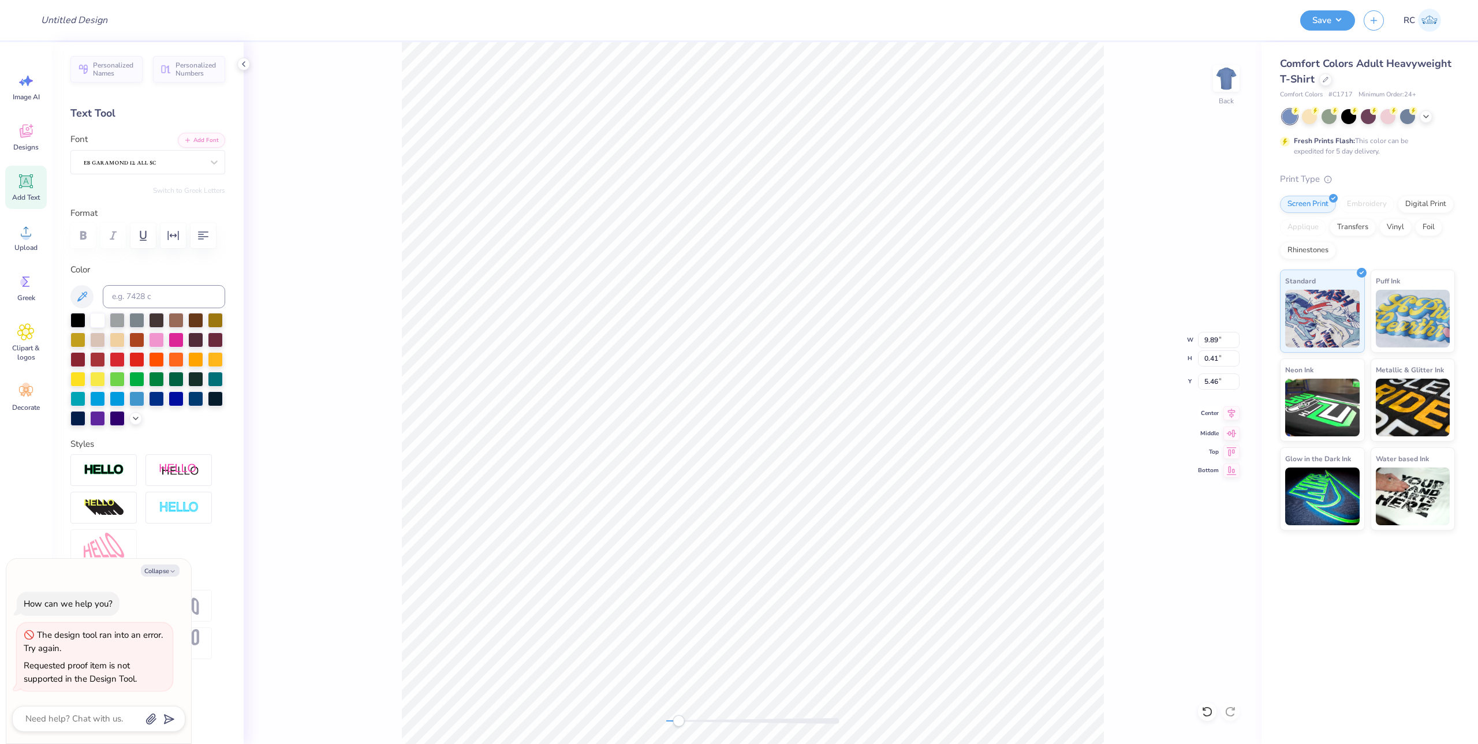
click at [1227, 413] on icon at bounding box center [1231, 413] width 16 height 14
click at [1232, 416] on icon at bounding box center [1232, 413] width 8 height 10
type textarea "x"
type input "12.50"
type input "1.32"
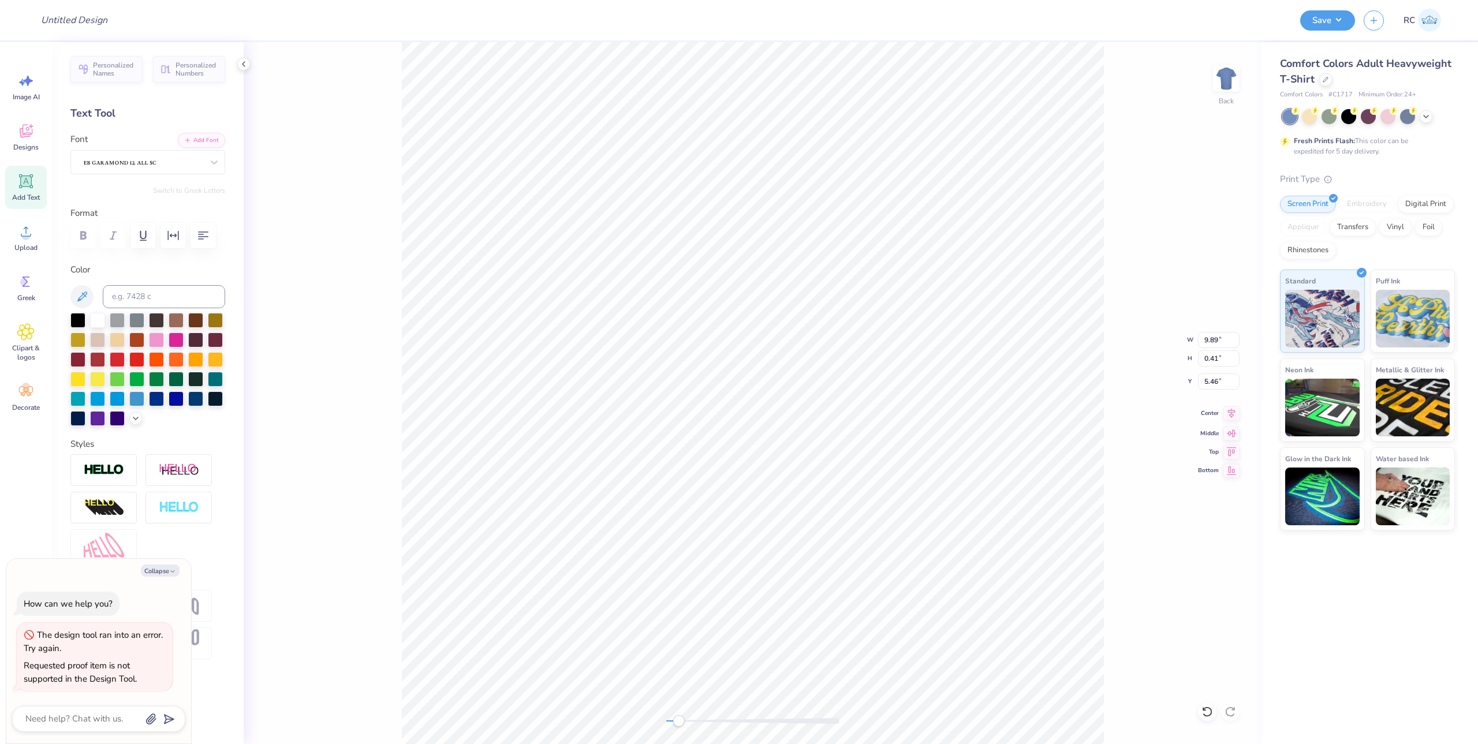
type input "3.48"
click at [1229, 411] on icon at bounding box center [1232, 413] width 8 height 10
click at [871, 437] on li "Group" at bounding box center [880, 437] width 91 height 23
type textarea "x"
type input "2.40"
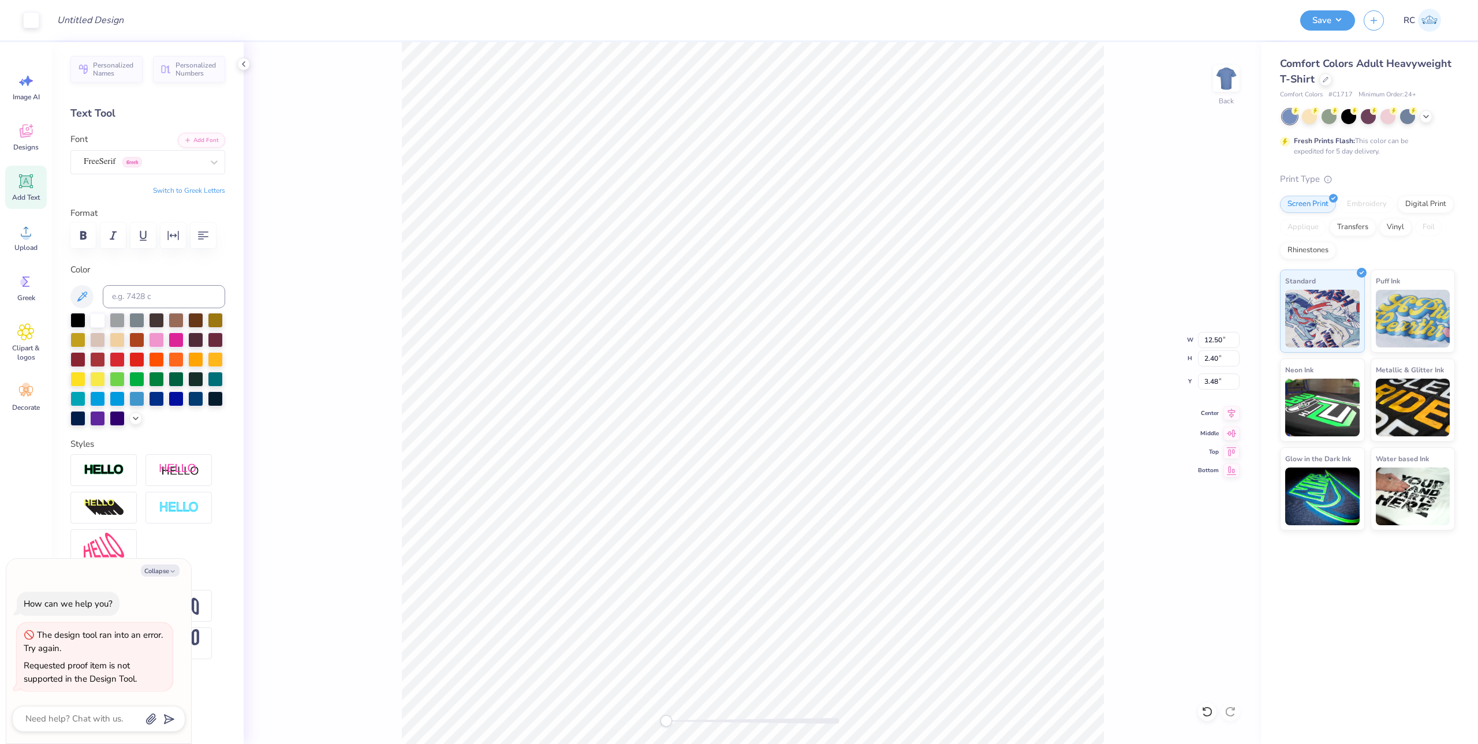
click at [1235, 415] on icon at bounding box center [1231, 413] width 16 height 14
type textarea "x"
click at [1216, 386] on input "3.48" at bounding box center [1219, 382] width 42 height 16
type input "3"
type textarea "x"
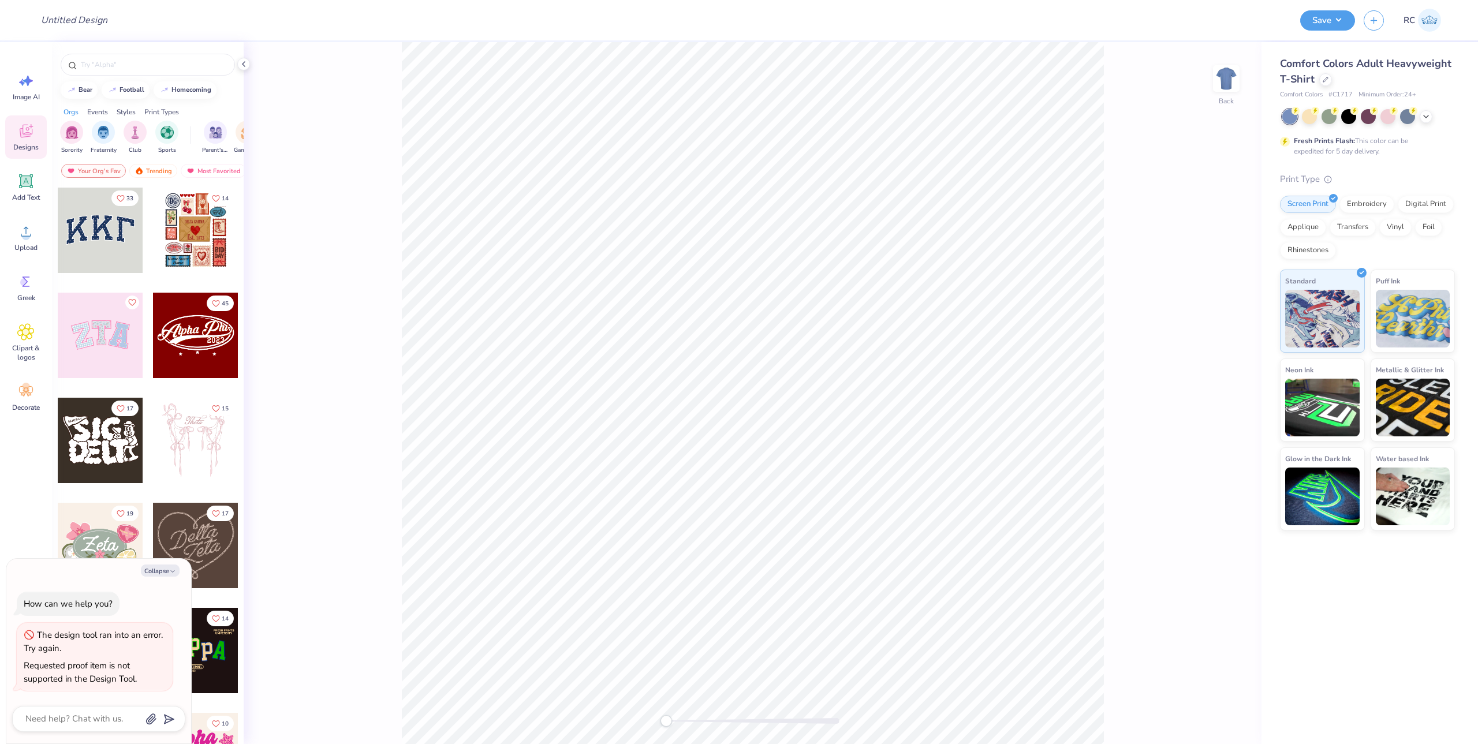
type textarea "x"
